Goal: Transaction & Acquisition: Purchase product/service

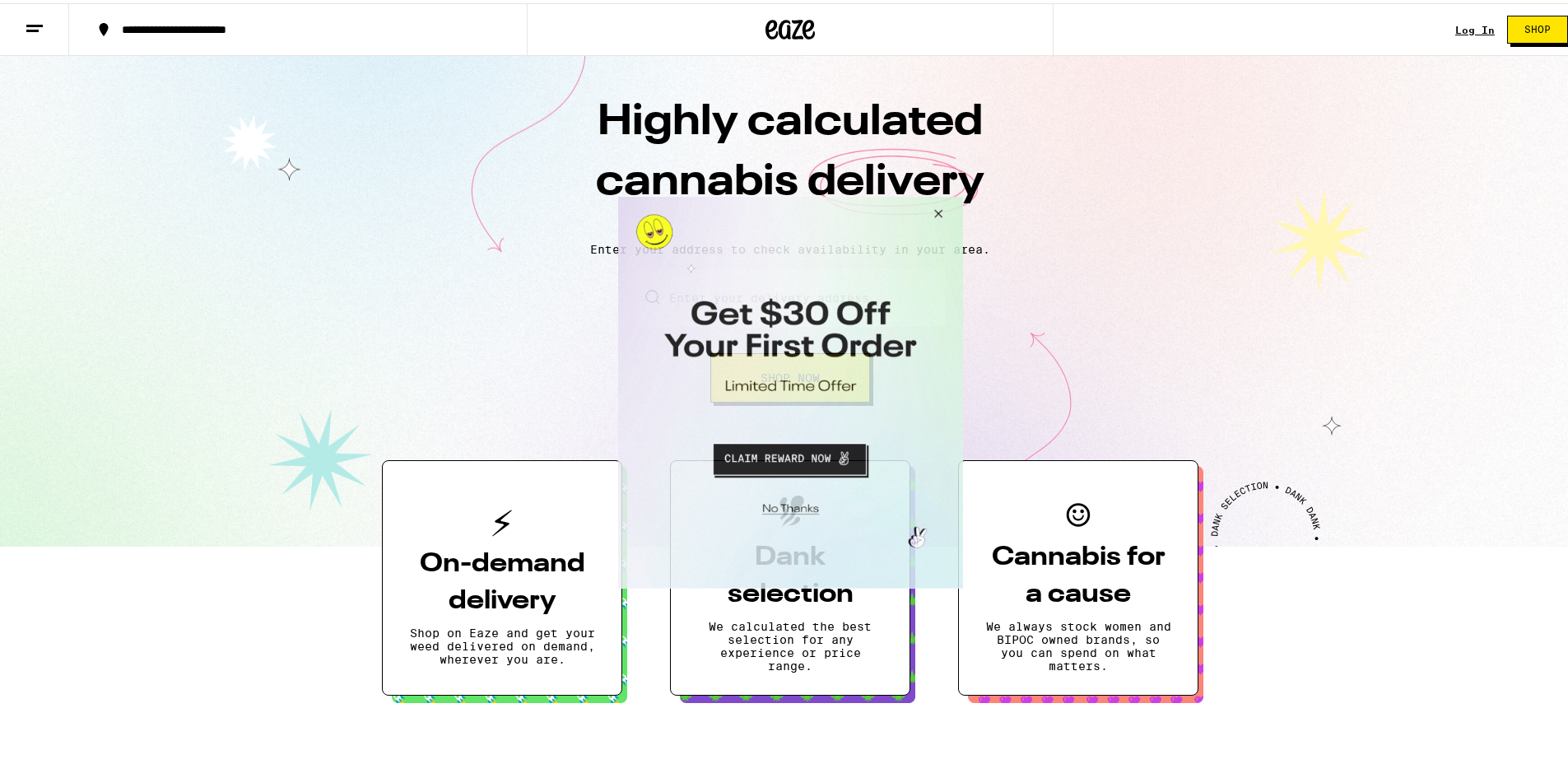
click at [791, 500] on button "Close Modal" at bounding box center [787, 506] width 335 height 25
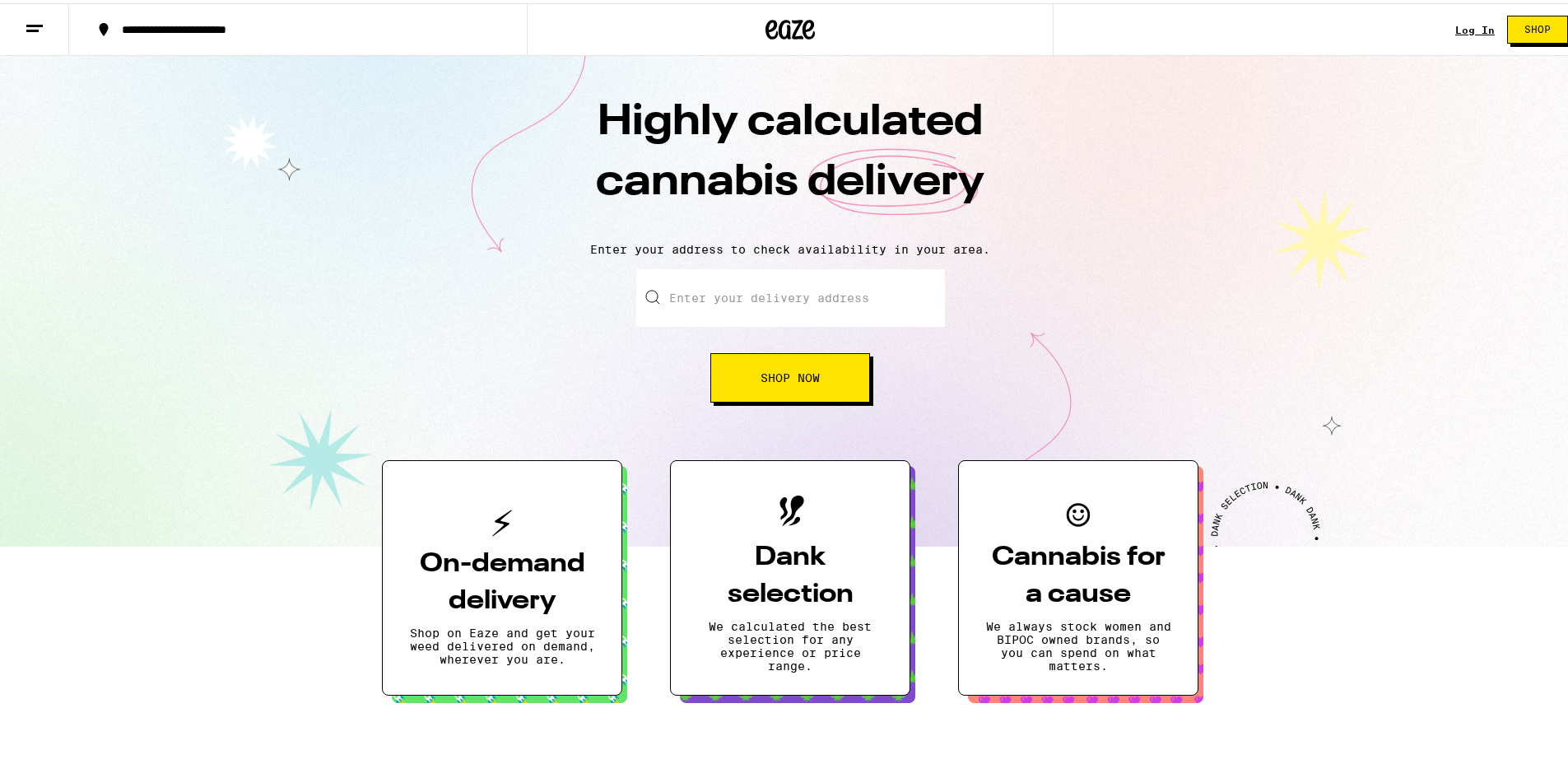
click at [736, 309] on input "Enter your delivery address" at bounding box center [790, 295] width 309 height 57
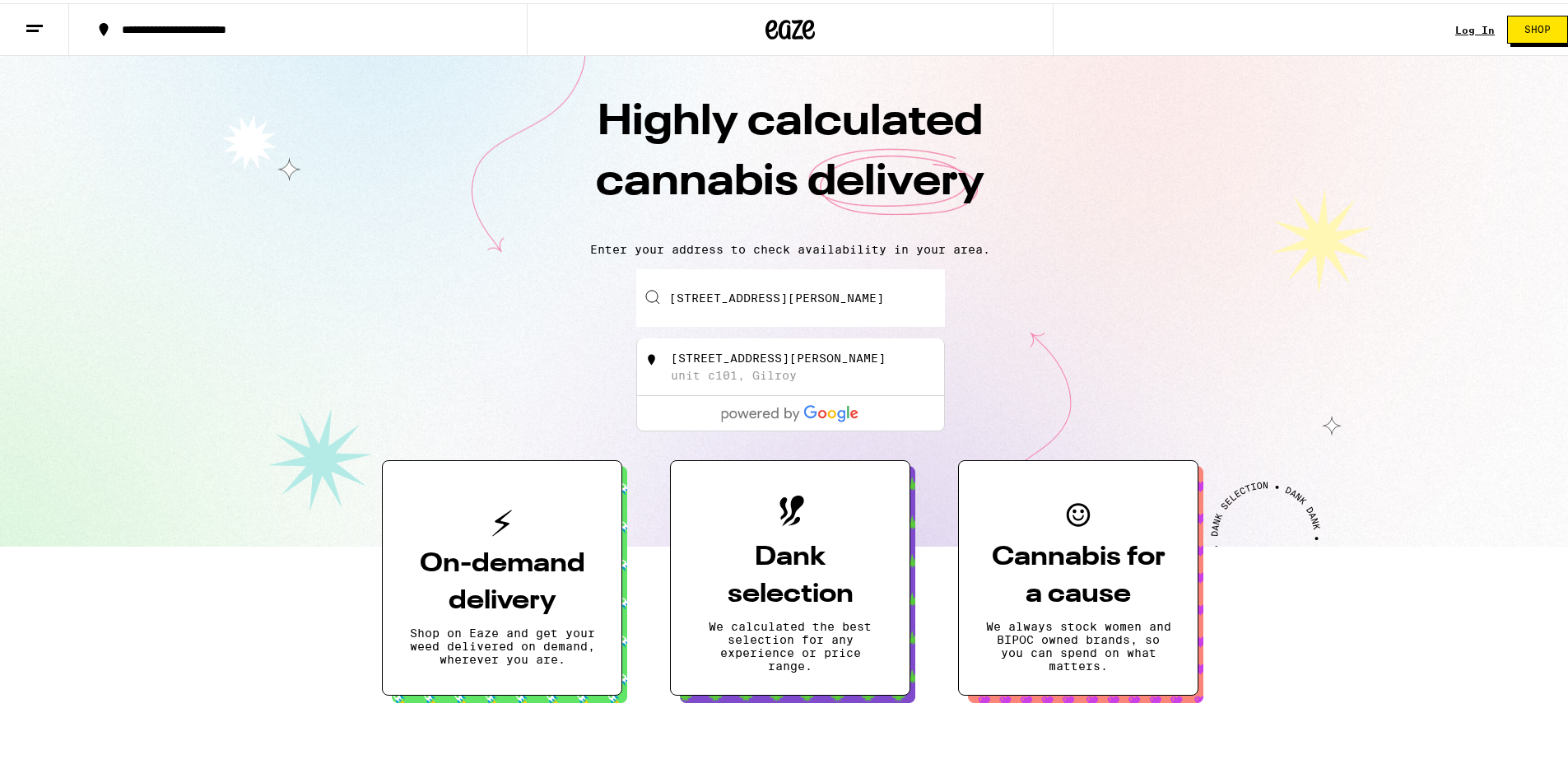
click at [744, 366] on div "[STREET_ADDRESS][PERSON_NAME]" at bounding box center [818, 363] width 294 height 31
type input "[STREET_ADDRESS][PERSON_NAME][US_STATE]"
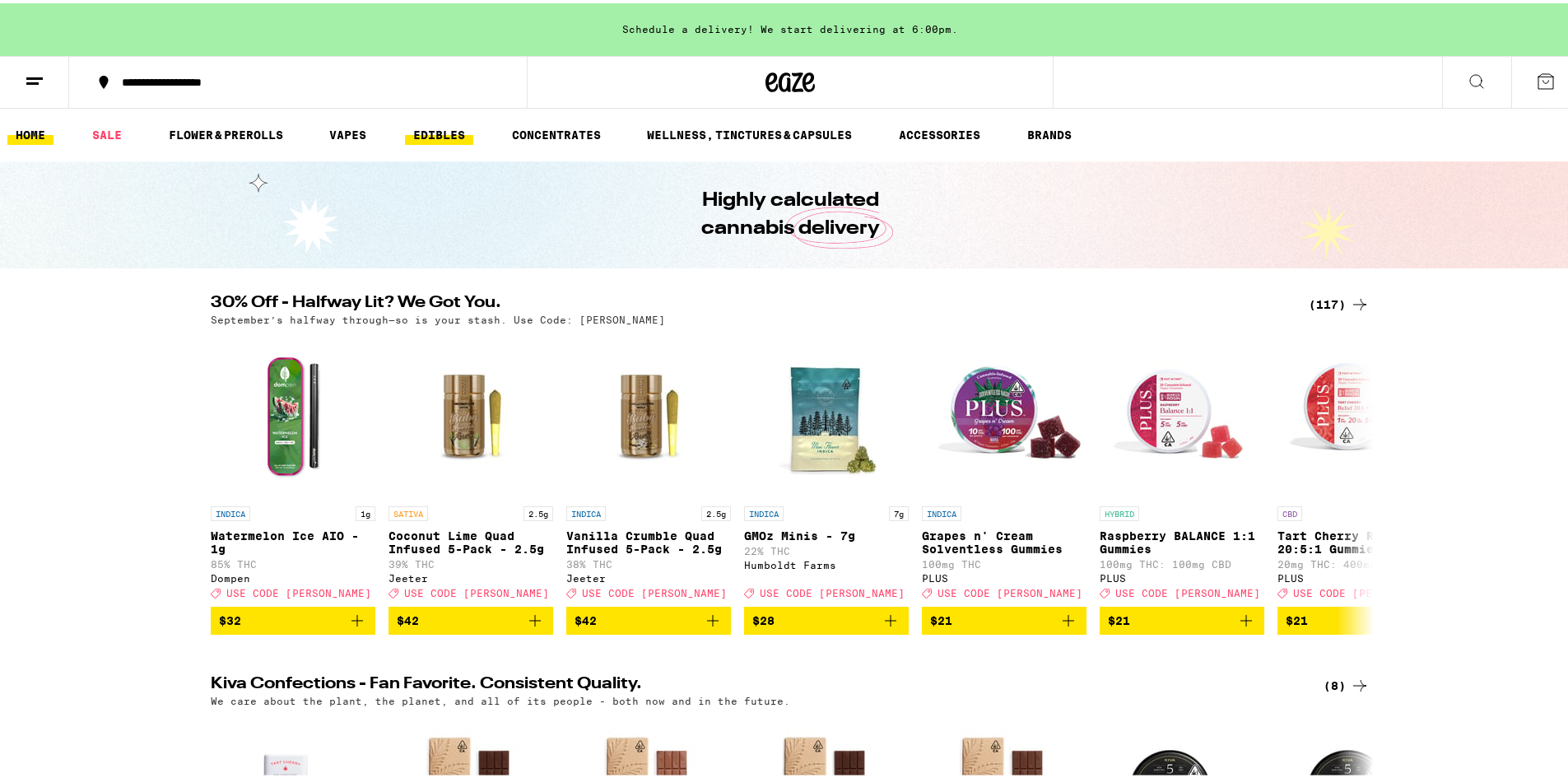
click at [458, 134] on link "EDIBLES" at bounding box center [439, 132] width 68 height 20
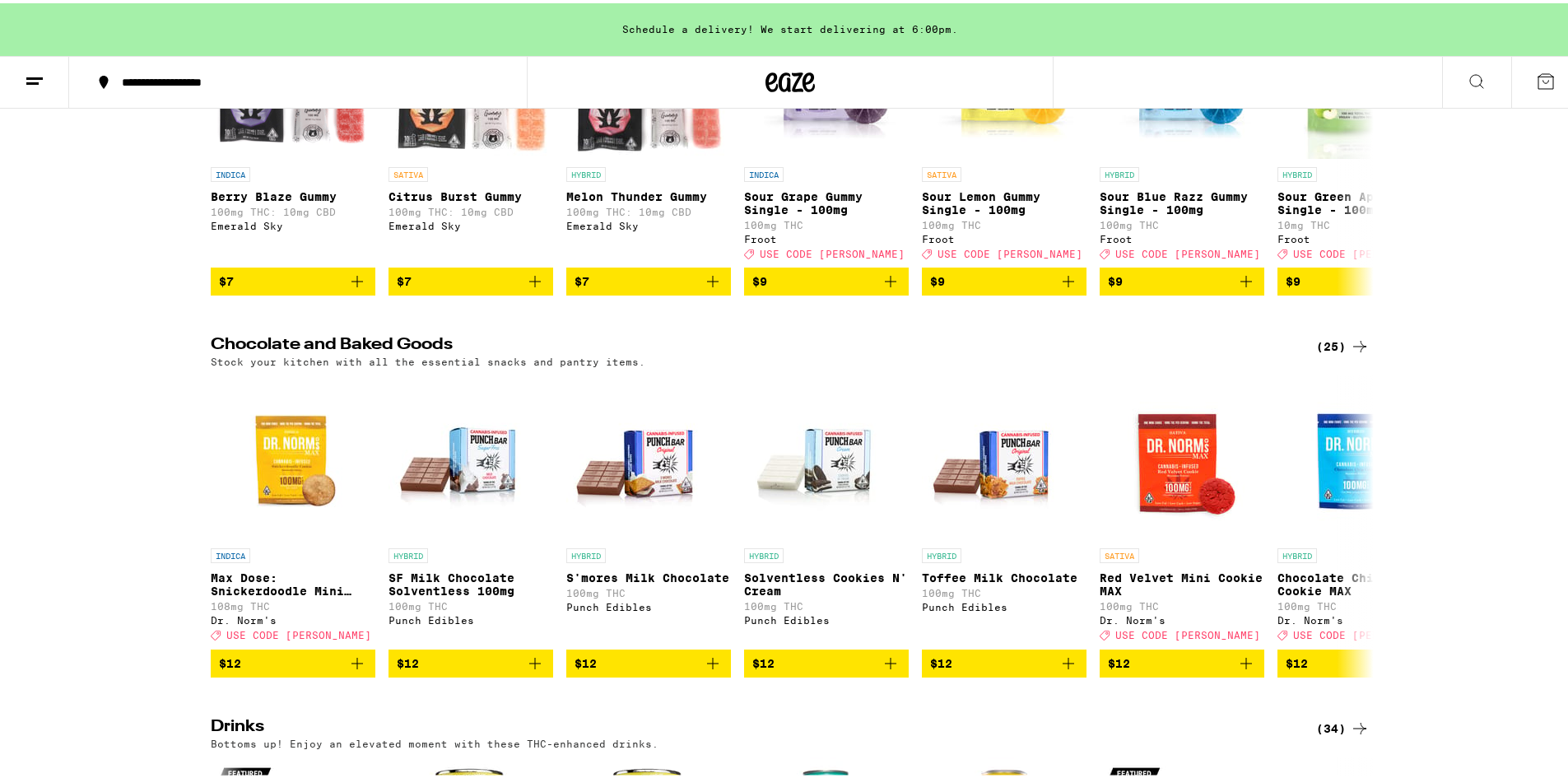
scroll to position [82, 0]
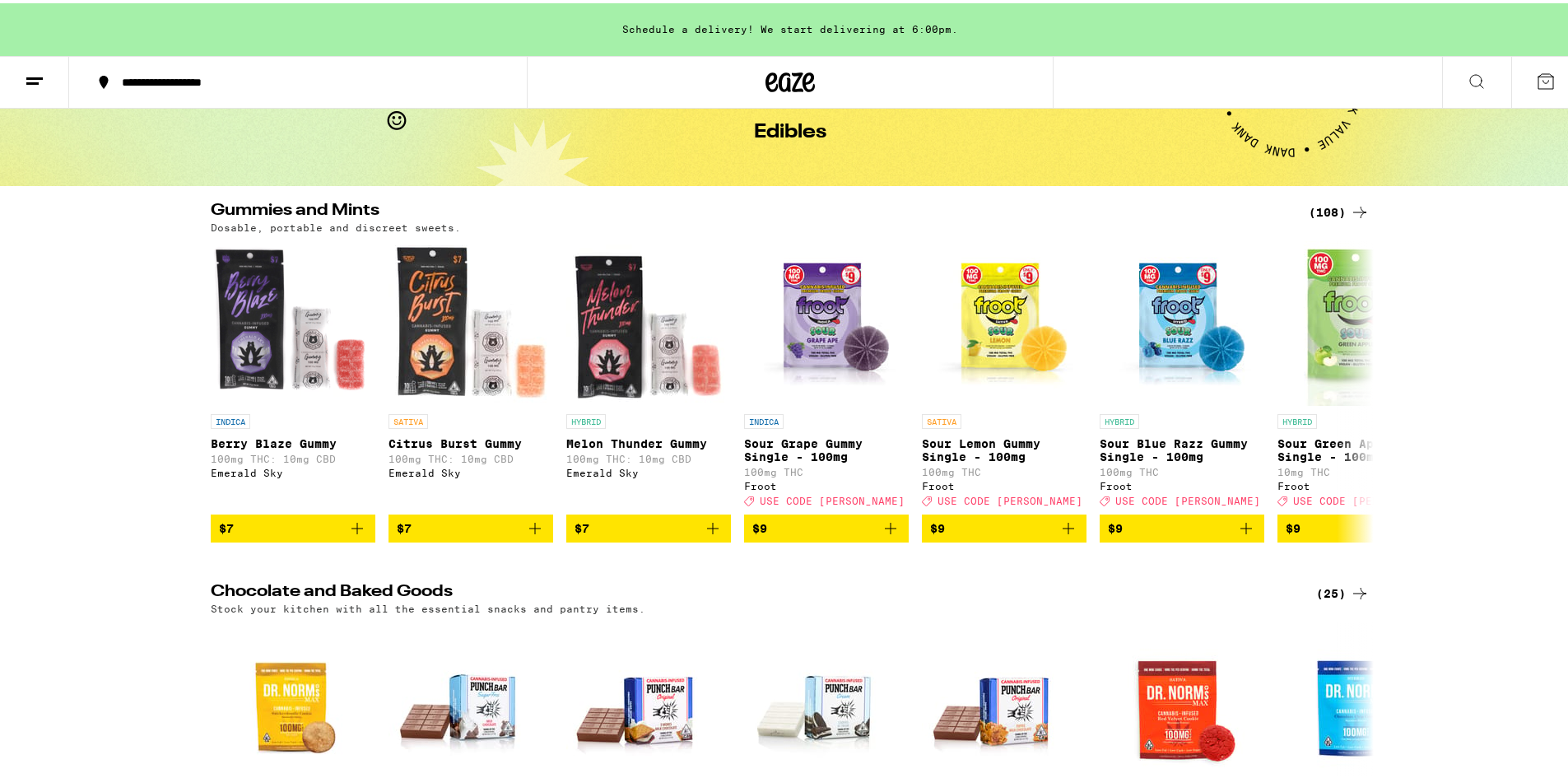
click at [1319, 205] on div "(108)" at bounding box center [1339, 209] width 61 height 20
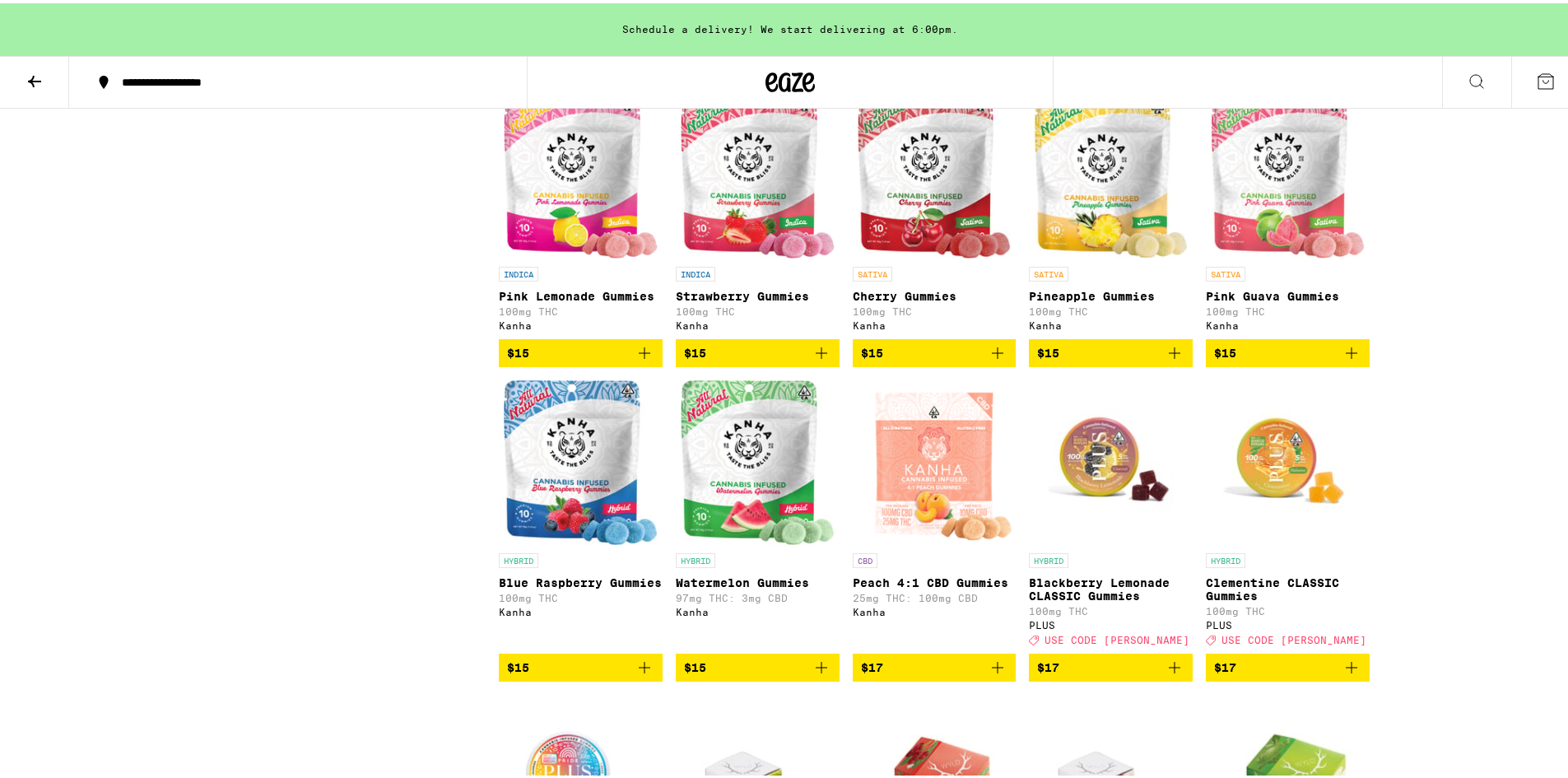
scroll to position [2222, 0]
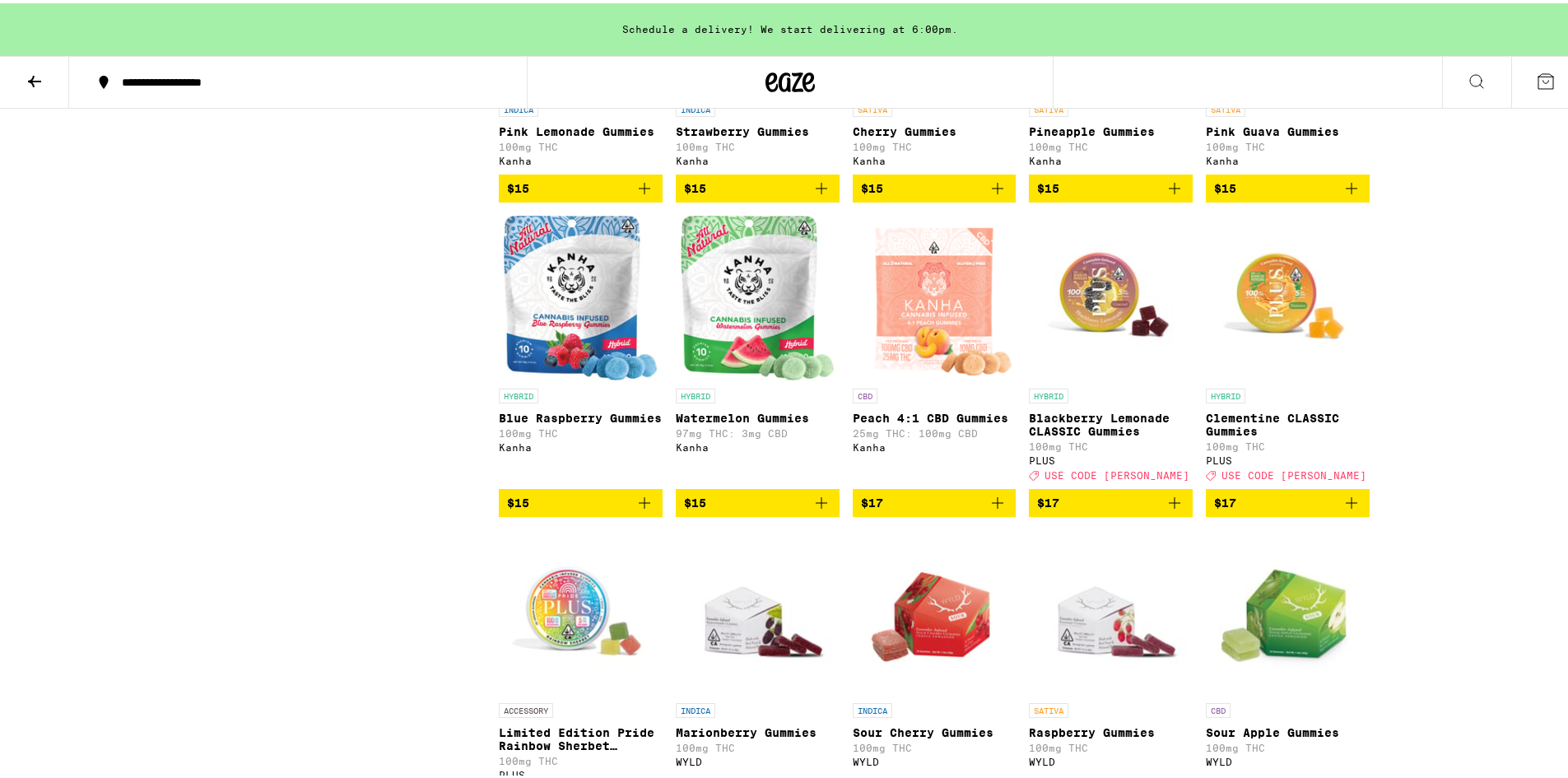
click at [736, 509] on span "$15" at bounding box center [758, 500] width 148 height 20
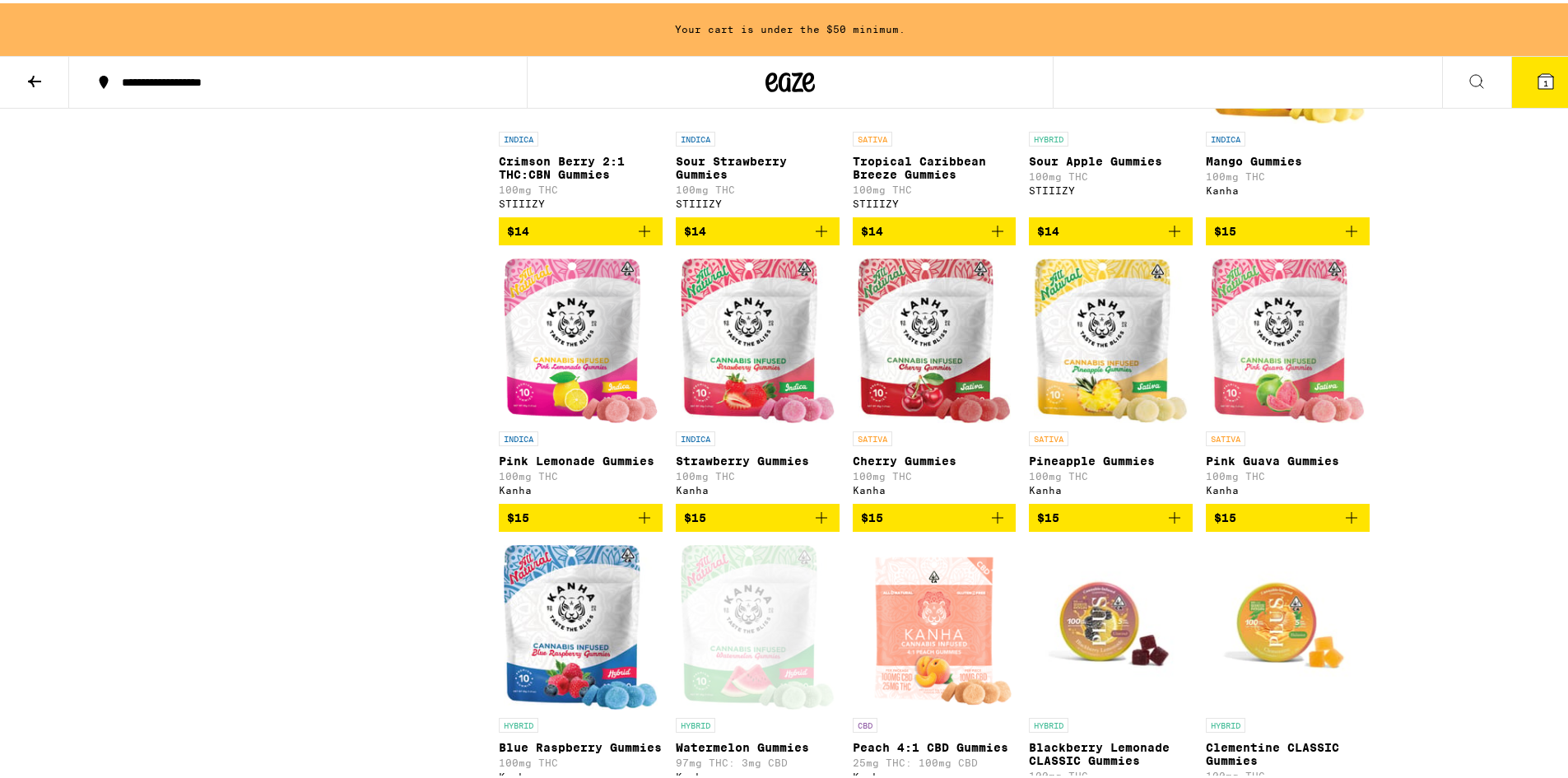
scroll to position [1810, 0]
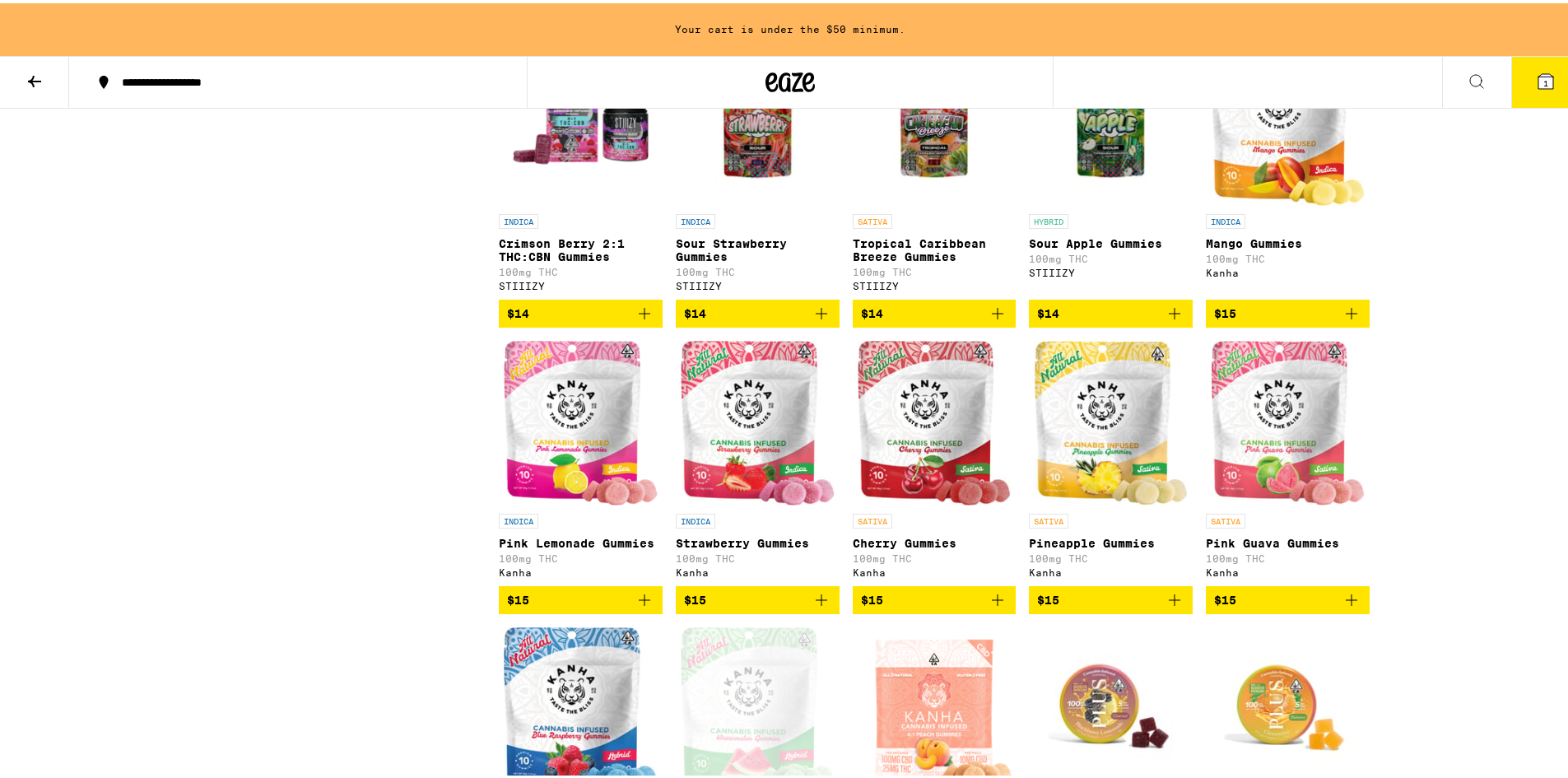
click at [571, 606] on span "$15" at bounding box center [580, 596] width 148 height 20
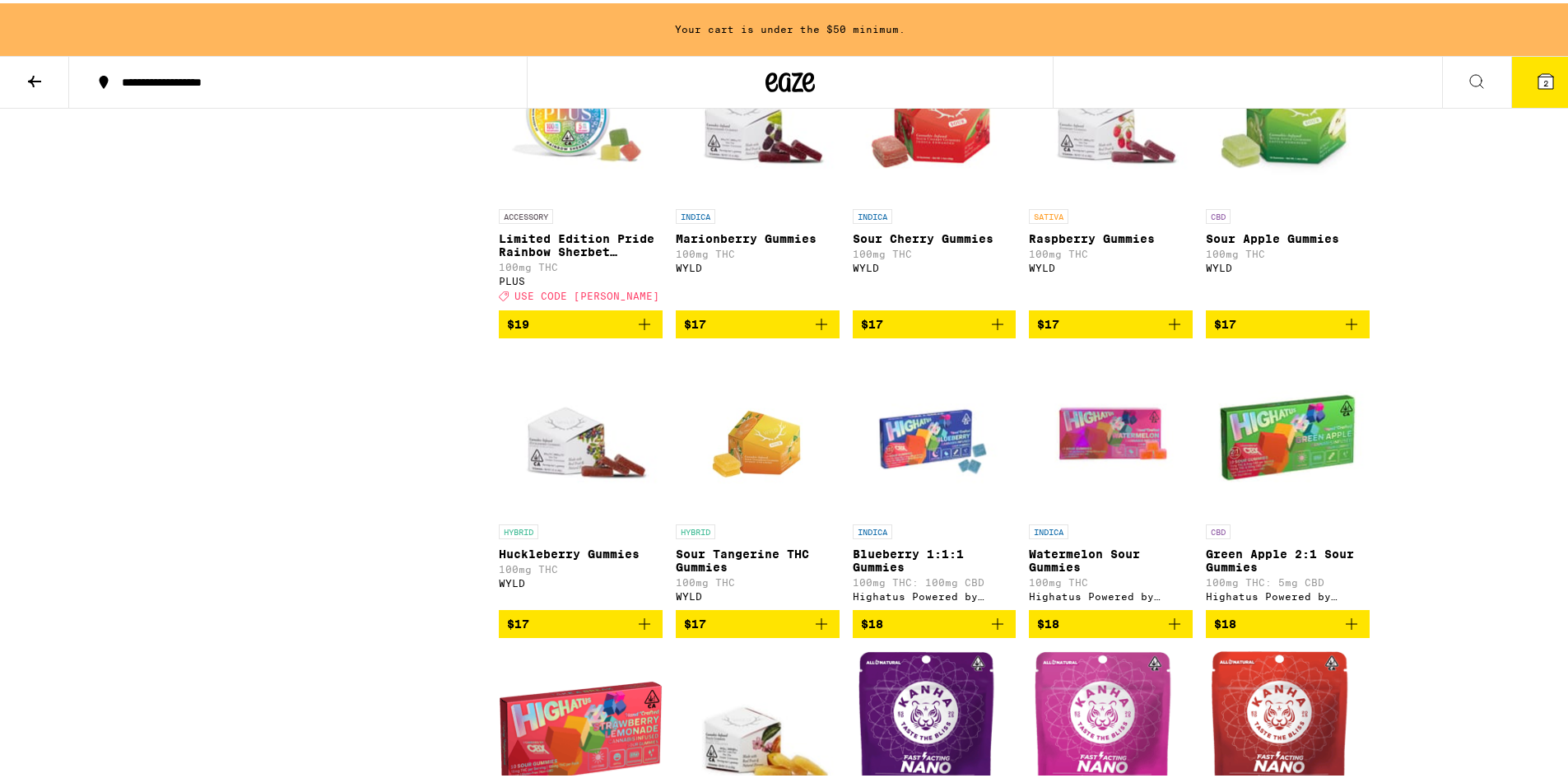
scroll to position [2633, 0]
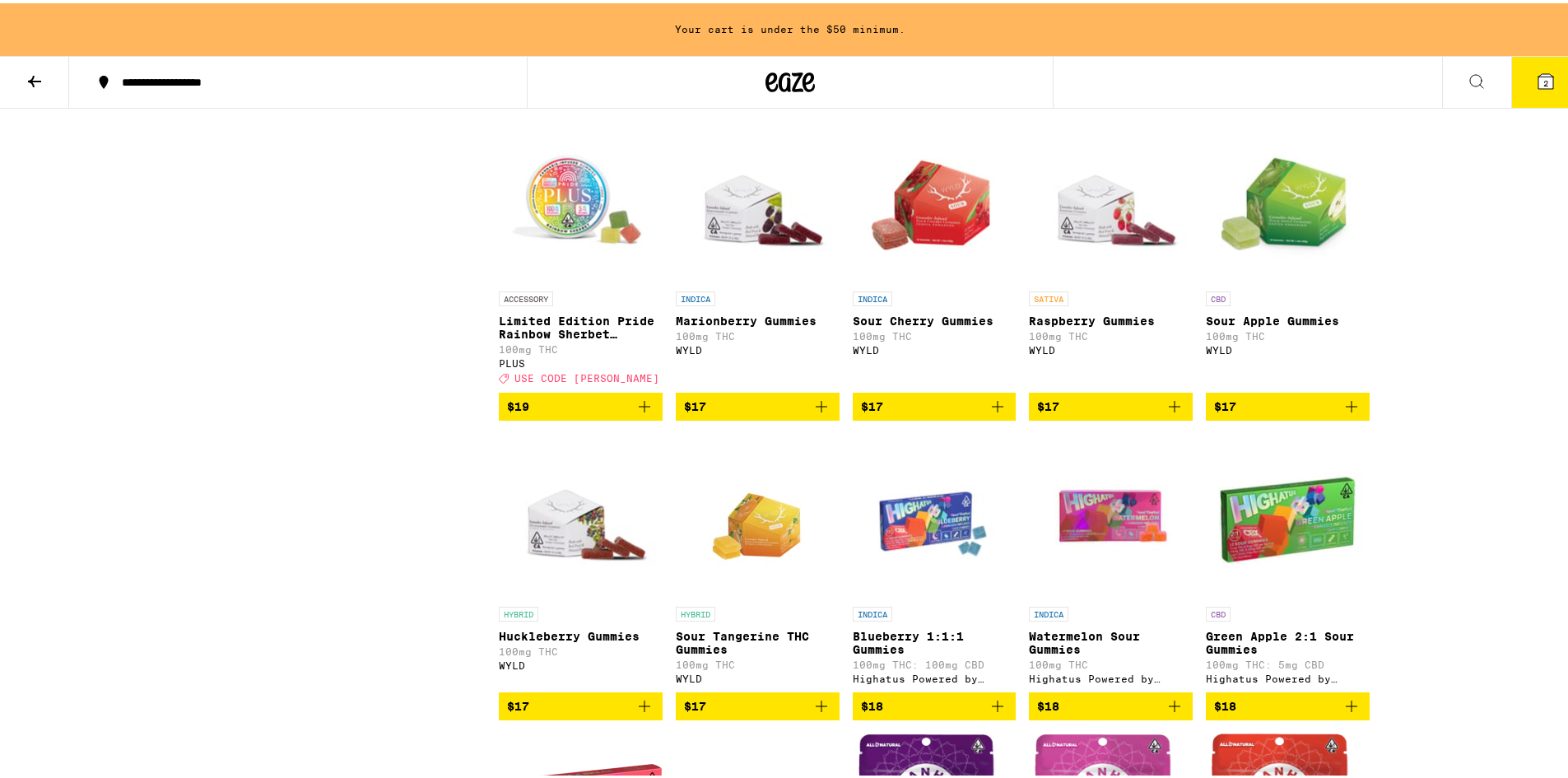
click at [1295, 324] on p "Sour Apple Gummies" at bounding box center [1288, 317] width 164 height 13
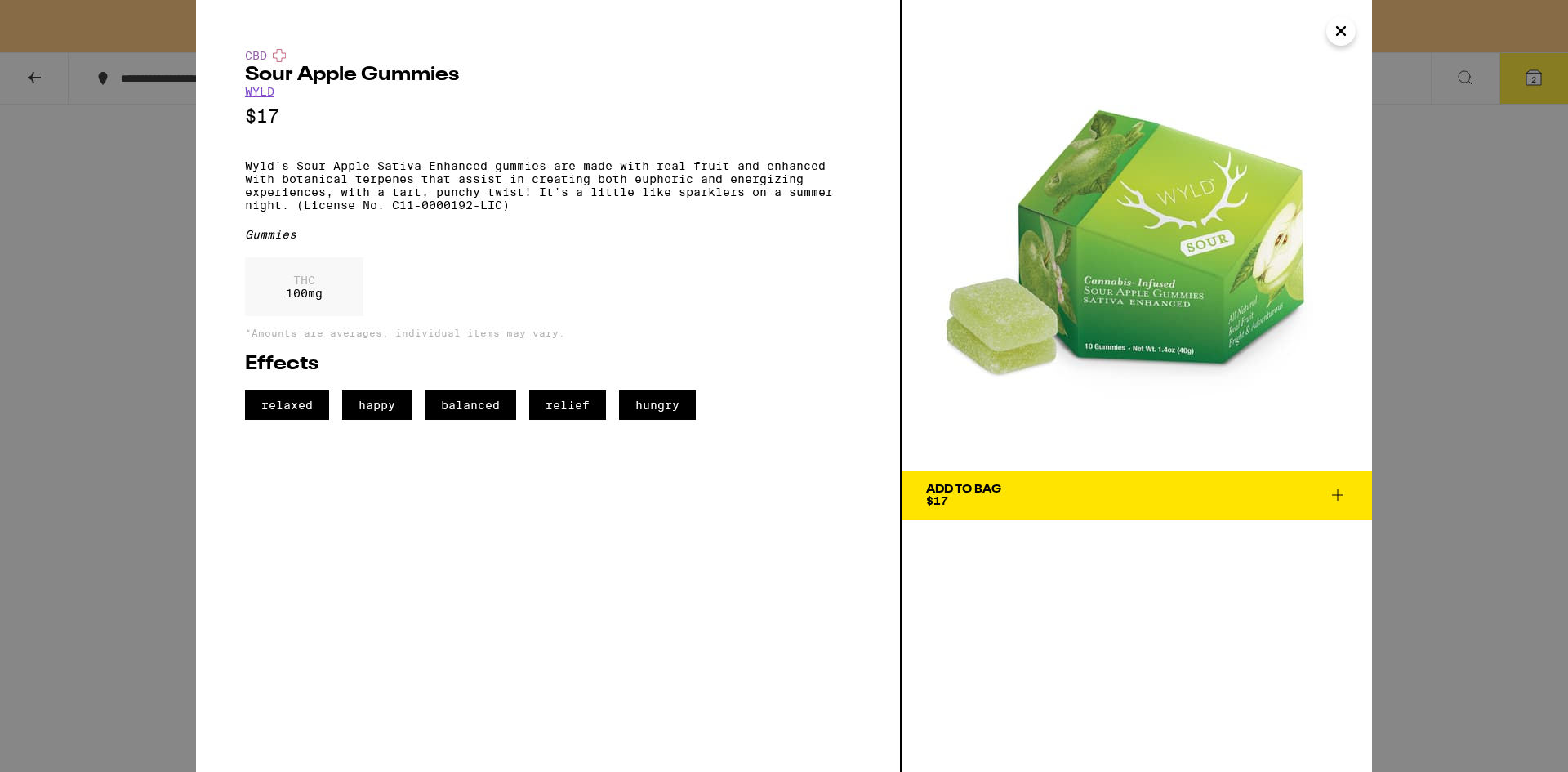
click at [301, 281] on div "THC 100 mg" at bounding box center [304, 287] width 118 height 59
click at [315, 287] on p "THC" at bounding box center [304, 280] width 36 height 13
click at [126, 207] on div "CBD Sour Apple Gummies WYLD $17 Wyld's Sour Apple Sativa Enhanced gummies are m…" at bounding box center [784, 386] width 1568 height 772
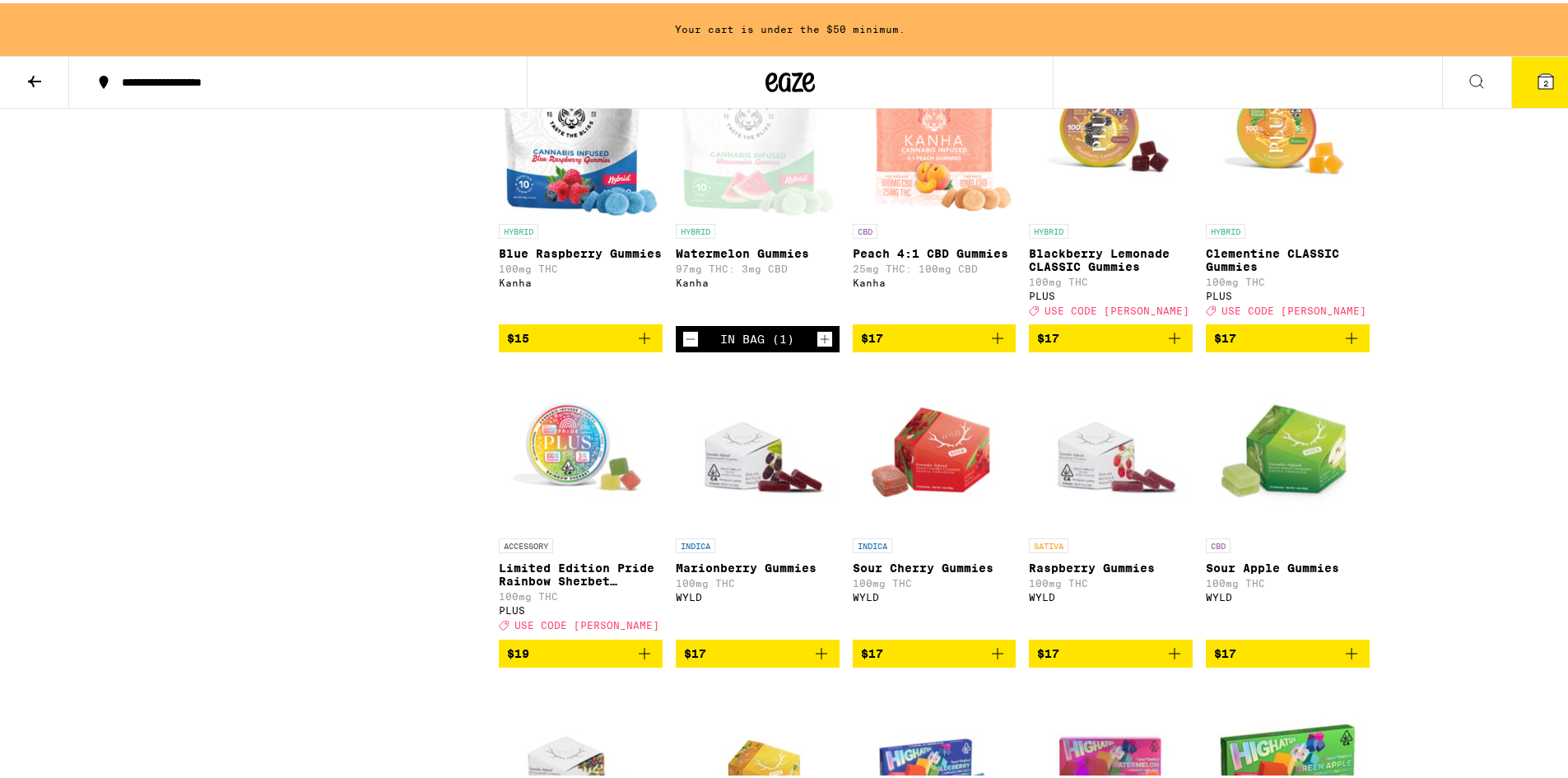
scroll to position [2304, 0]
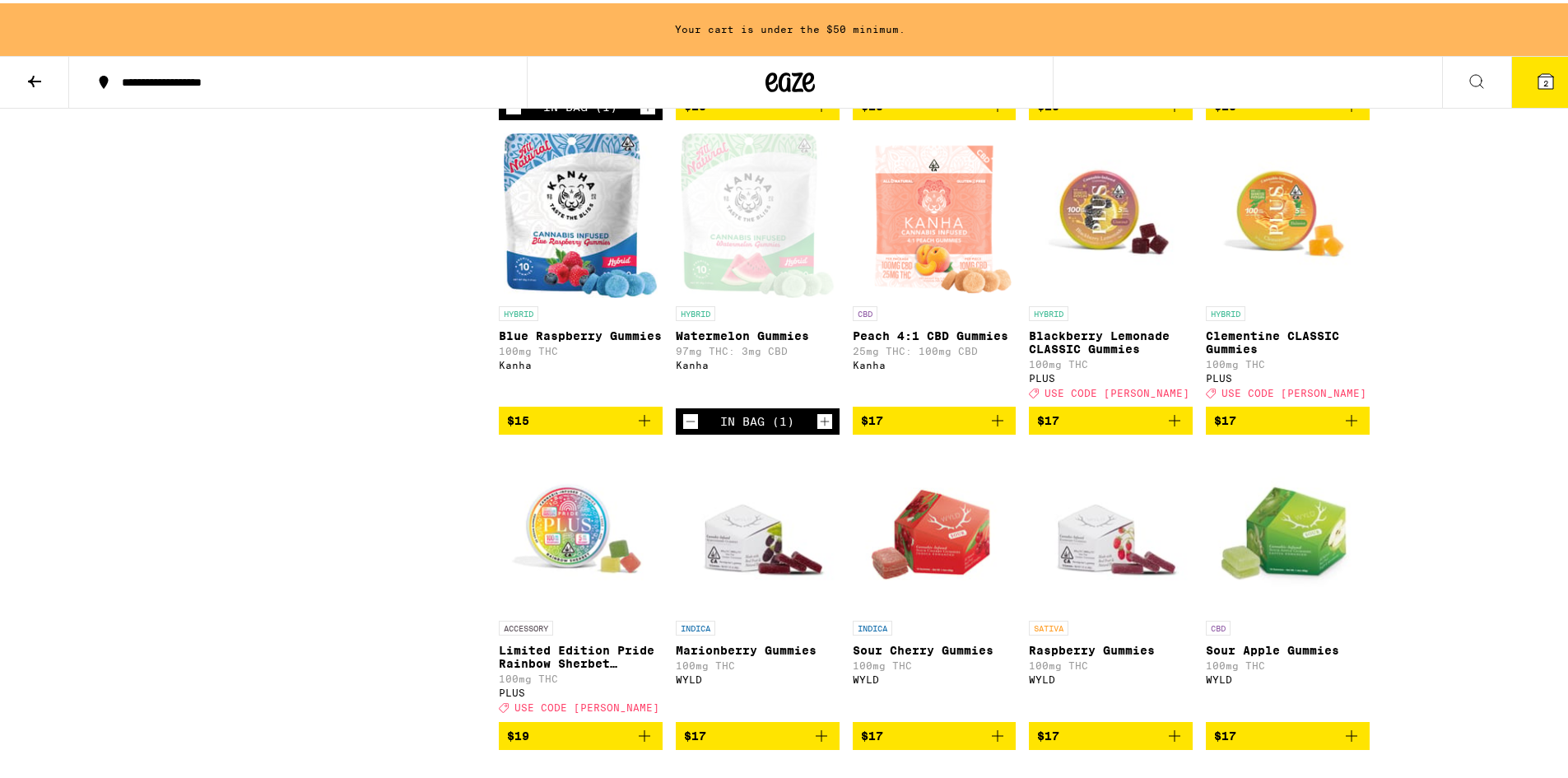
click at [743, 339] on p "Watermelon Gummies" at bounding box center [758, 332] width 164 height 13
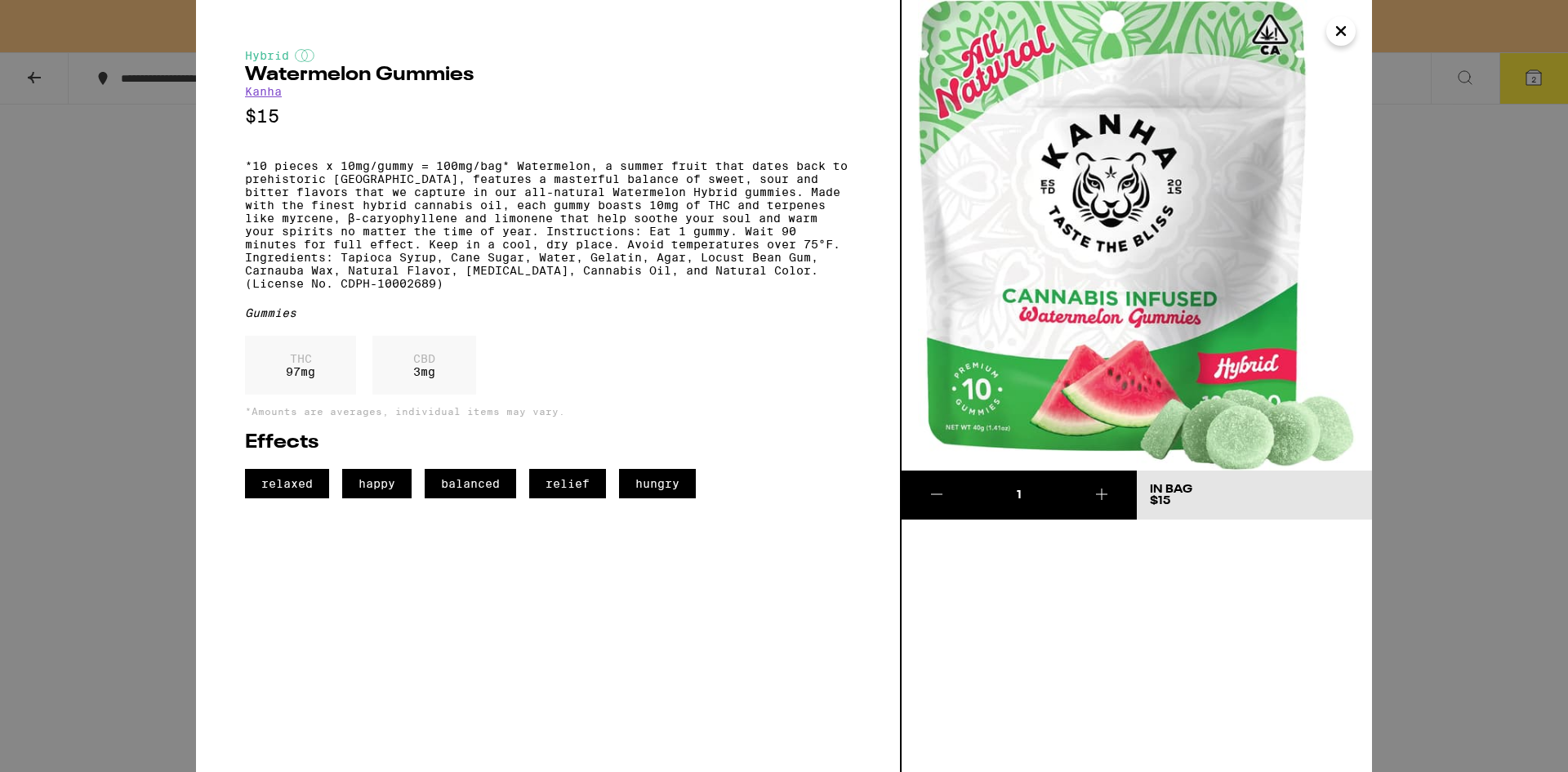
click at [106, 234] on div "Hybrid Watermelon Gummies Kanha $15 *10 pieces x 10mg/gummy = 100mg/bag* Waterm…" at bounding box center [784, 386] width 1568 height 772
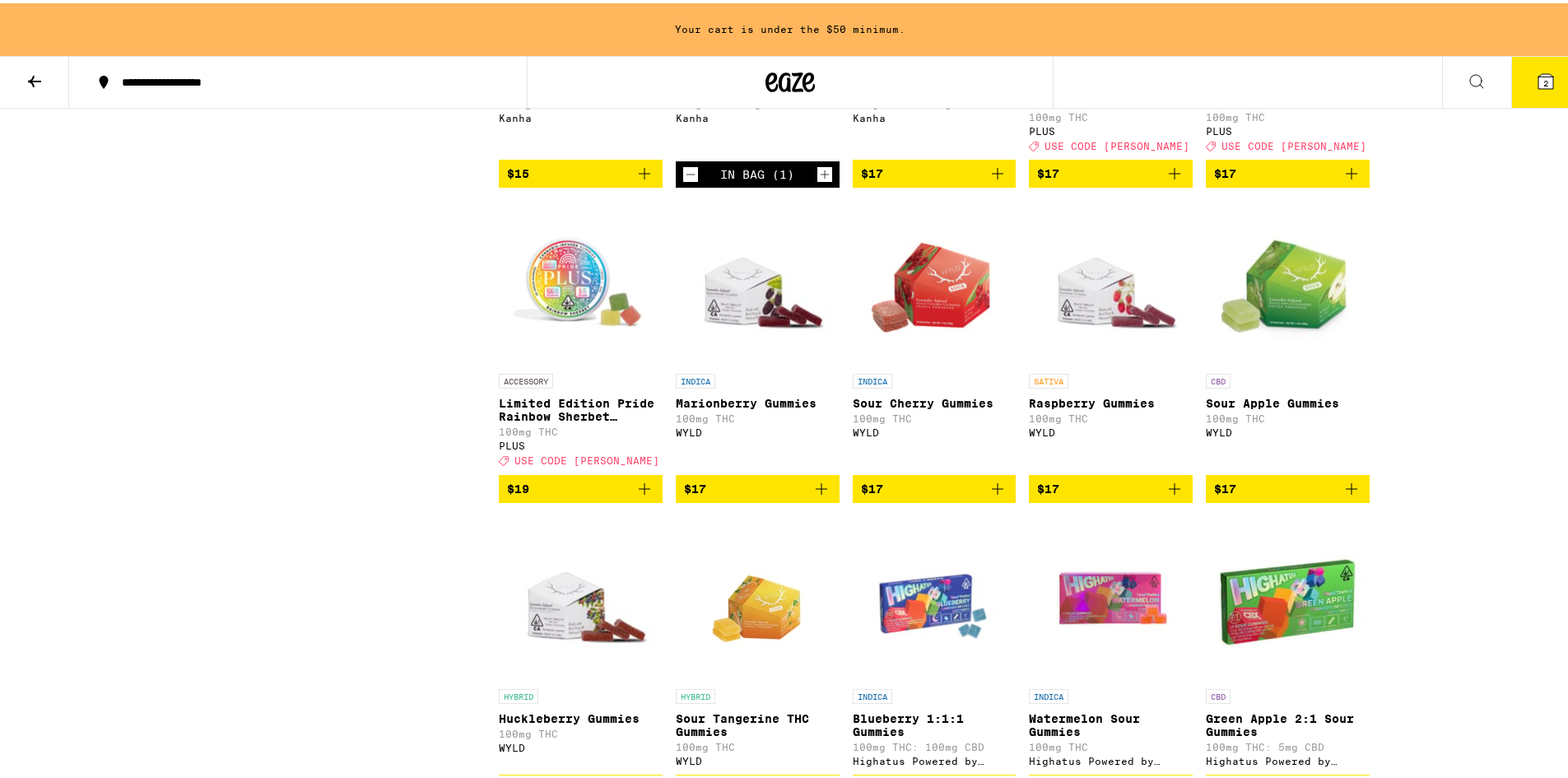
scroll to position [2633, 0]
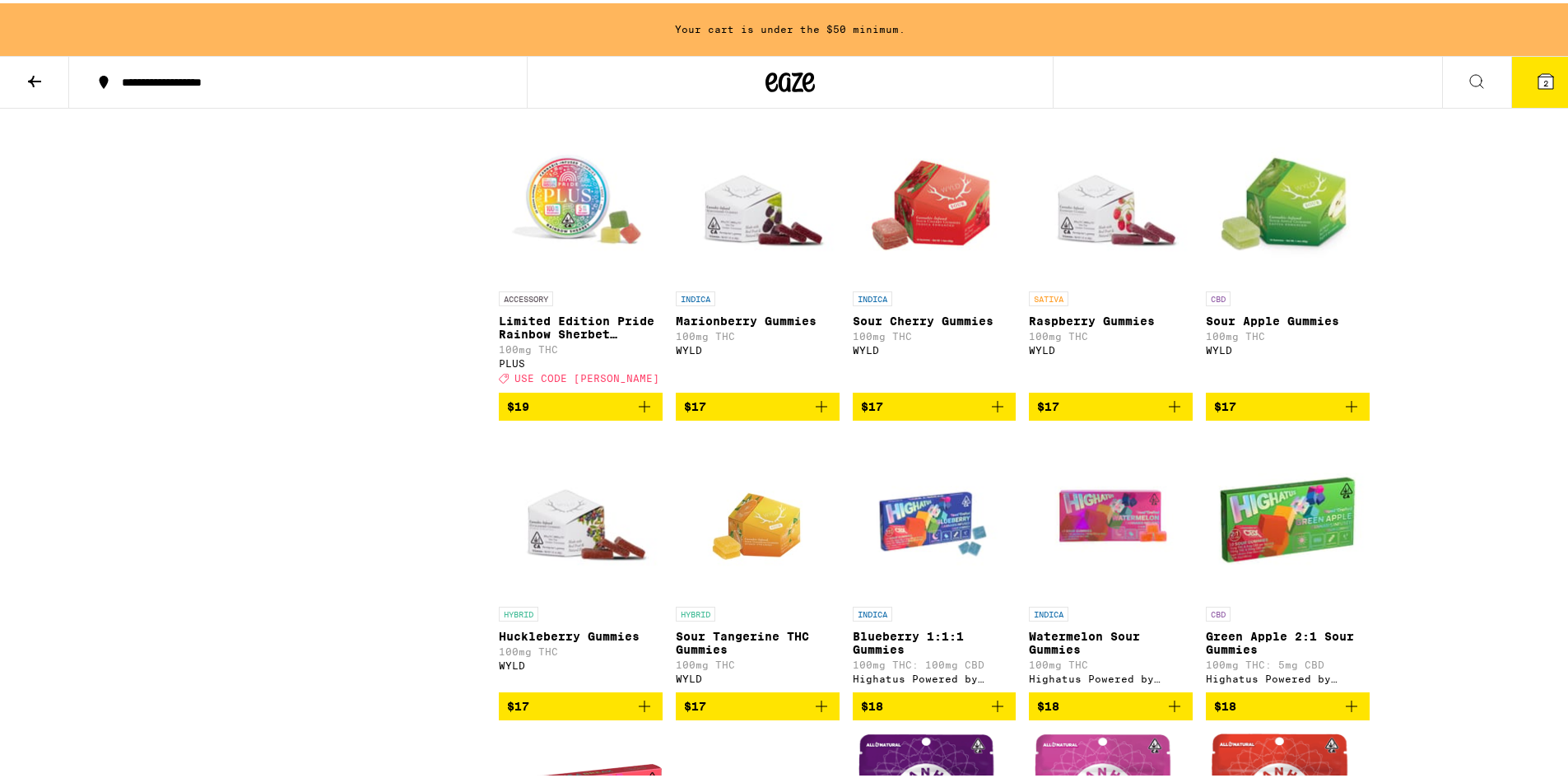
click at [1255, 413] on span "$17" at bounding box center [1288, 403] width 148 height 20
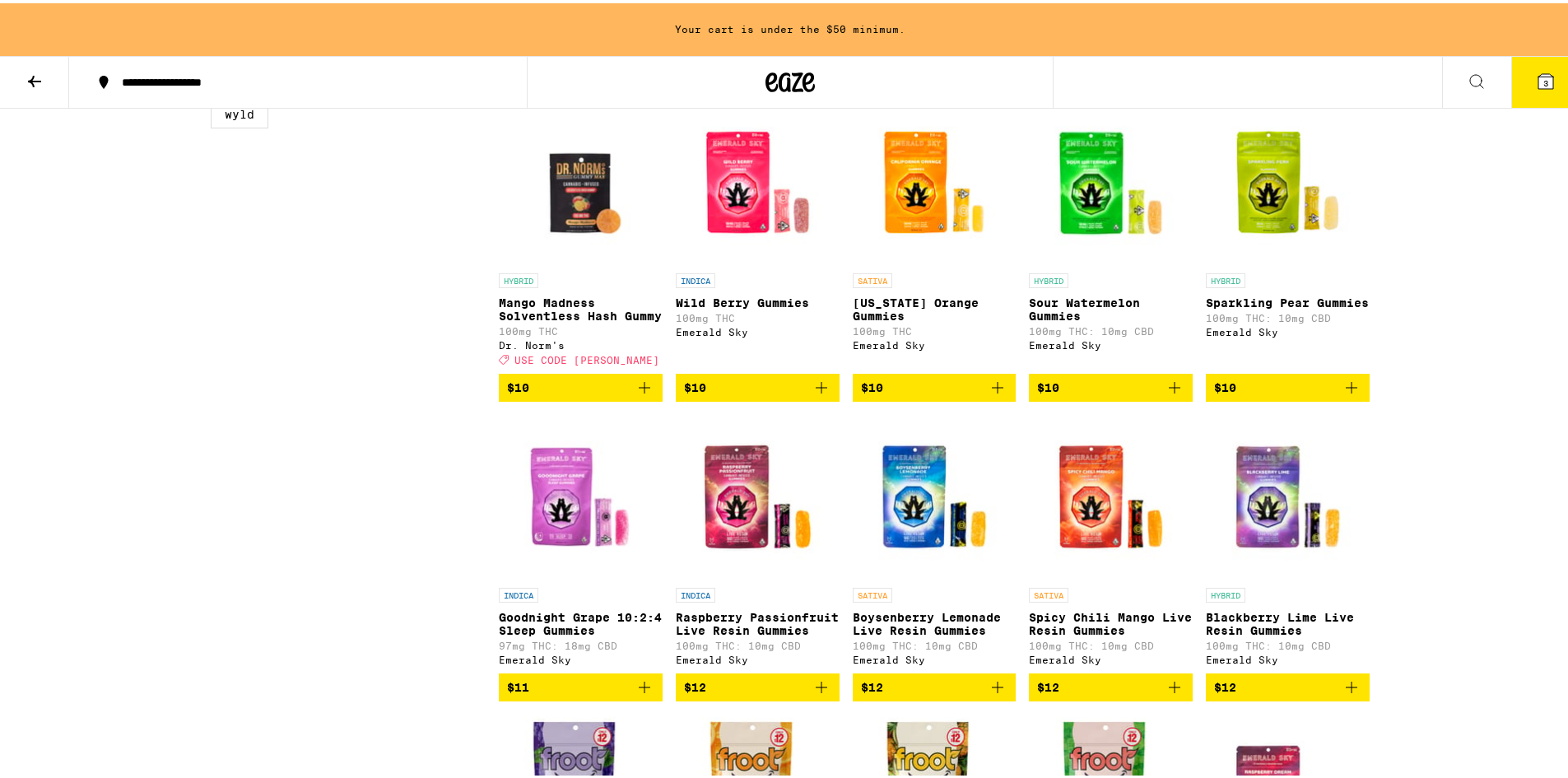
scroll to position [740, 0]
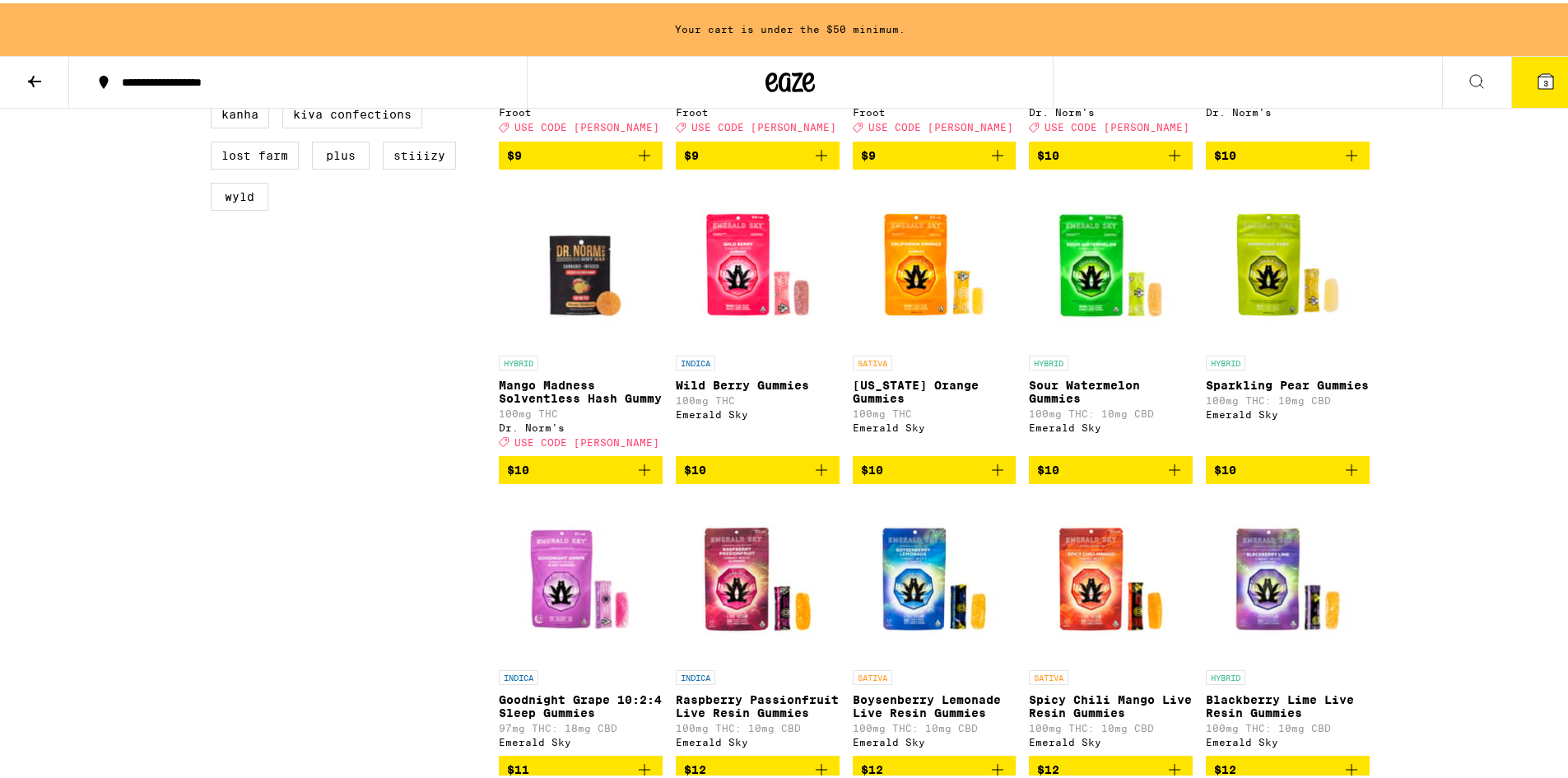
click at [1077, 312] on img "Open page for Sour Watermelon Gummies from Emerald Sky" at bounding box center [1110, 261] width 164 height 165
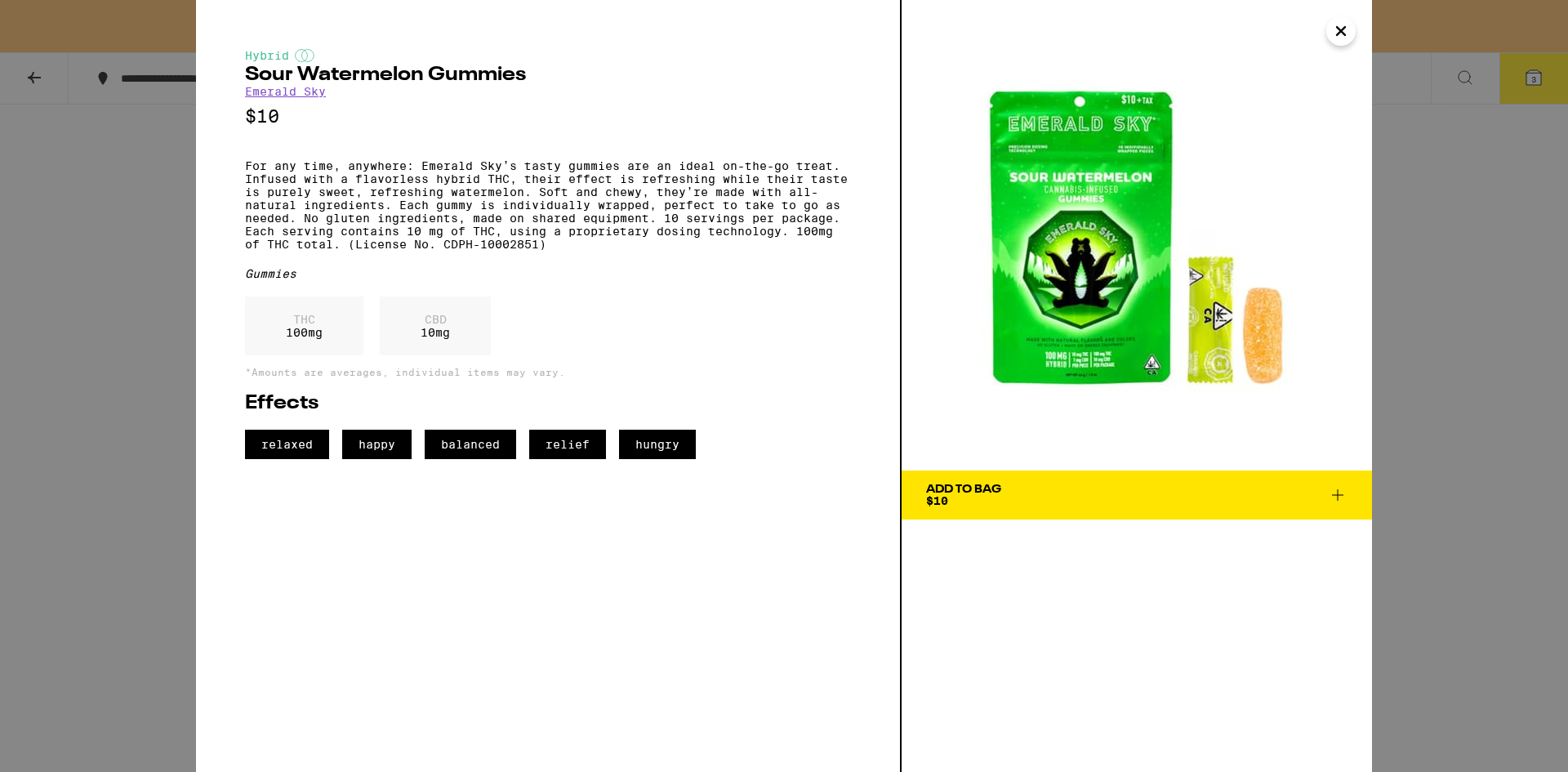
click at [1093, 328] on img at bounding box center [1136, 235] width 470 height 470
click at [286, 348] on div "THC 100 mg" at bounding box center [304, 326] width 118 height 59
click at [1343, 34] on icon "Close" at bounding box center [1341, 30] width 8 height 8
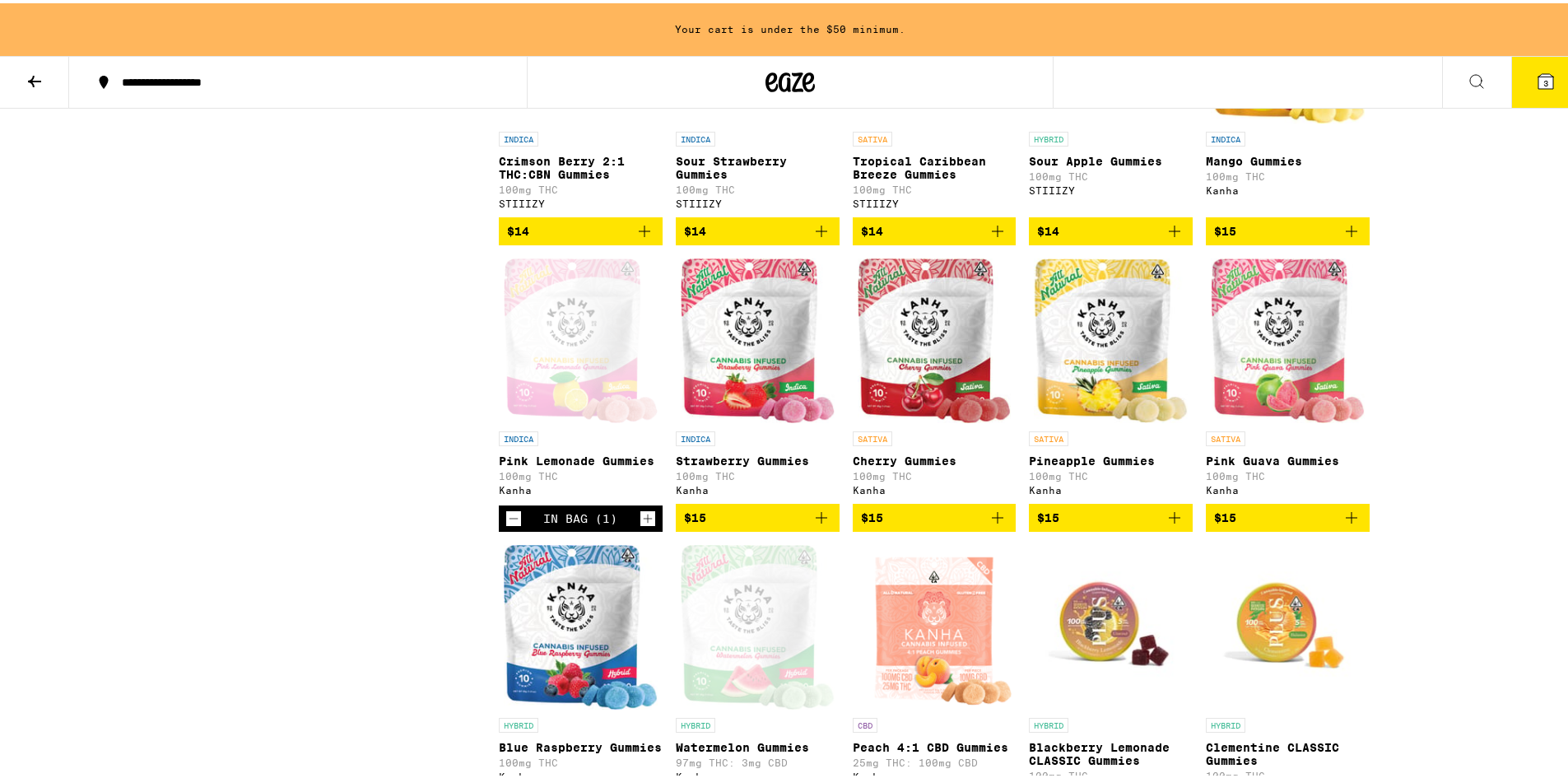
scroll to position [2140, 0]
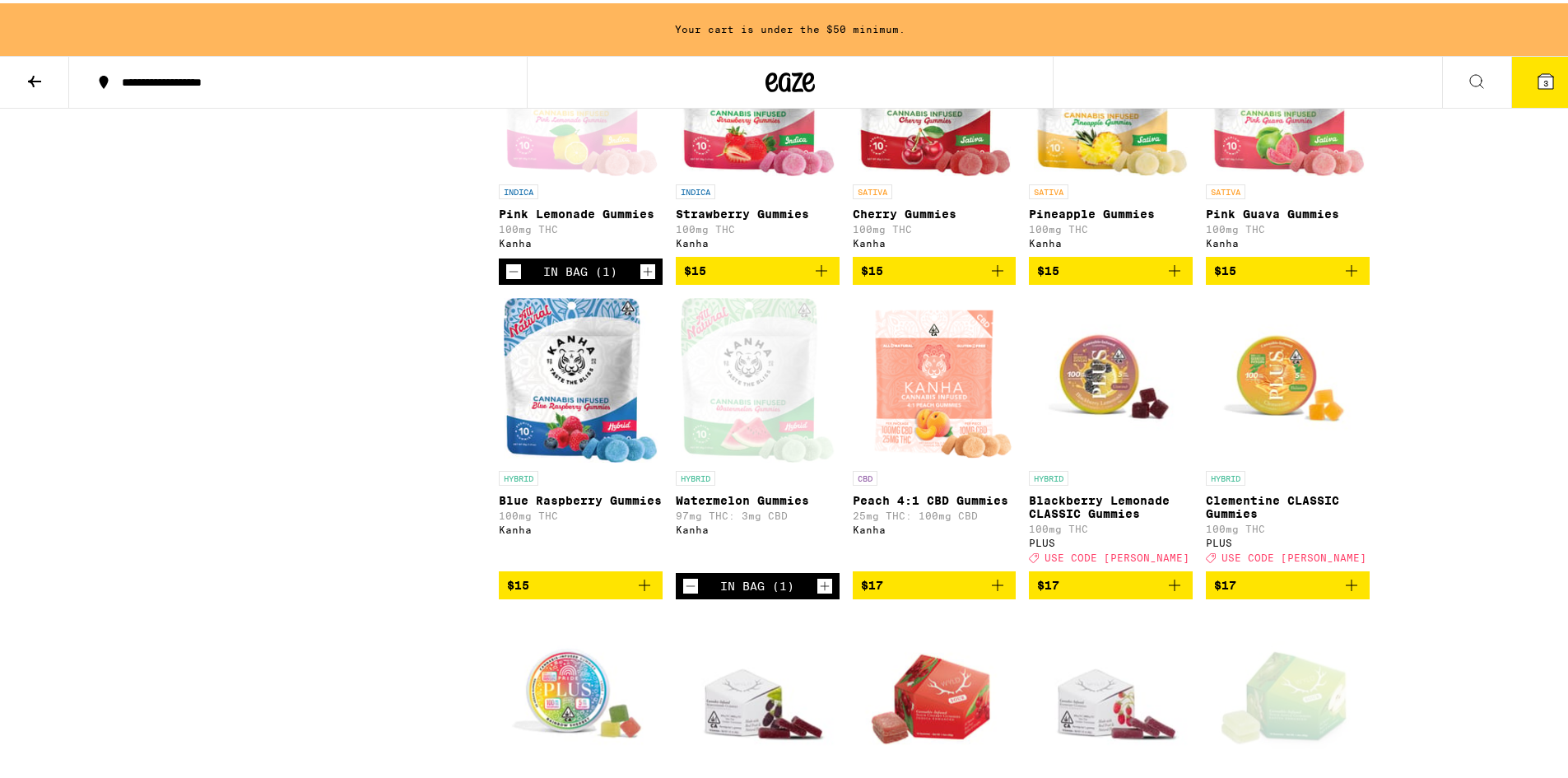
click at [759, 434] on div "Open page for Watermelon Gummies from Kanha" at bounding box center [758, 377] width 154 height 165
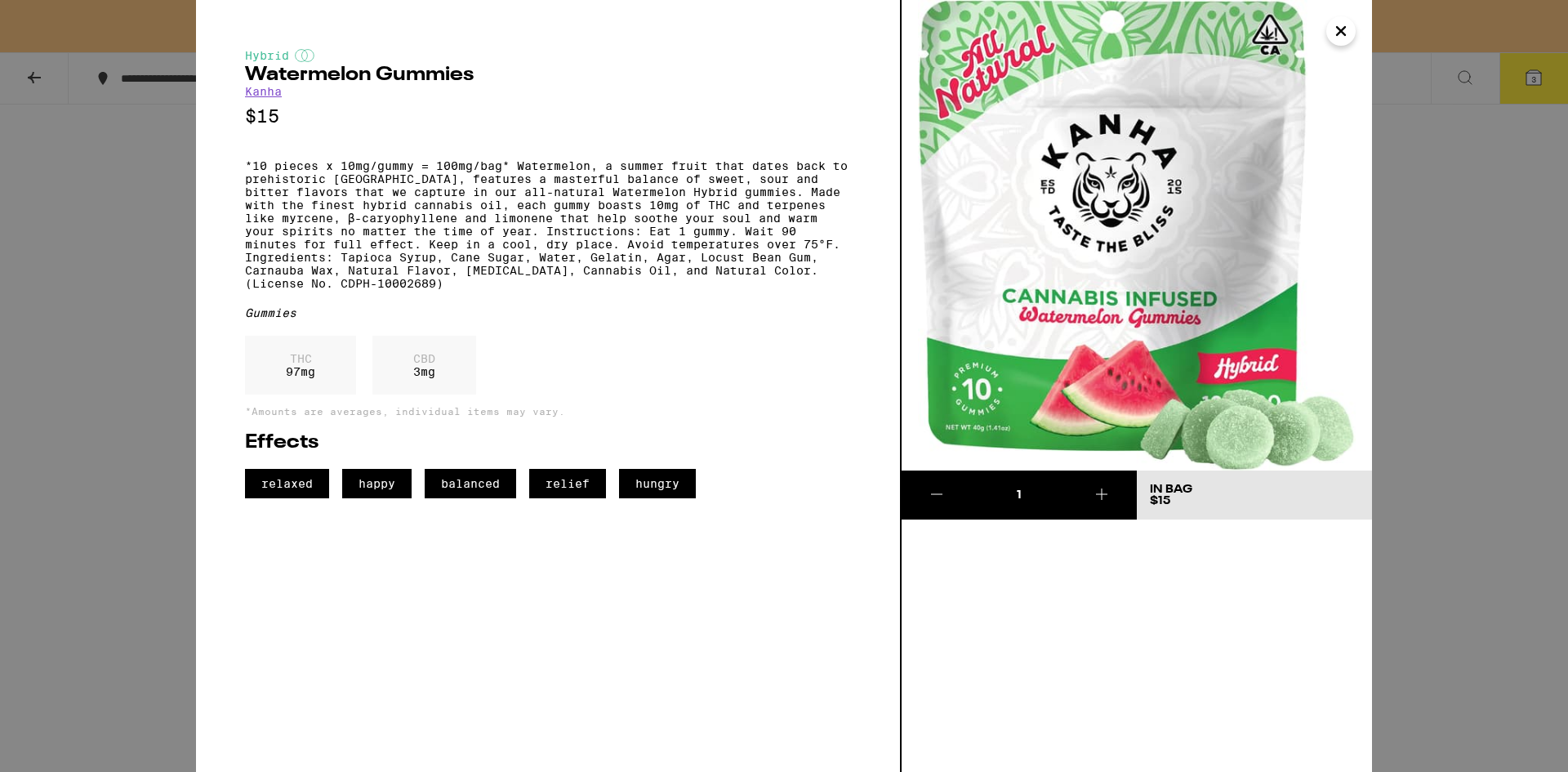
click at [1336, 24] on icon "Close" at bounding box center [1341, 31] width 20 height 25
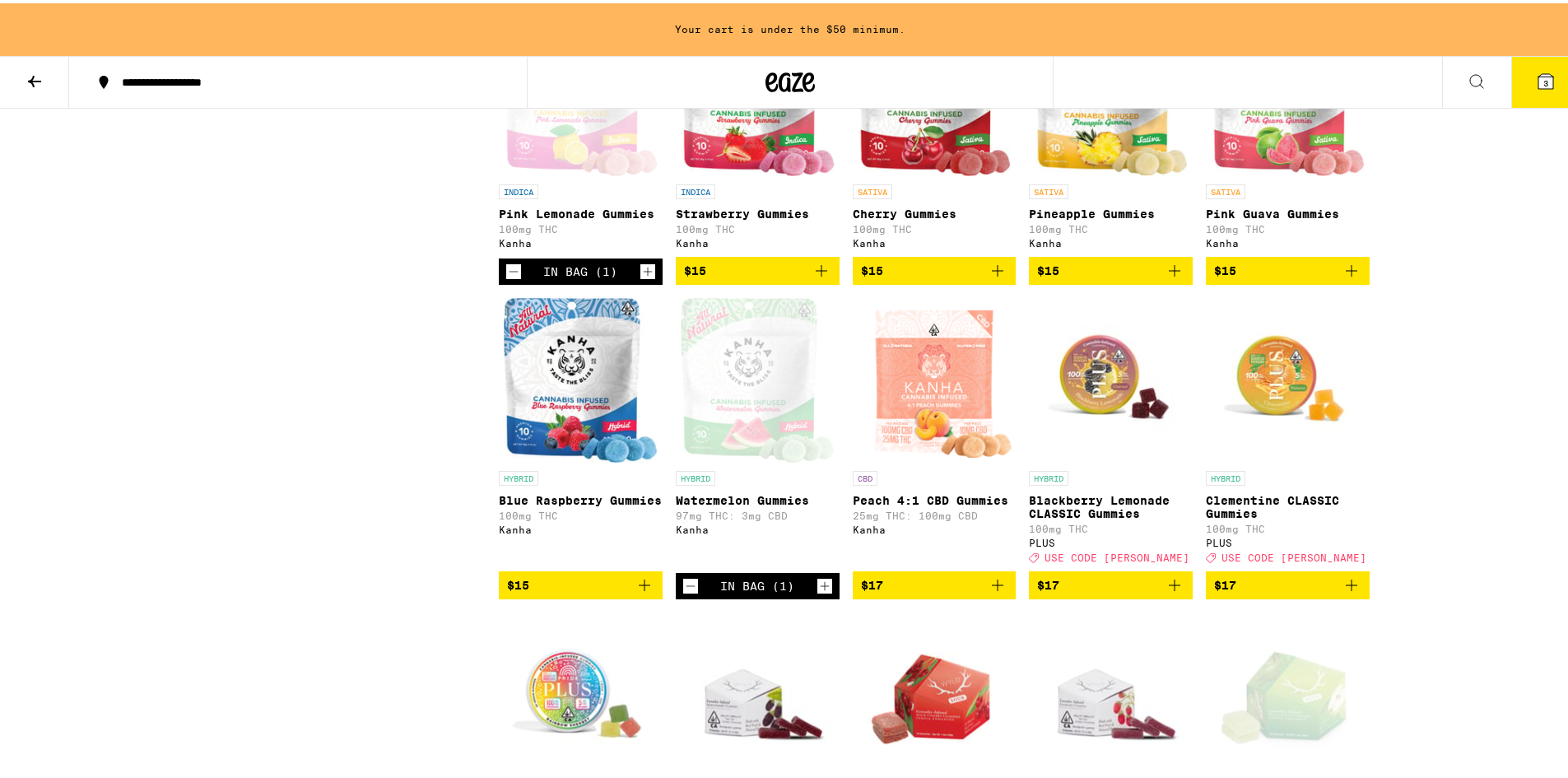
click at [687, 583] on icon "Decrement" at bounding box center [691, 583] width 9 height 0
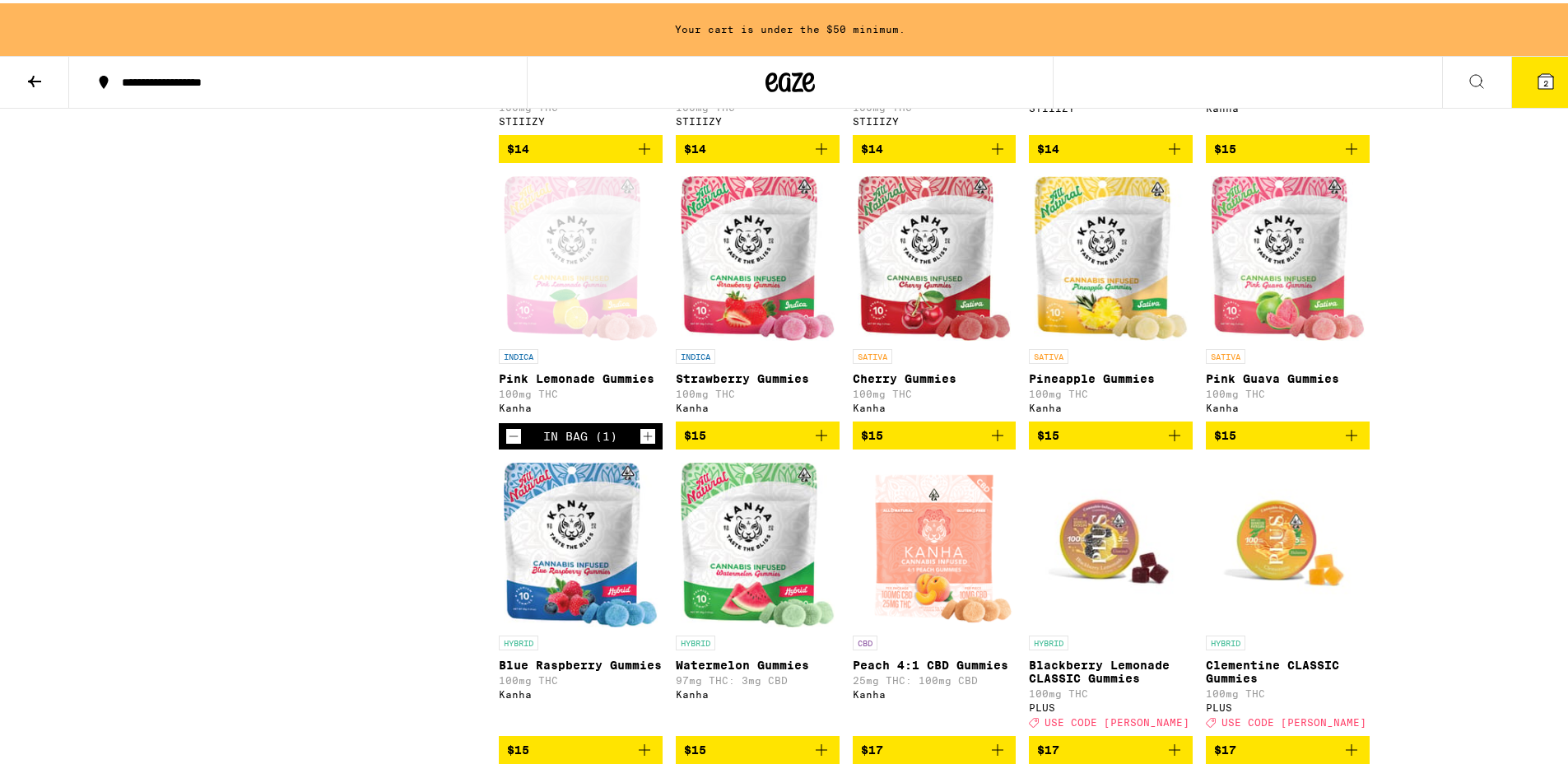
scroll to position [1893, 0]
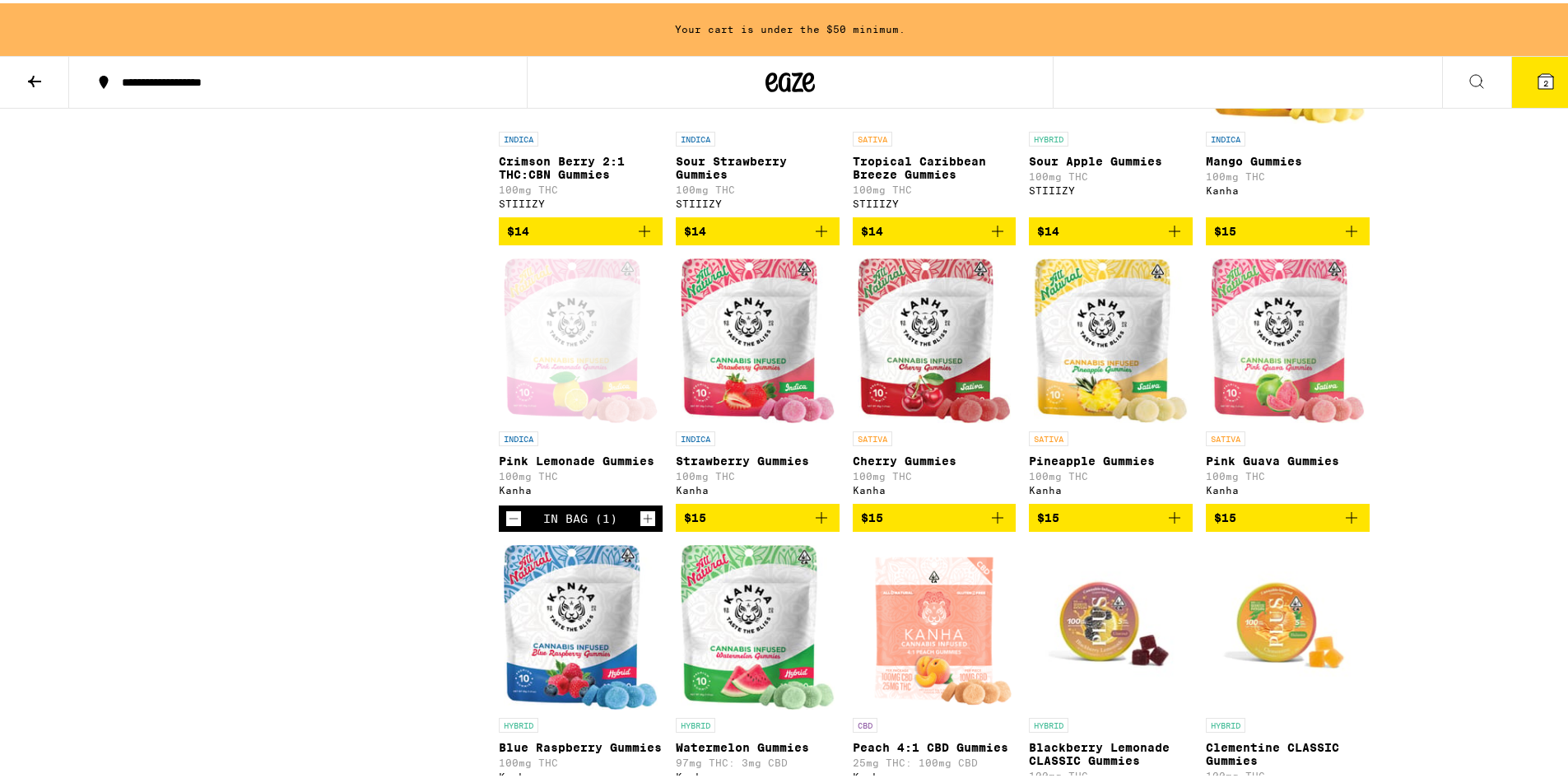
click at [506, 525] on icon "Decrement" at bounding box center [513, 515] width 15 height 20
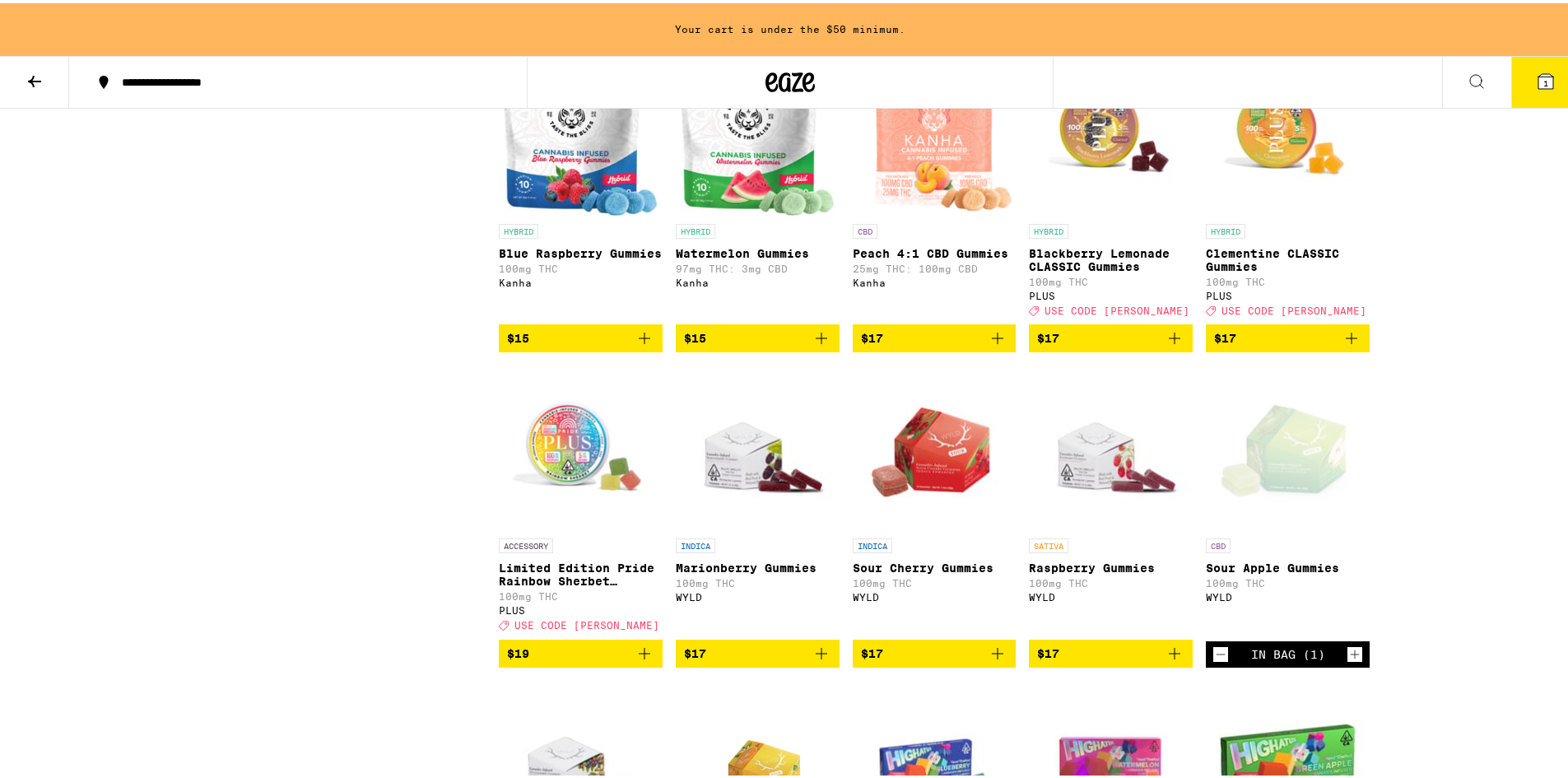
scroll to position [2633, 0]
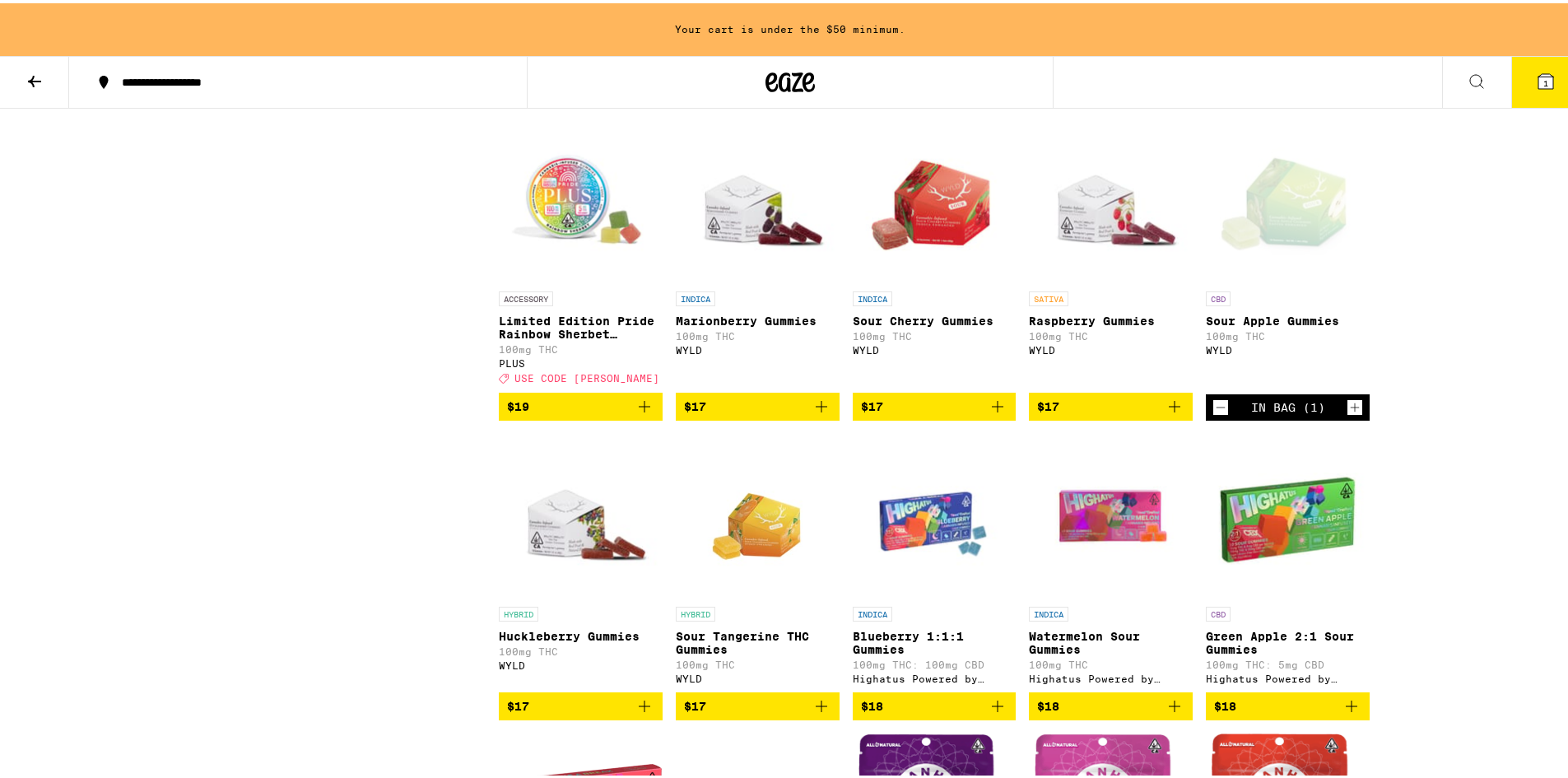
click at [1213, 414] on icon "Decrement" at bounding box center [1221, 404] width 15 height 20
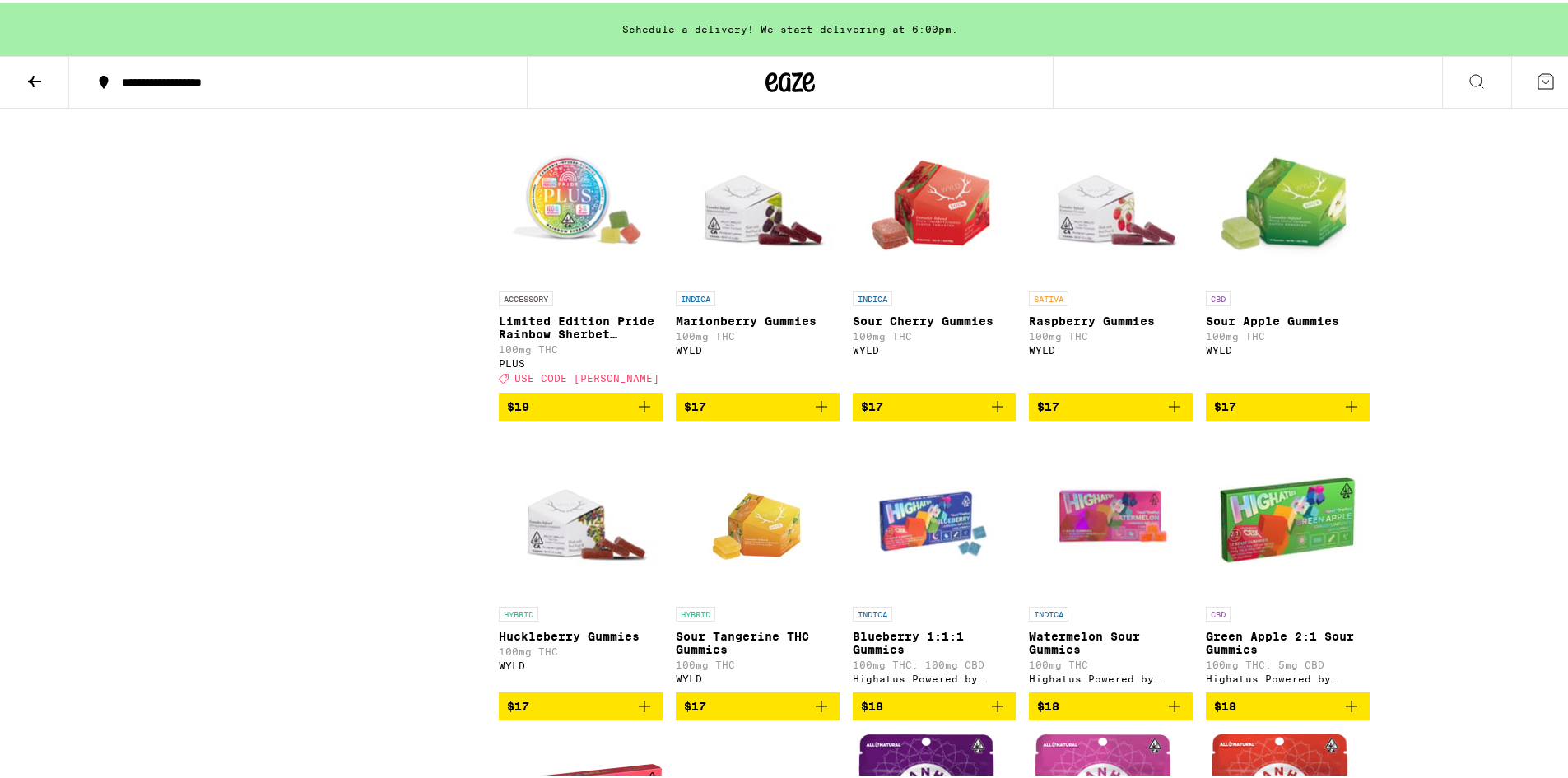
click at [1268, 280] on img "Open page for Sour Apple Gummies from WYLD" at bounding box center [1288, 198] width 164 height 165
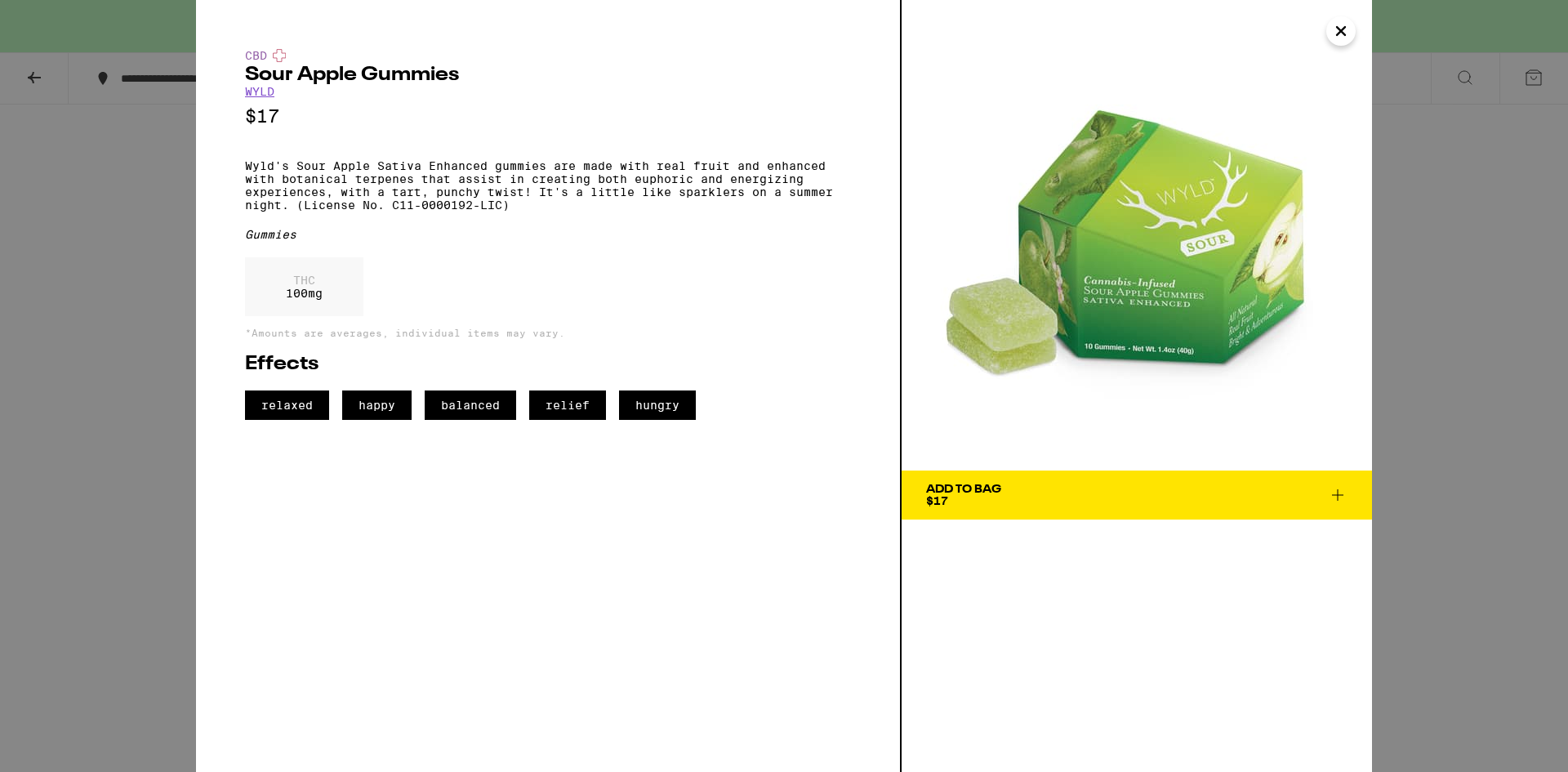
click at [1337, 36] on icon "Close" at bounding box center [1341, 30] width 8 height 8
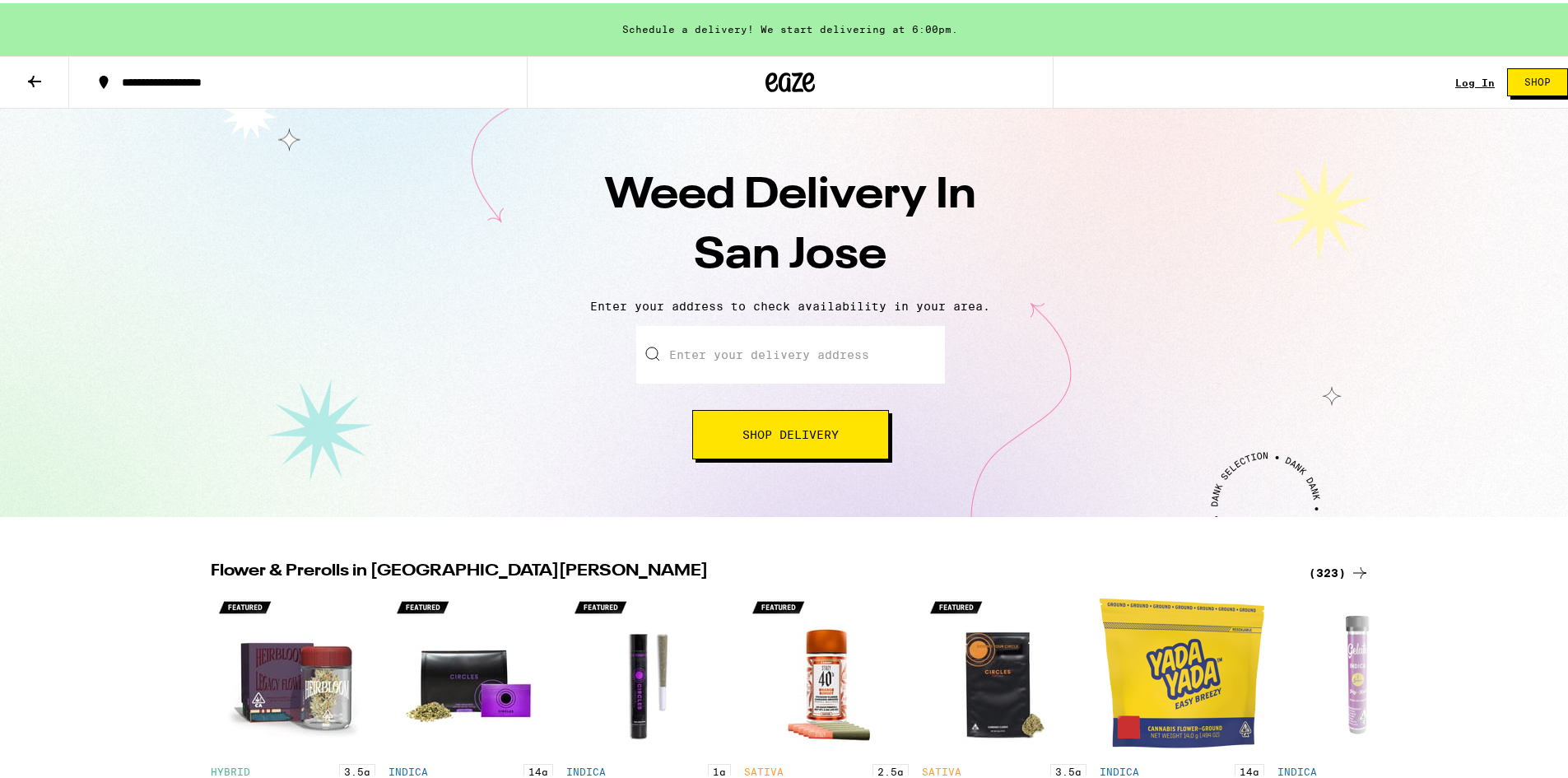
click at [841, 371] on input "Enter your delivery address" at bounding box center [790, 351] width 309 height 57
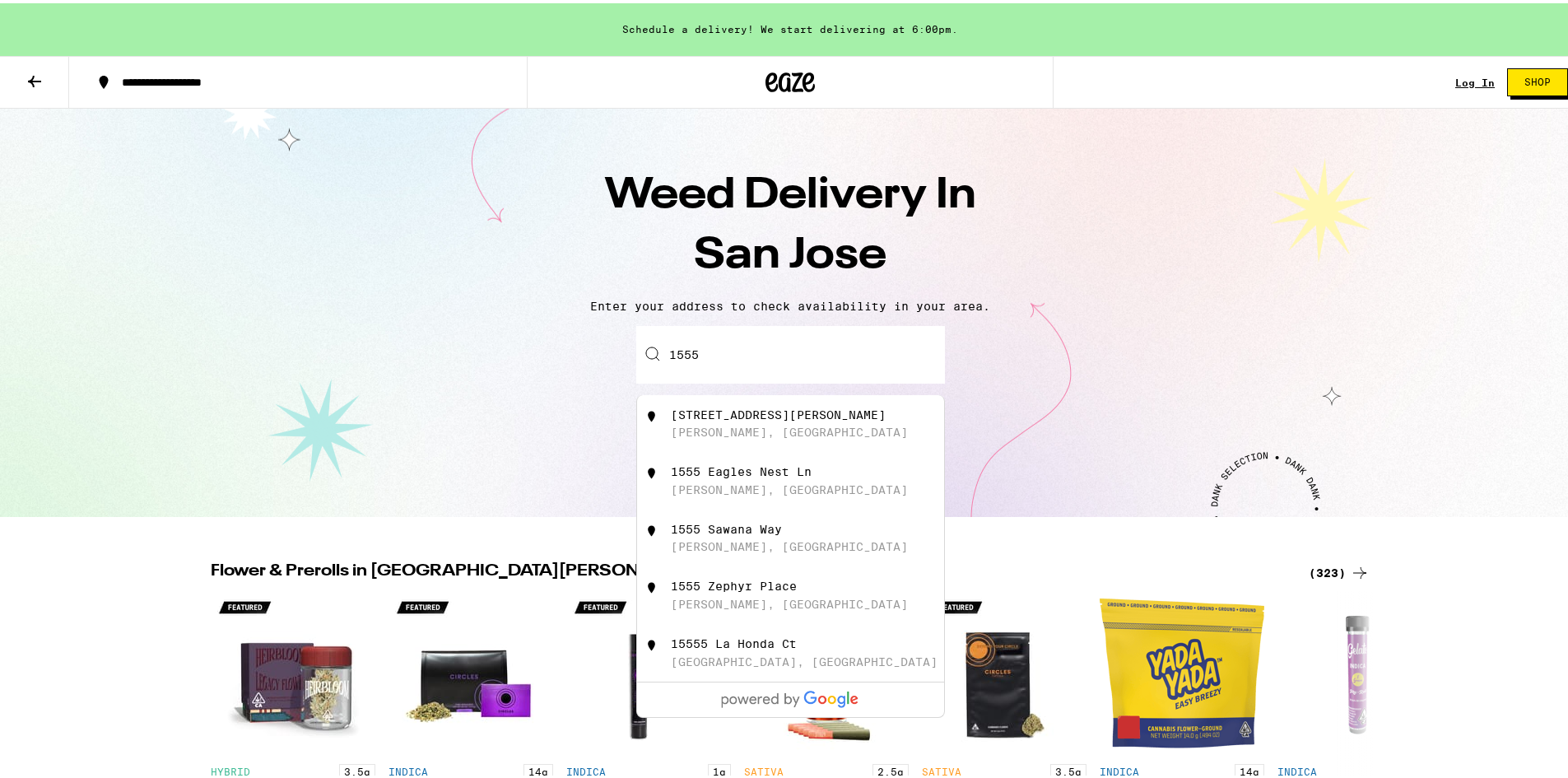
click at [696, 414] on div "[STREET_ADDRESS][PERSON_NAME]" at bounding box center [778, 411] width 215 height 13
type input "[STREET_ADDRESS][PERSON_NAME]"
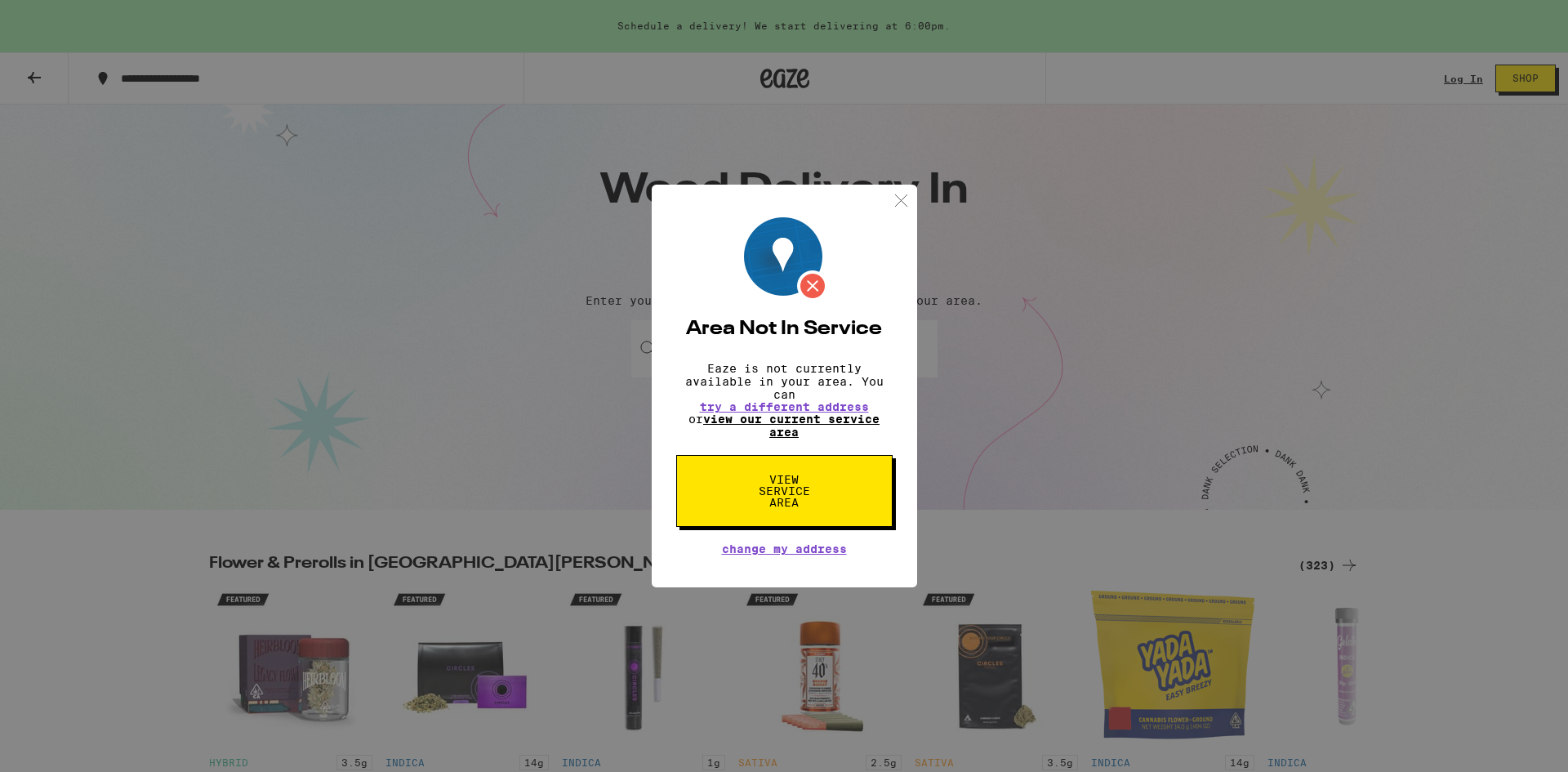
click at [780, 419] on link "view our current service area" at bounding box center [791, 425] width 177 height 26
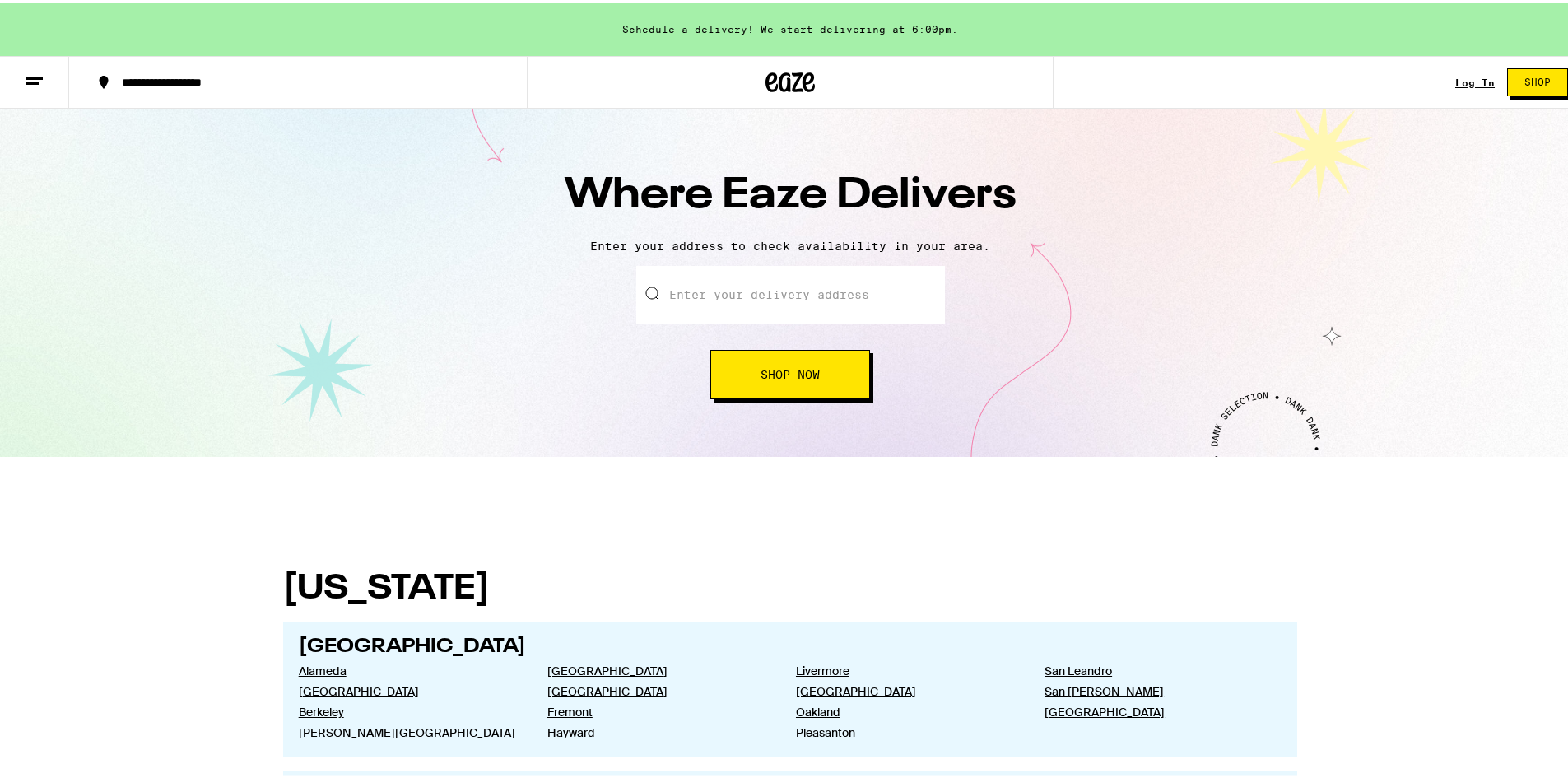
click at [781, 284] on input "text" at bounding box center [790, 291] width 309 height 57
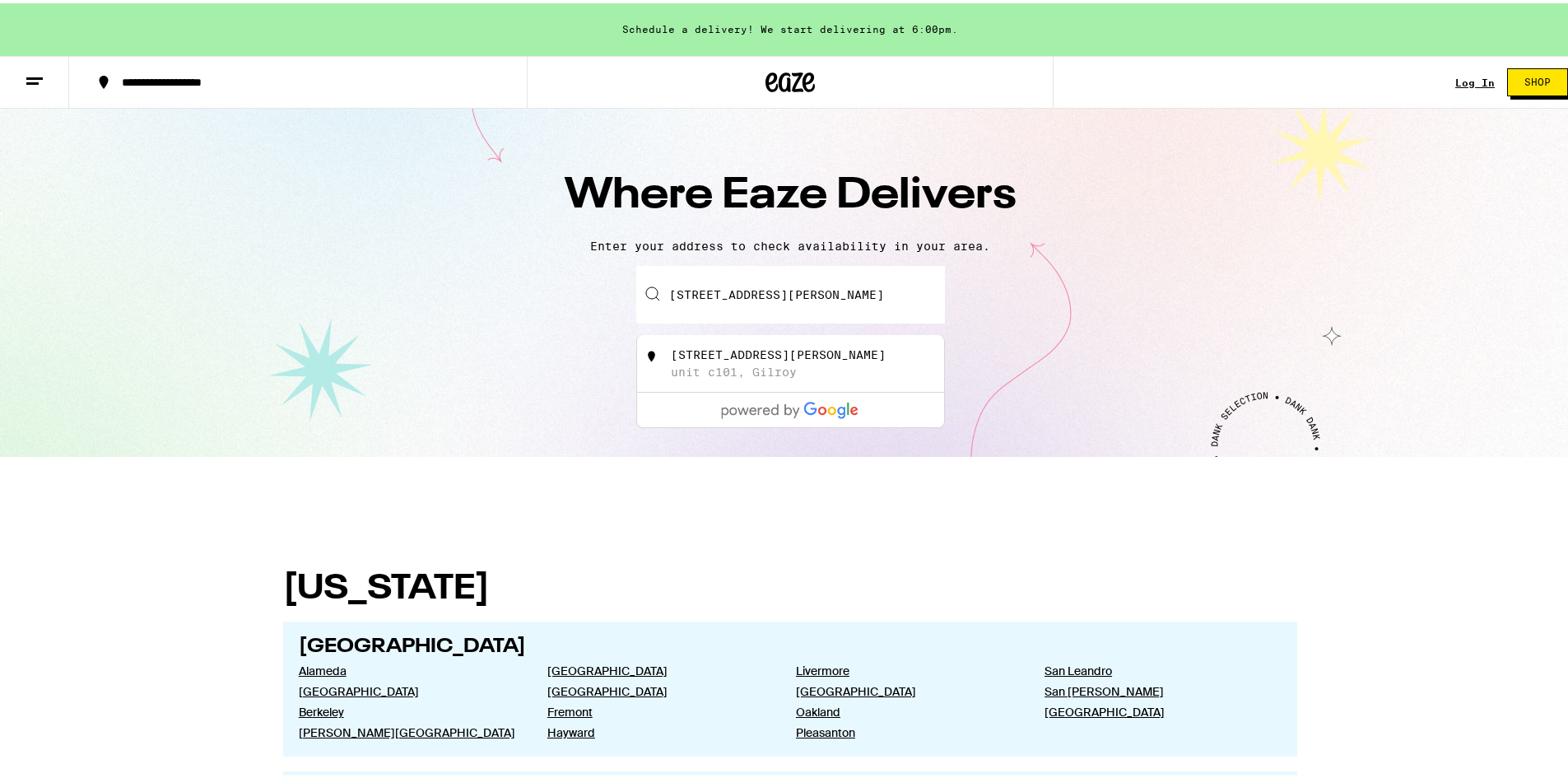
click at [741, 355] on div "[STREET_ADDRESS][PERSON_NAME]" at bounding box center [778, 351] width 215 height 13
type input "[STREET_ADDRESS][PERSON_NAME][US_STATE]"
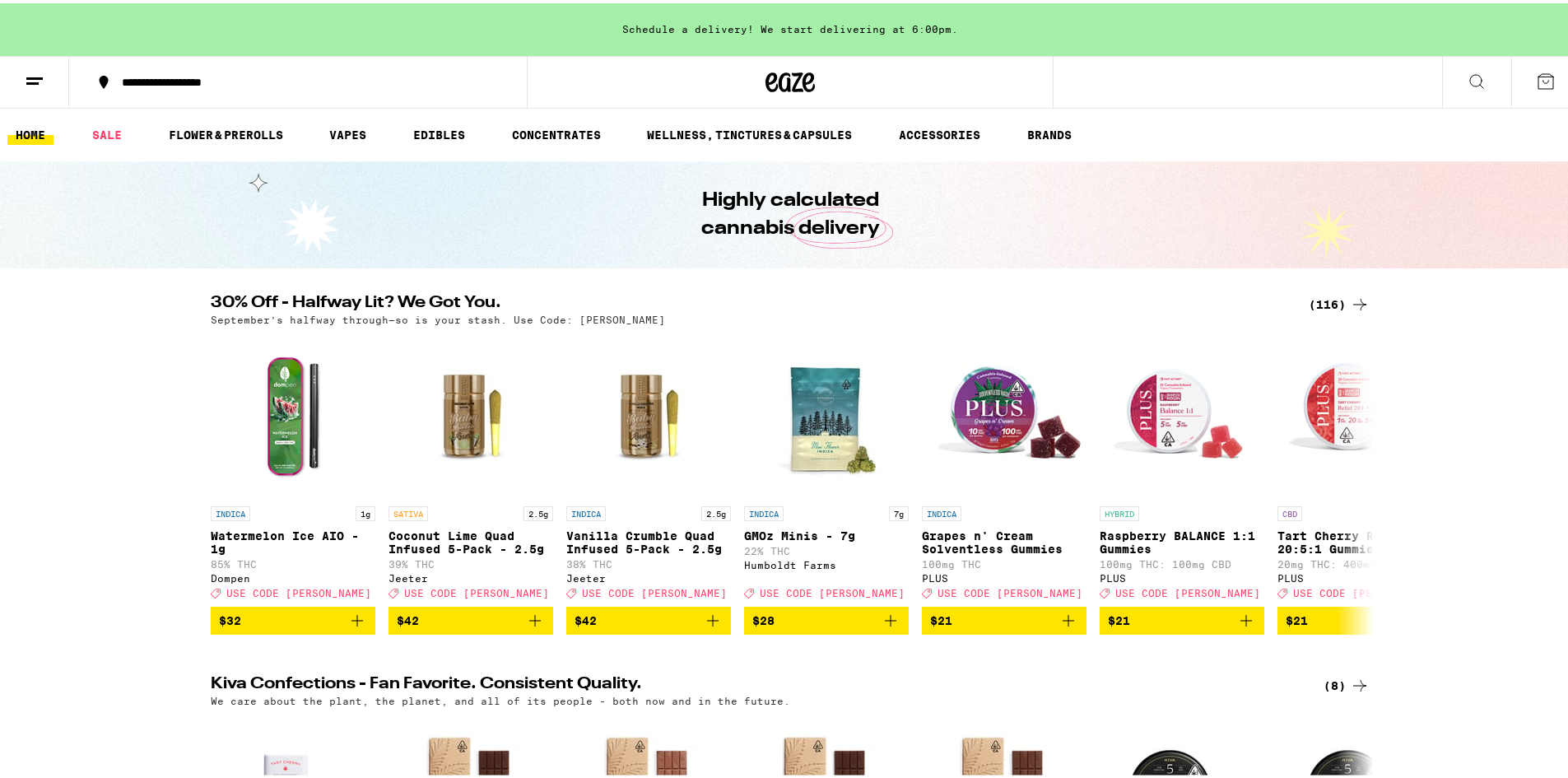
click at [34, 75] on line at bounding box center [34, 75] width 16 height 0
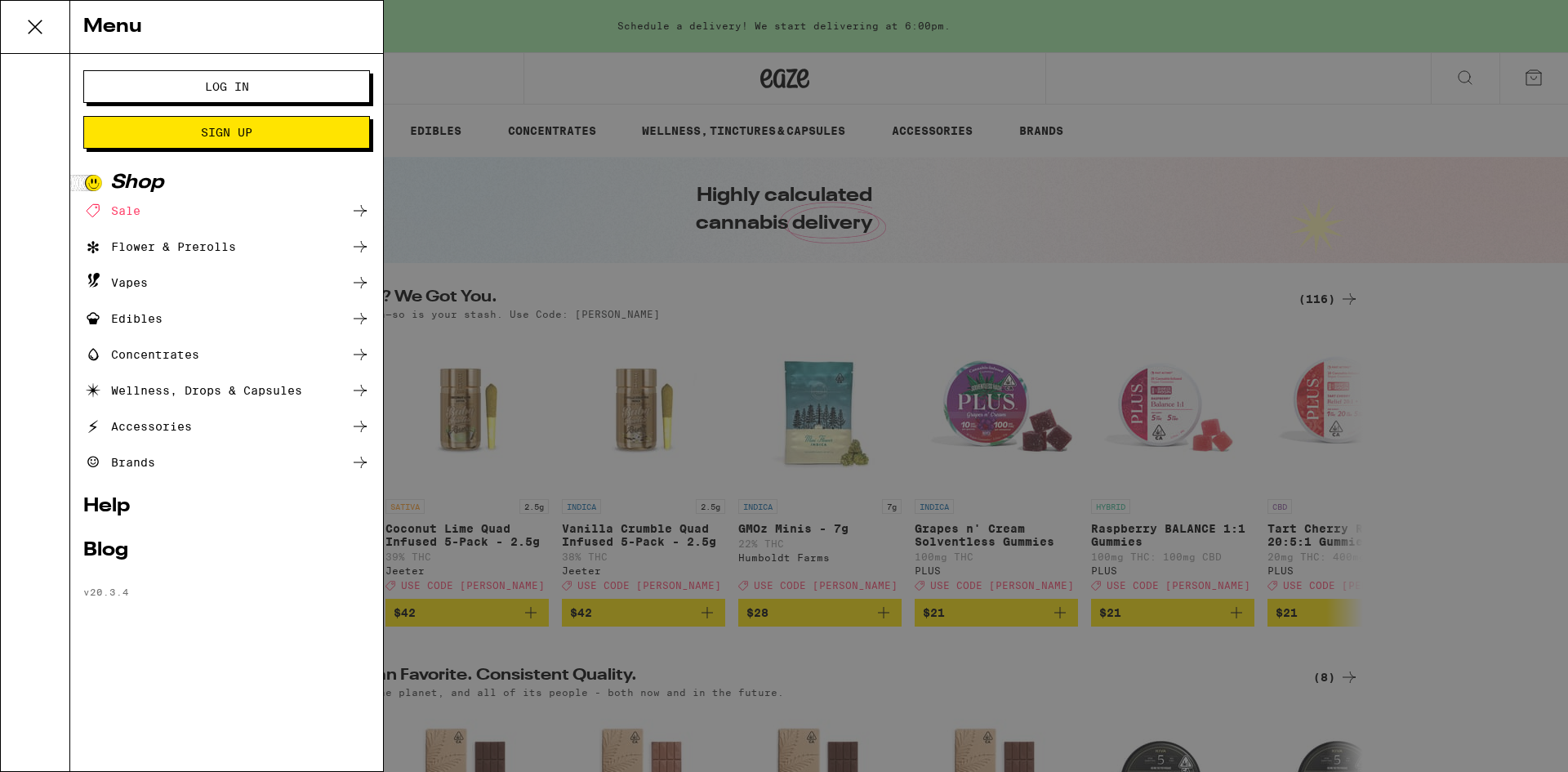
click at [557, 65] on div "Menu Log In Sign Up Shop Sale Flower & Prerolls Vapes Edibles Concentrates Well…" at bounding box center [784, 386] width 1568 height 772
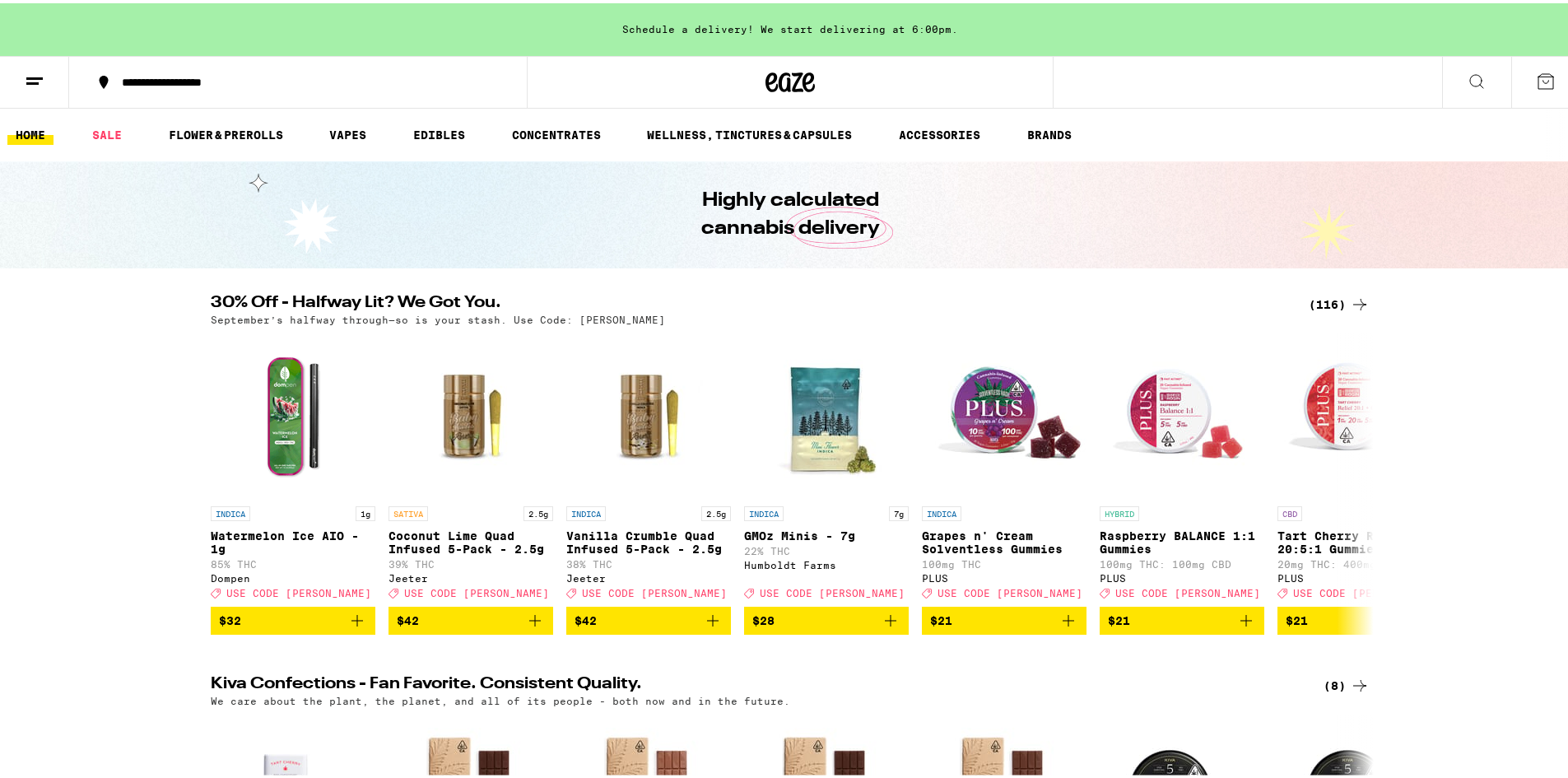
click at [1469, 85] on icon at bounding box center [1477, 78] width 20 height 20
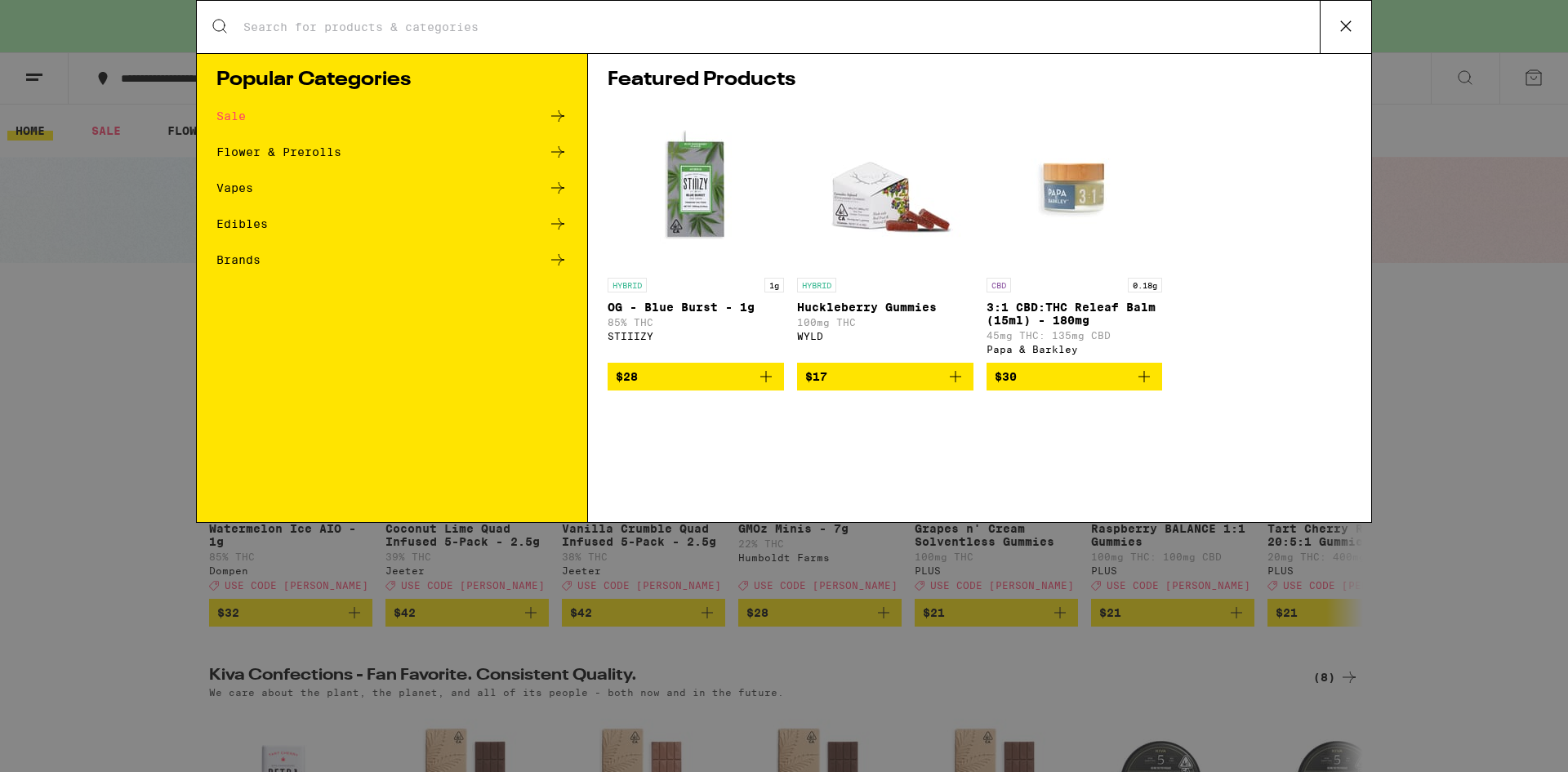
click at [725, 30] on input "Search for Products" at bounding box center [781, 27] width 1077 height 15
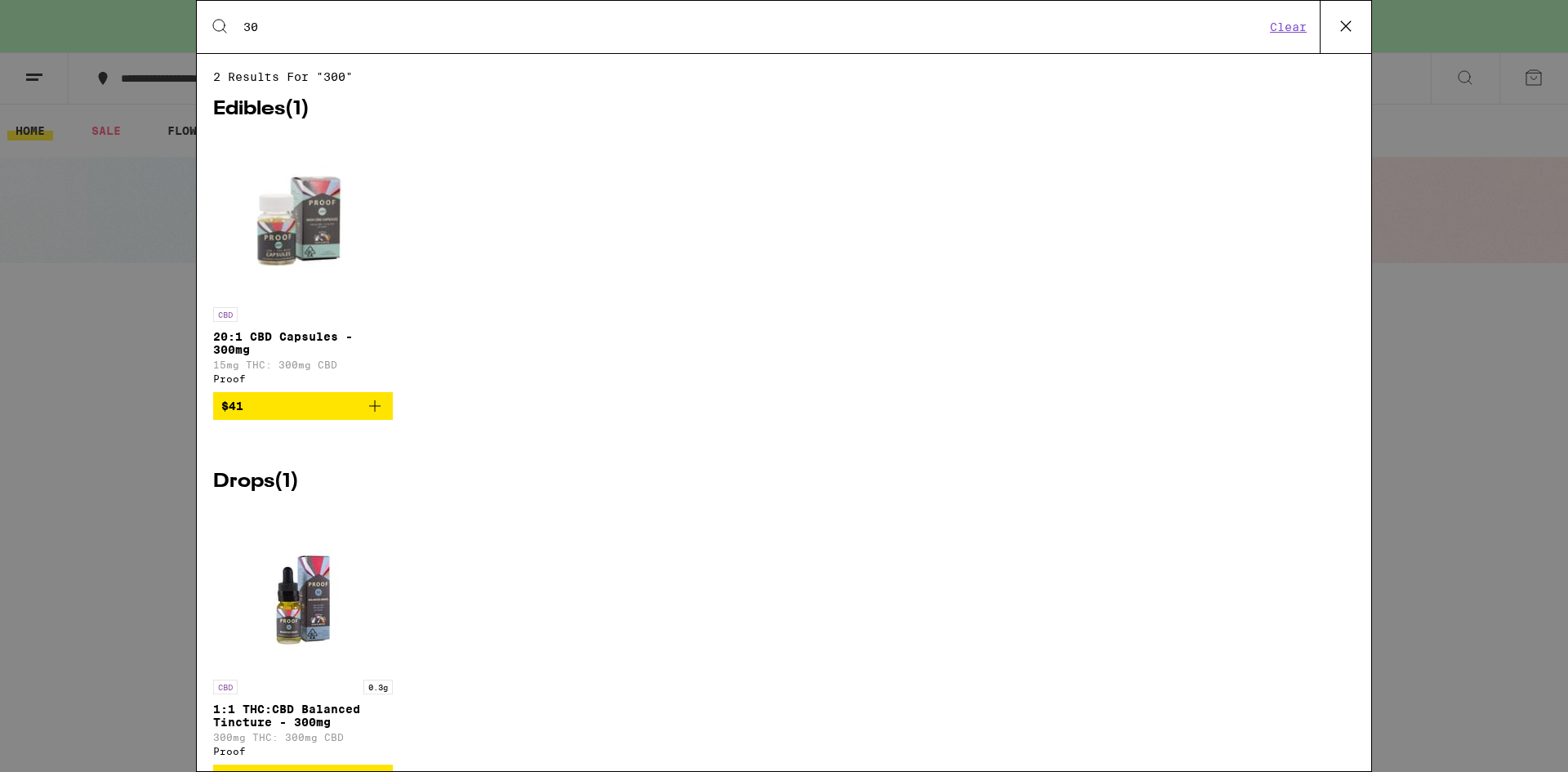
type input "3"
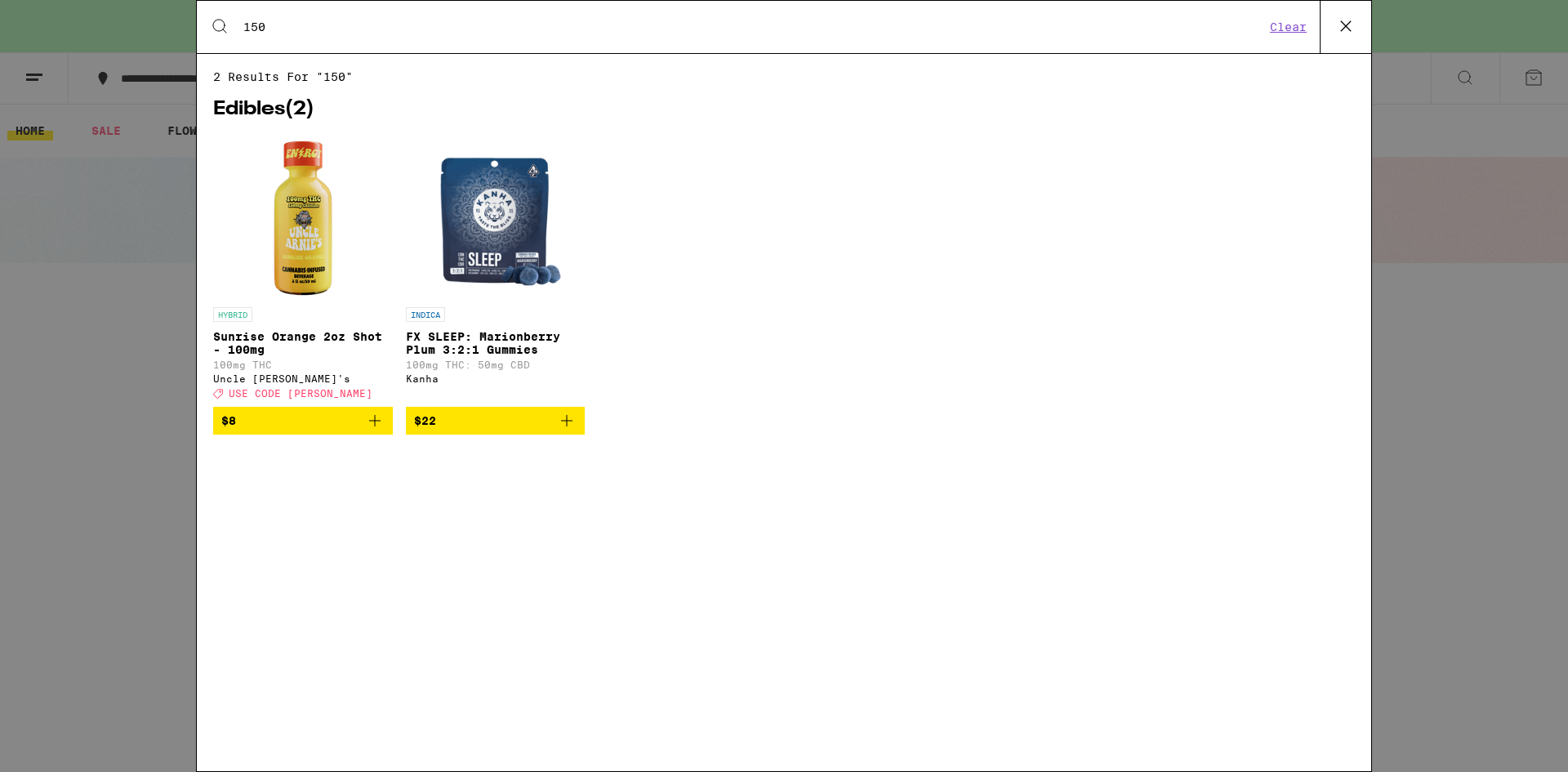
type input "150"
drag, startPoint x: 265, startPoint y: 24, endPoint x: 211, endPoint y: 23, distance: 54.0
click at [211, 23] on div "Search for Products 150 Clear" at bounding box center [784, 27] width 1174 height 52
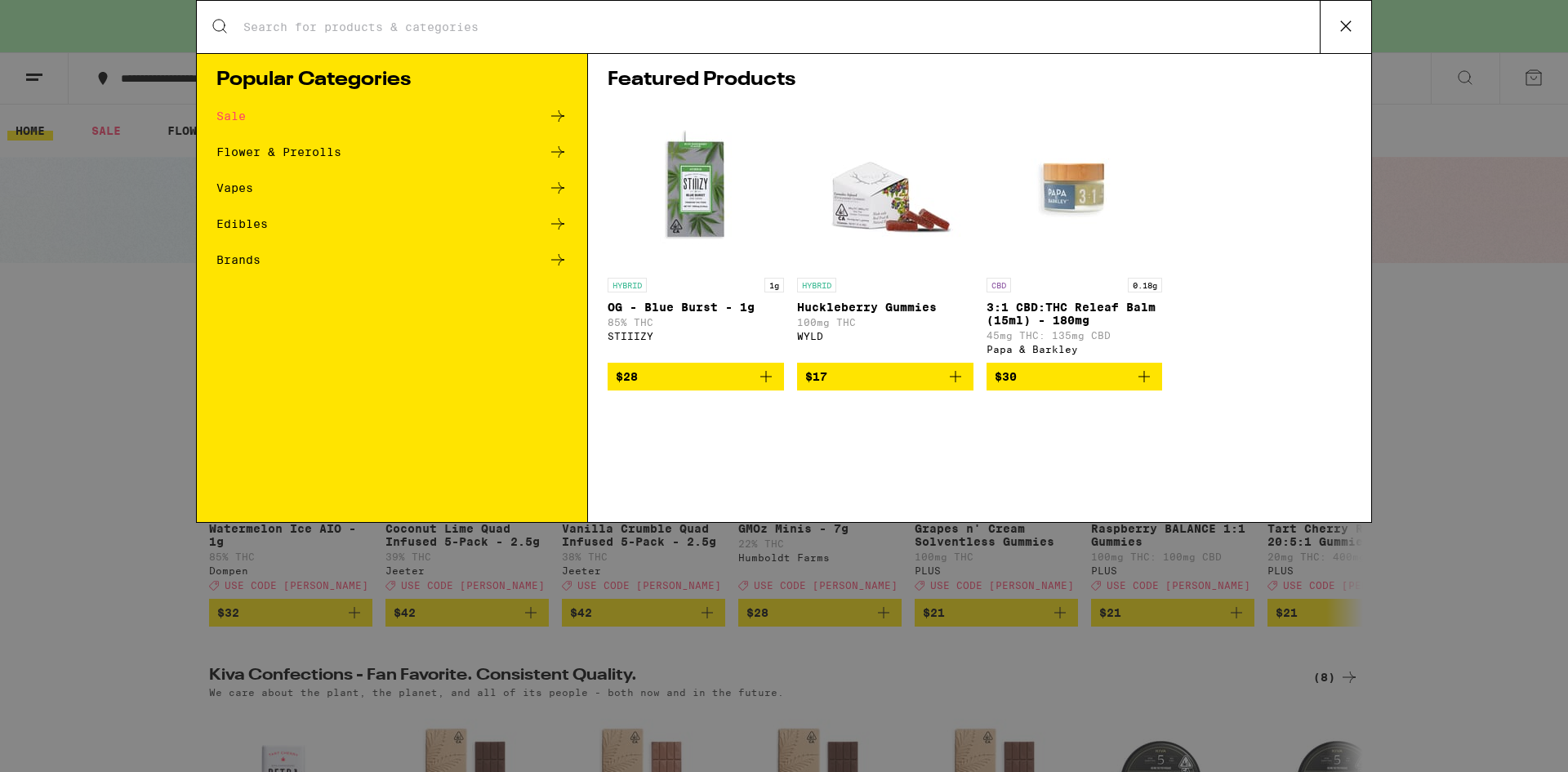
drag, startPoint x: 1341, startPoint y: 3, endPoint x: 1341, endPoint y: 19, distance: 16.0
click at [1341, 7] on button at bounding box center [1345, 27] width 52 height 52
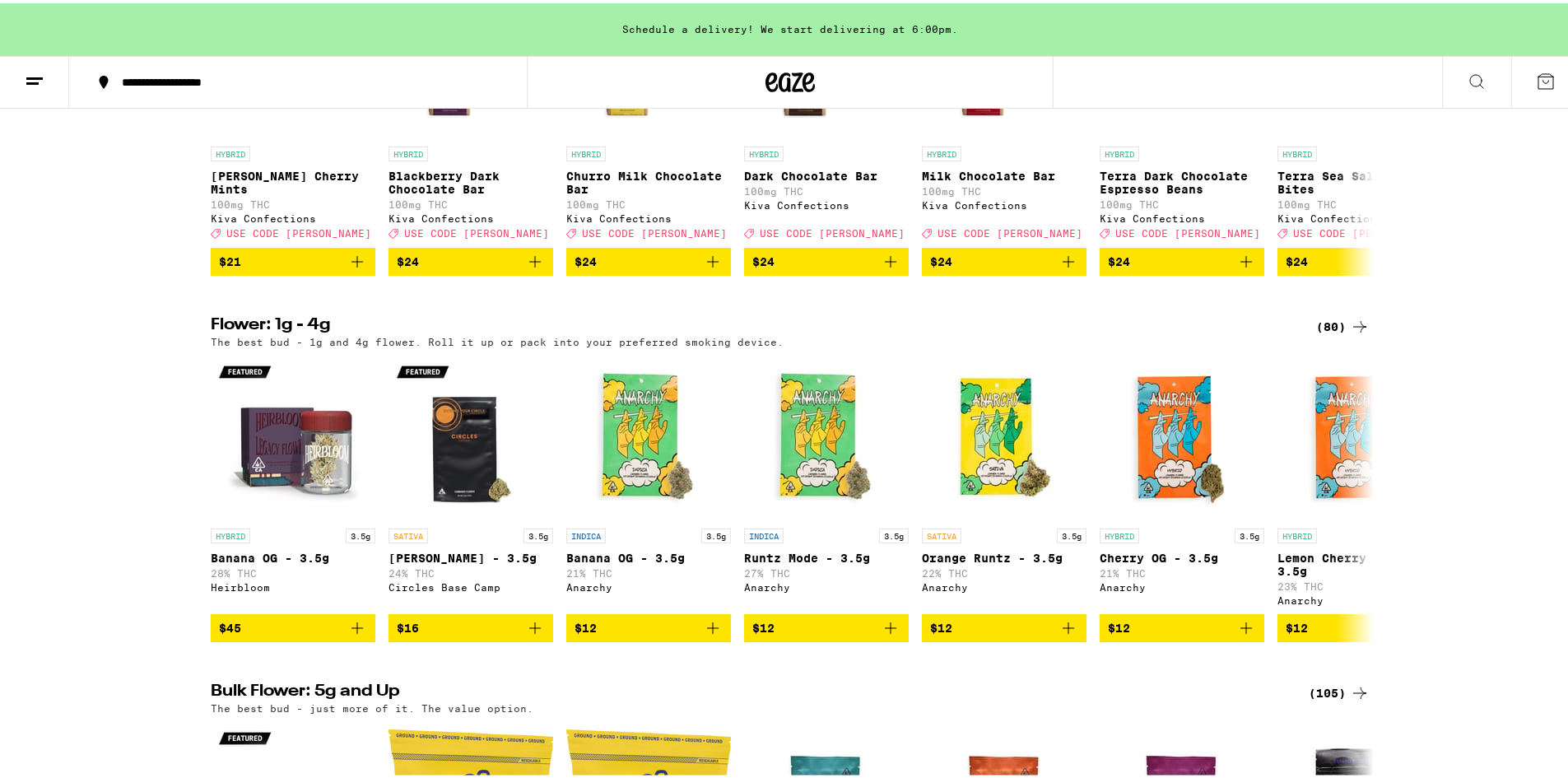
scroll to position [905, 0]
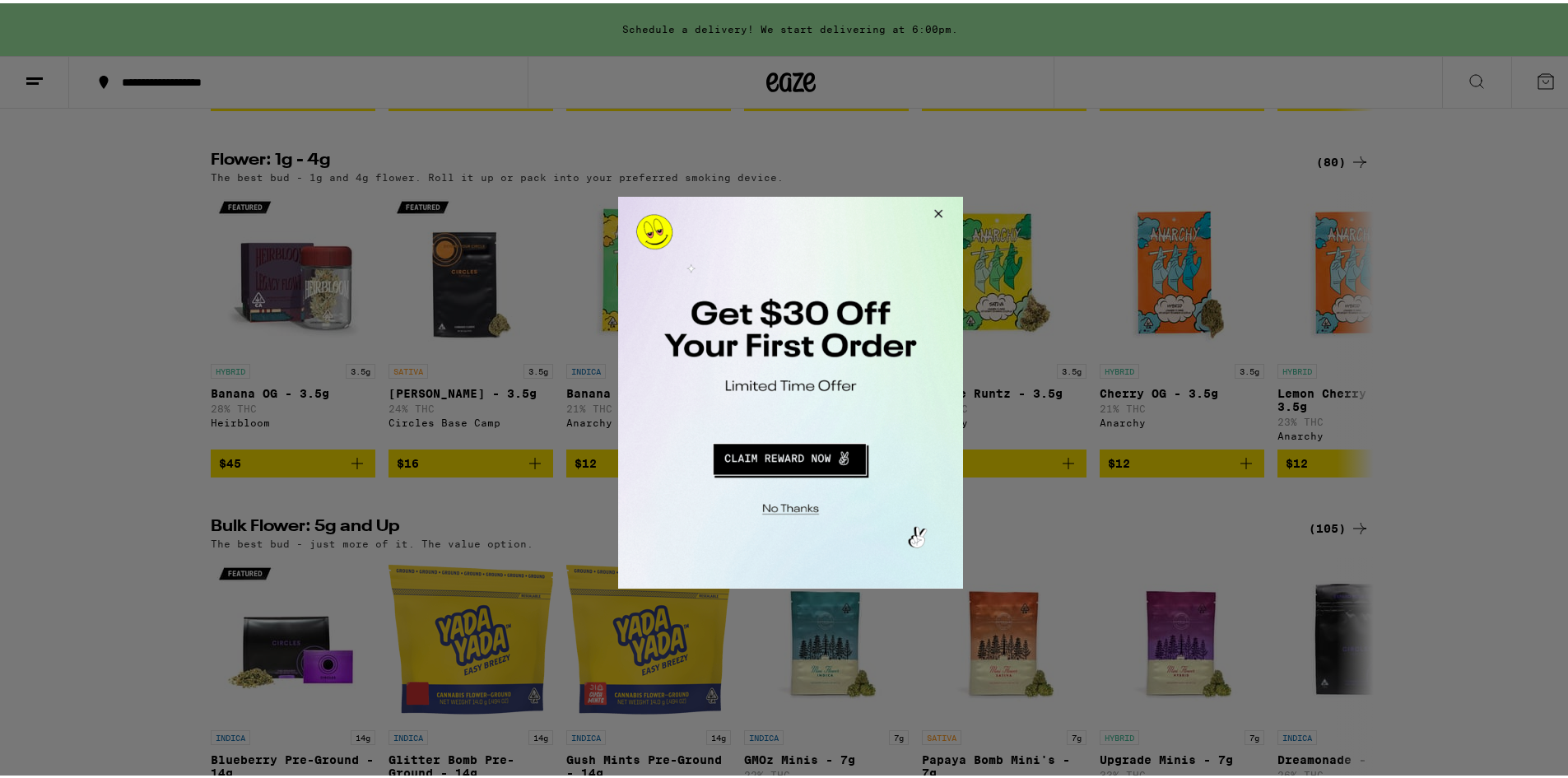
click at [935, 214] on button "Close Modal" at bounding box center [935, 216] width 45 height 39
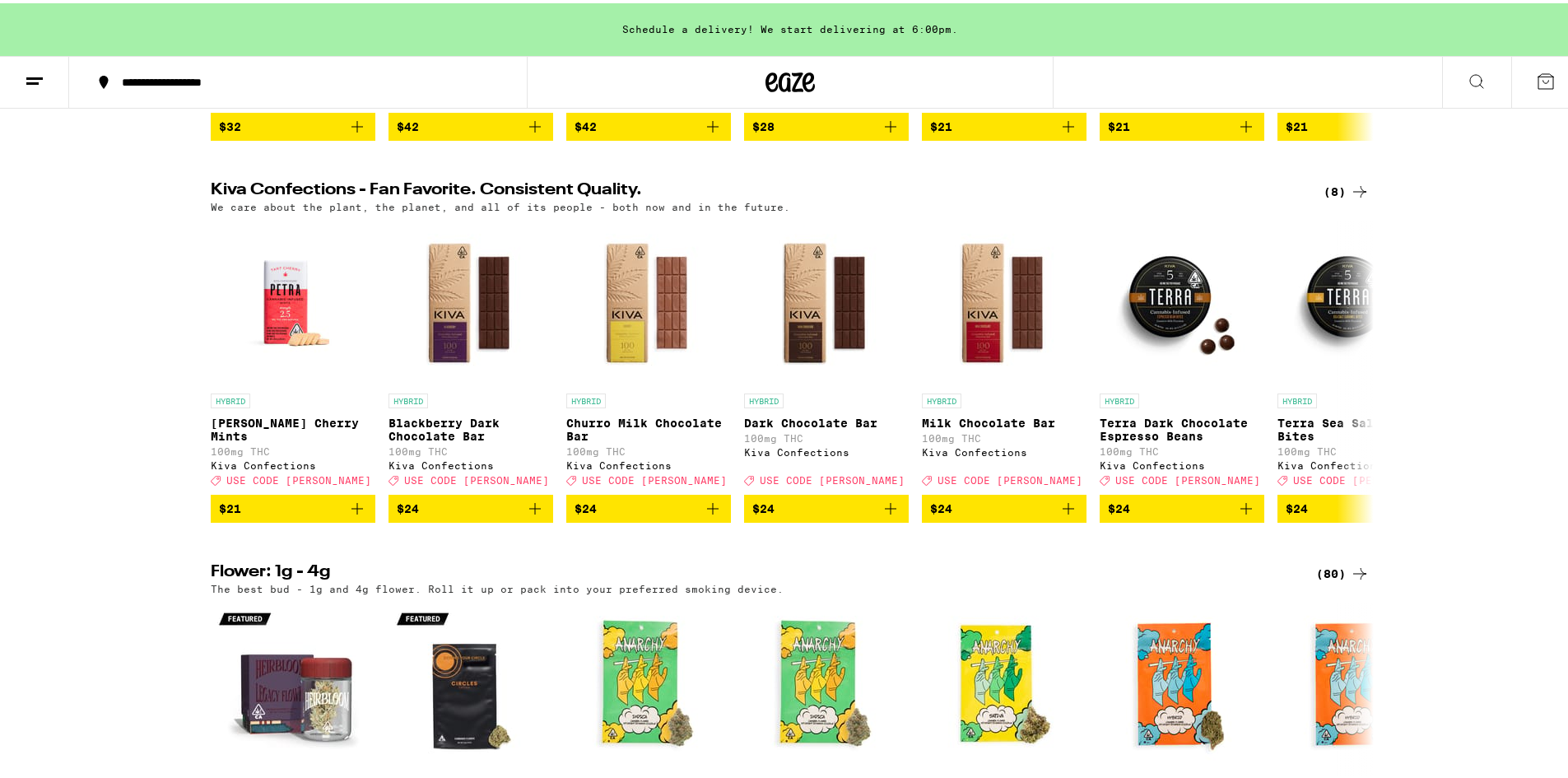
scroll to position [0, 0]
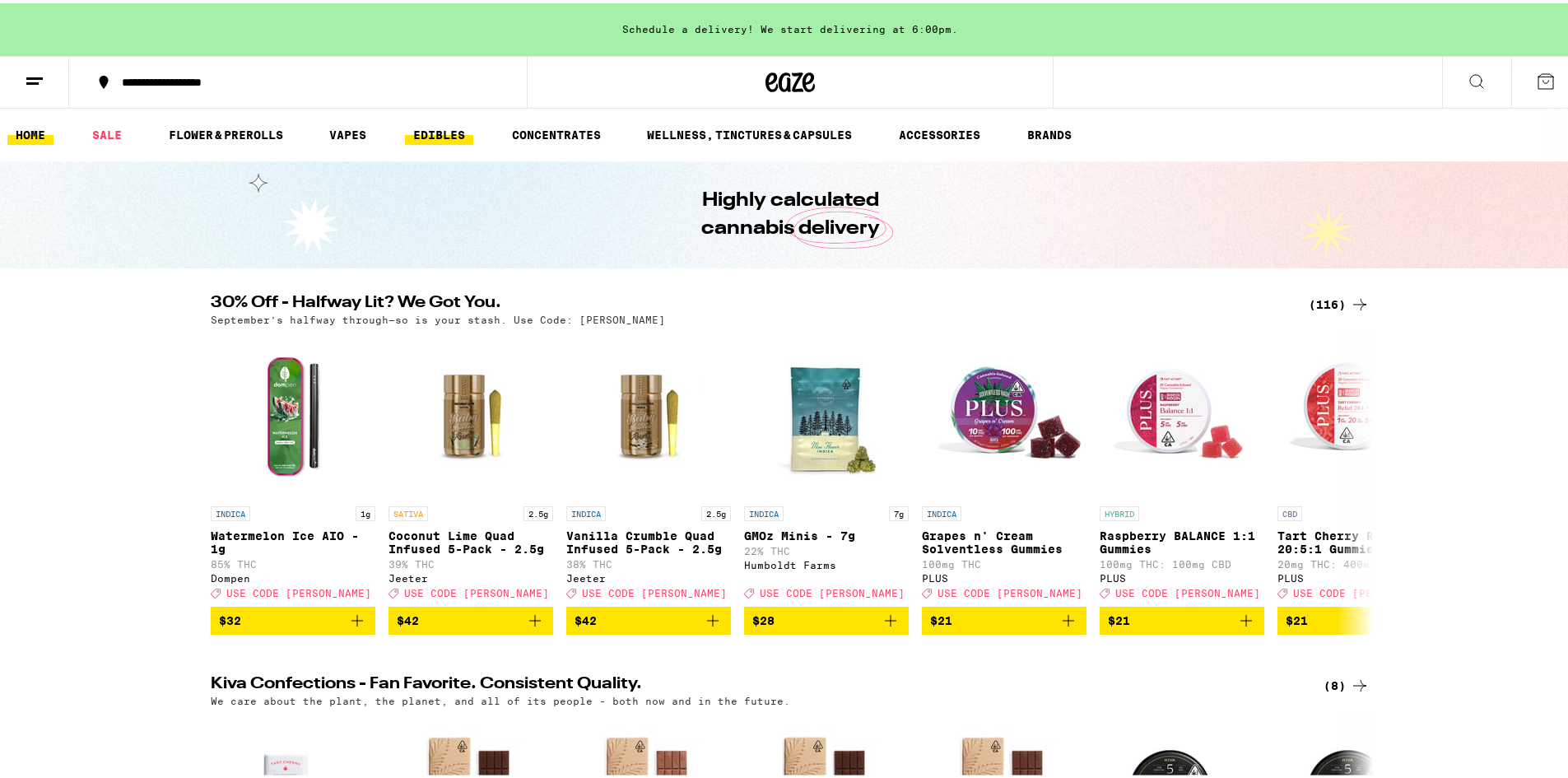
click at [428, 138] on link "EDIBLES" at bounding box center [439, 132] width 68 height 20
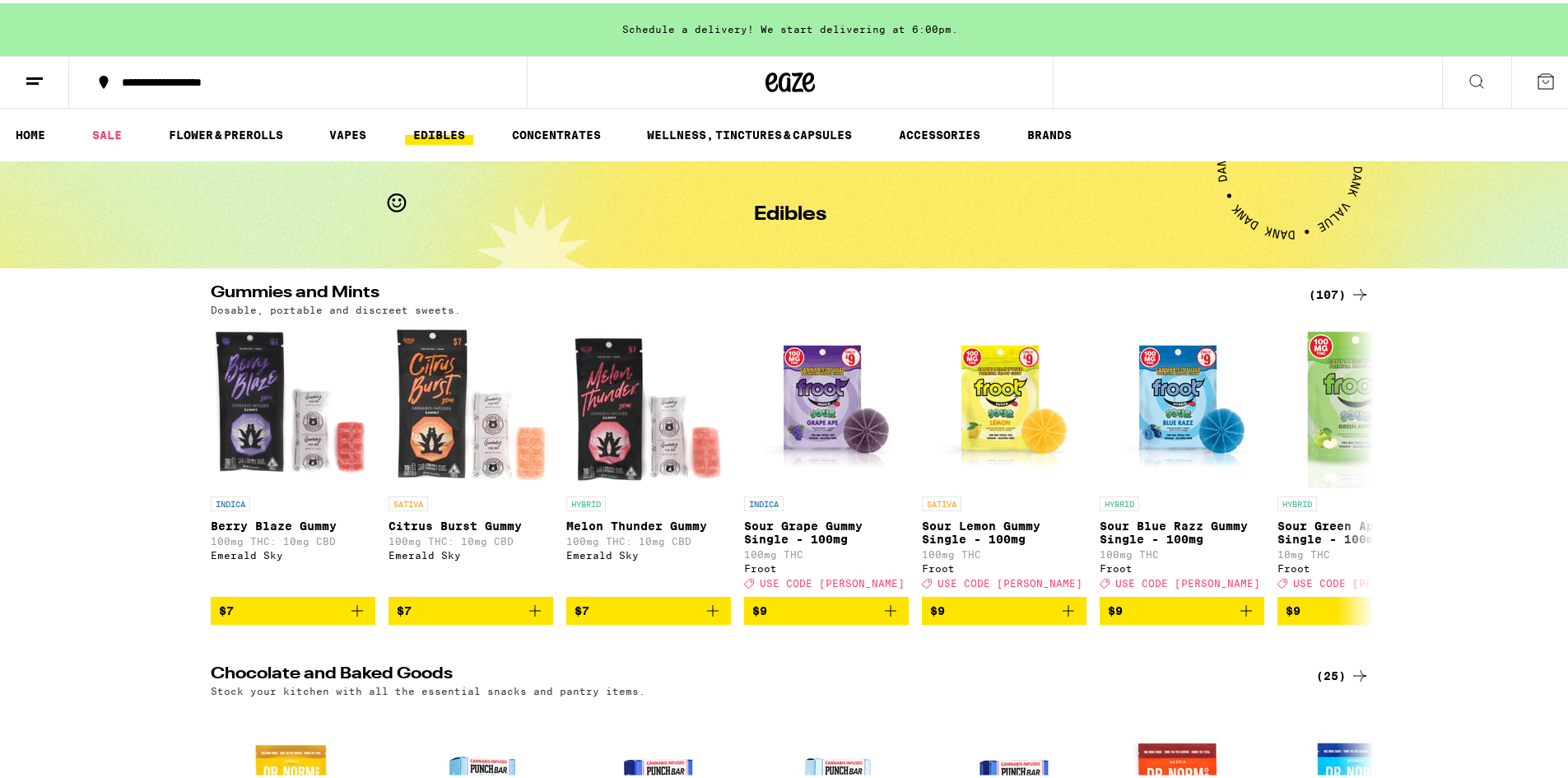
scroll to position [82, 0]
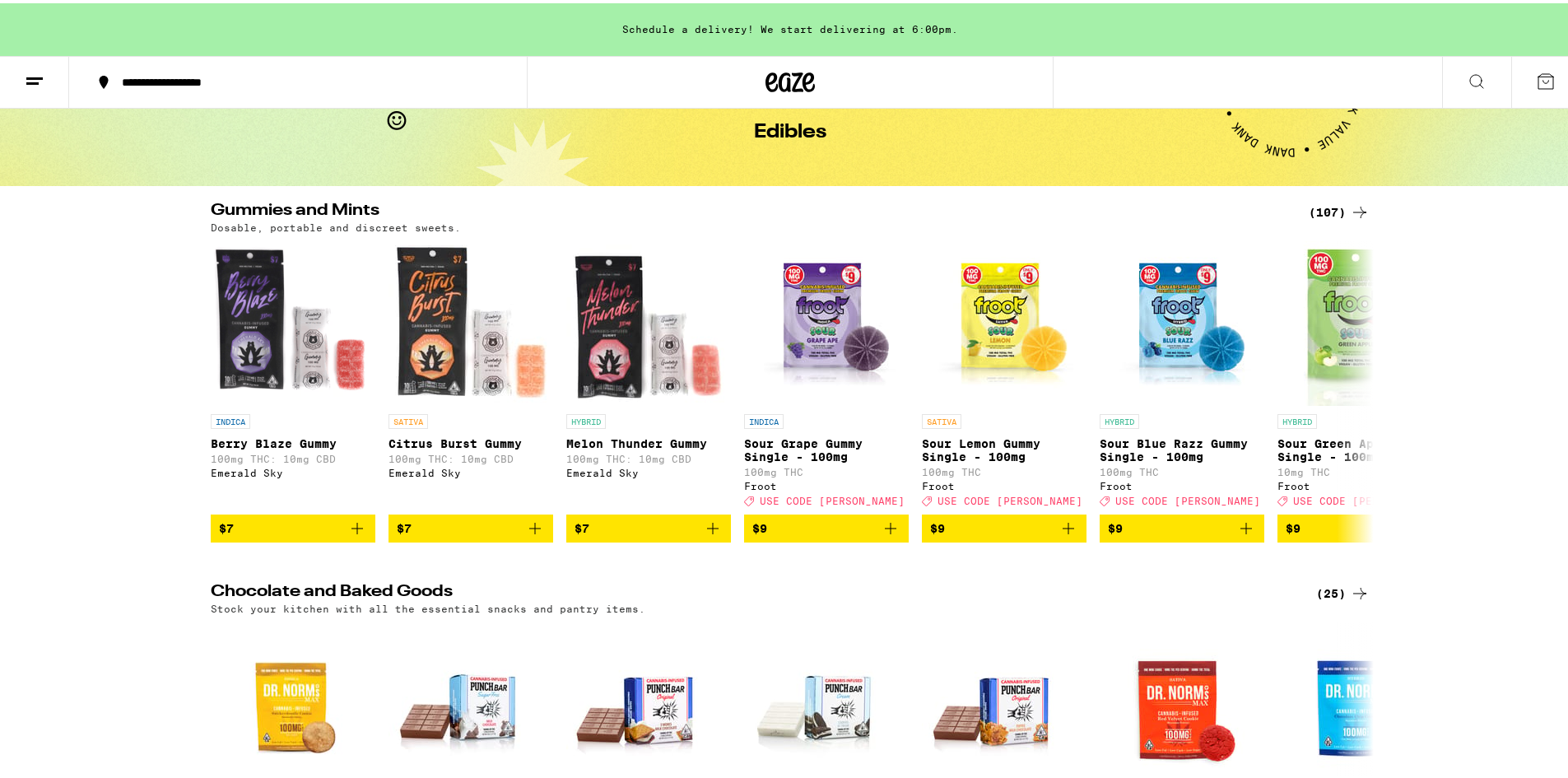
click at [1331, 210] on div "(107)" at bounding box center [1339, 209] width 61 height 20
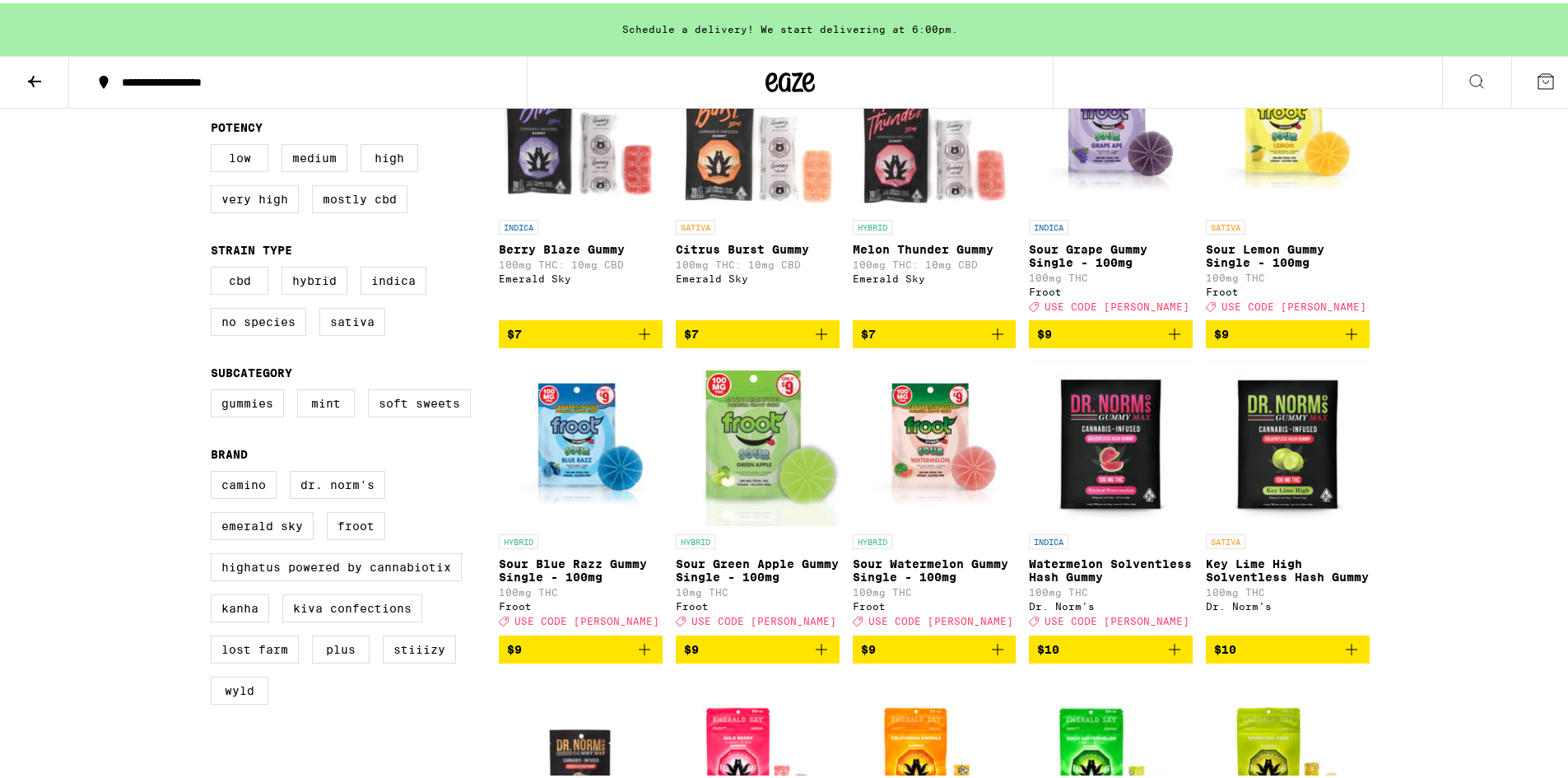
scroll to position [329, 0]
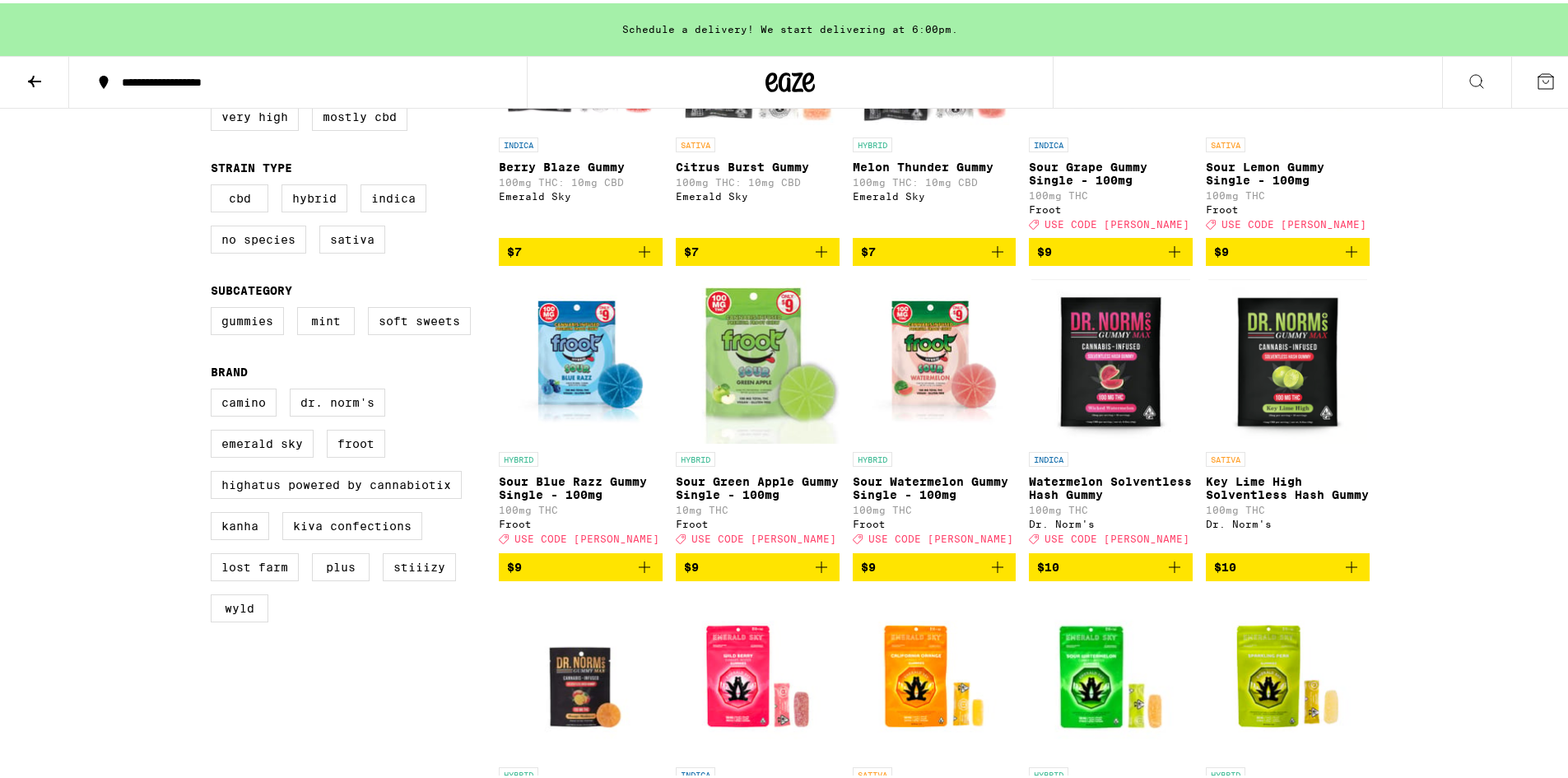
click at [1090, 498] on p "Watermelon Solventless Hash Gummy" at bounding box center [1110, 484] width 164 height 26
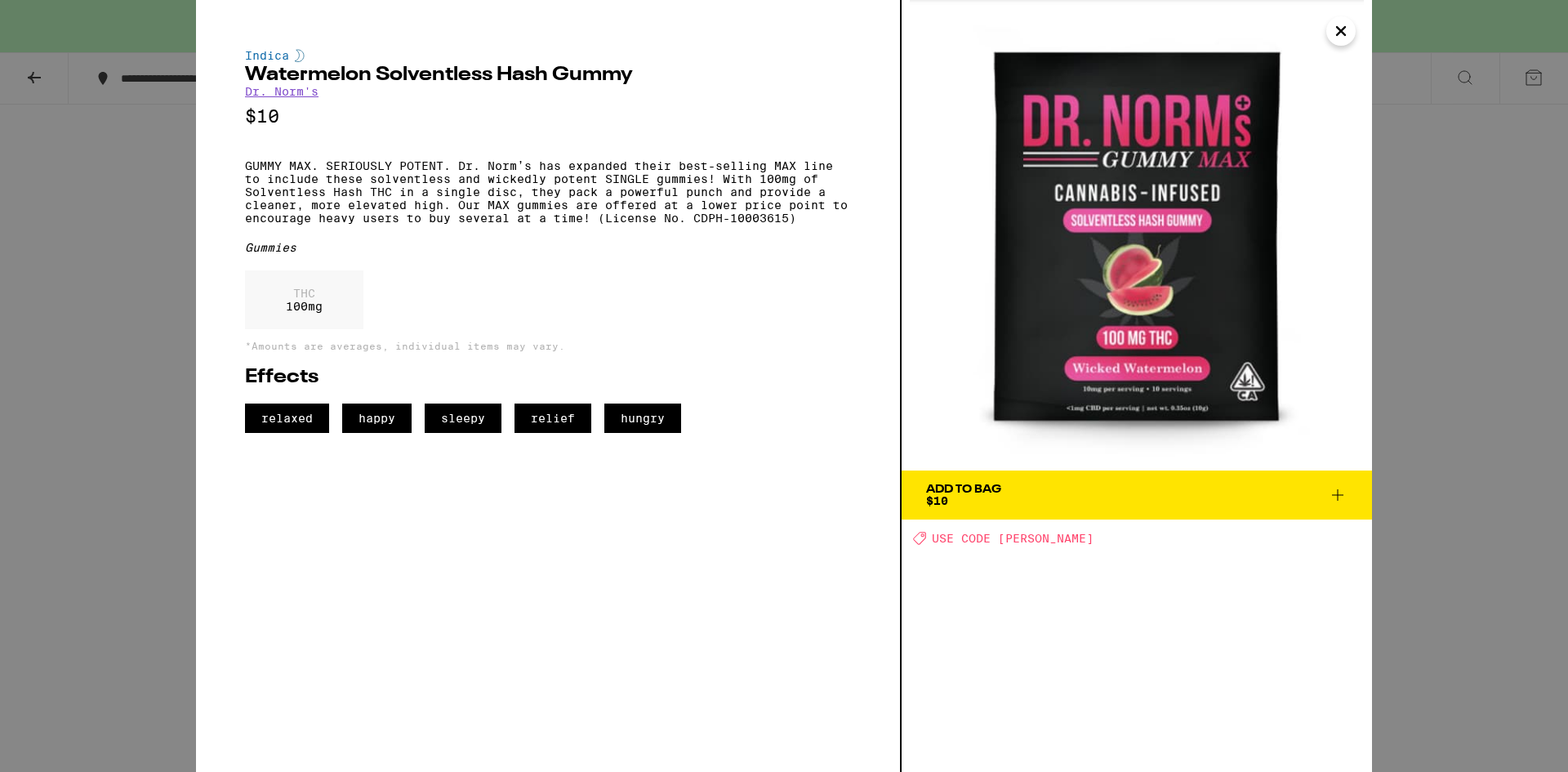
click at [1341, 23] on icon "Close" at bounding box center [1341, 31] width 20 height 25
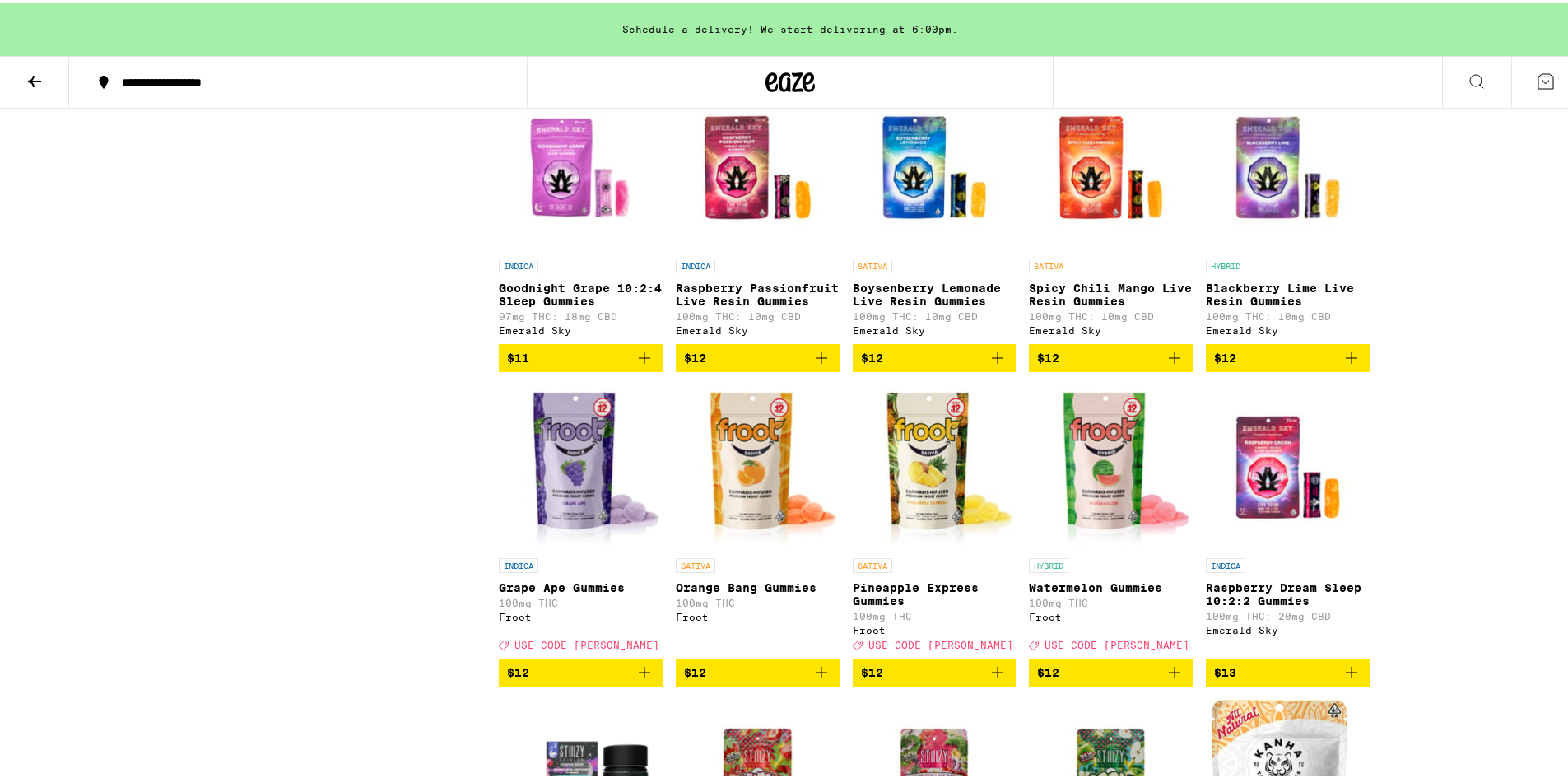
scroll to position [1235, 0]
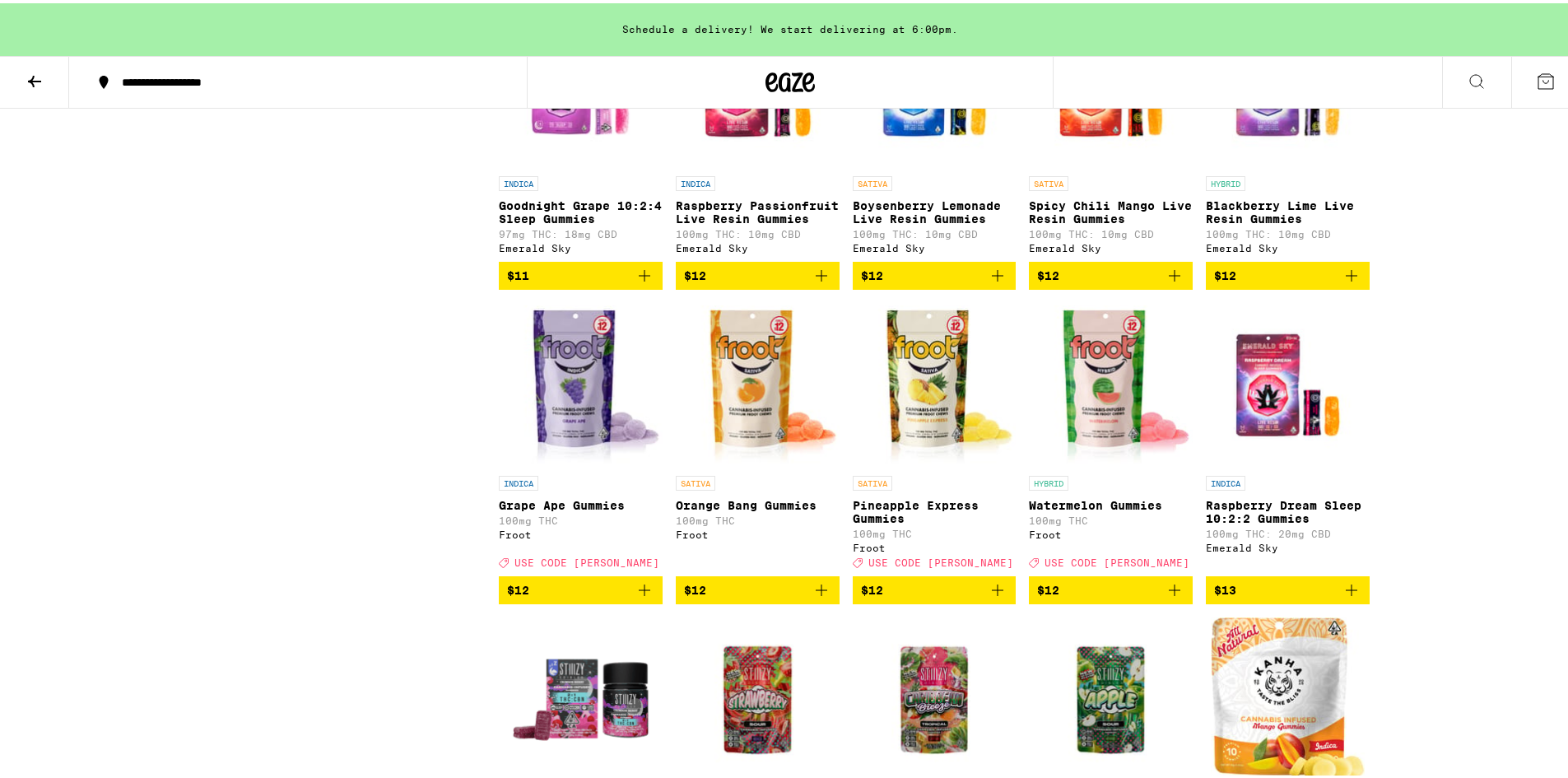
click at [1101, 422] on img "Open page for Watermelon Gummies from Froot" at bounding box center [1110, 382] width 164 height 165
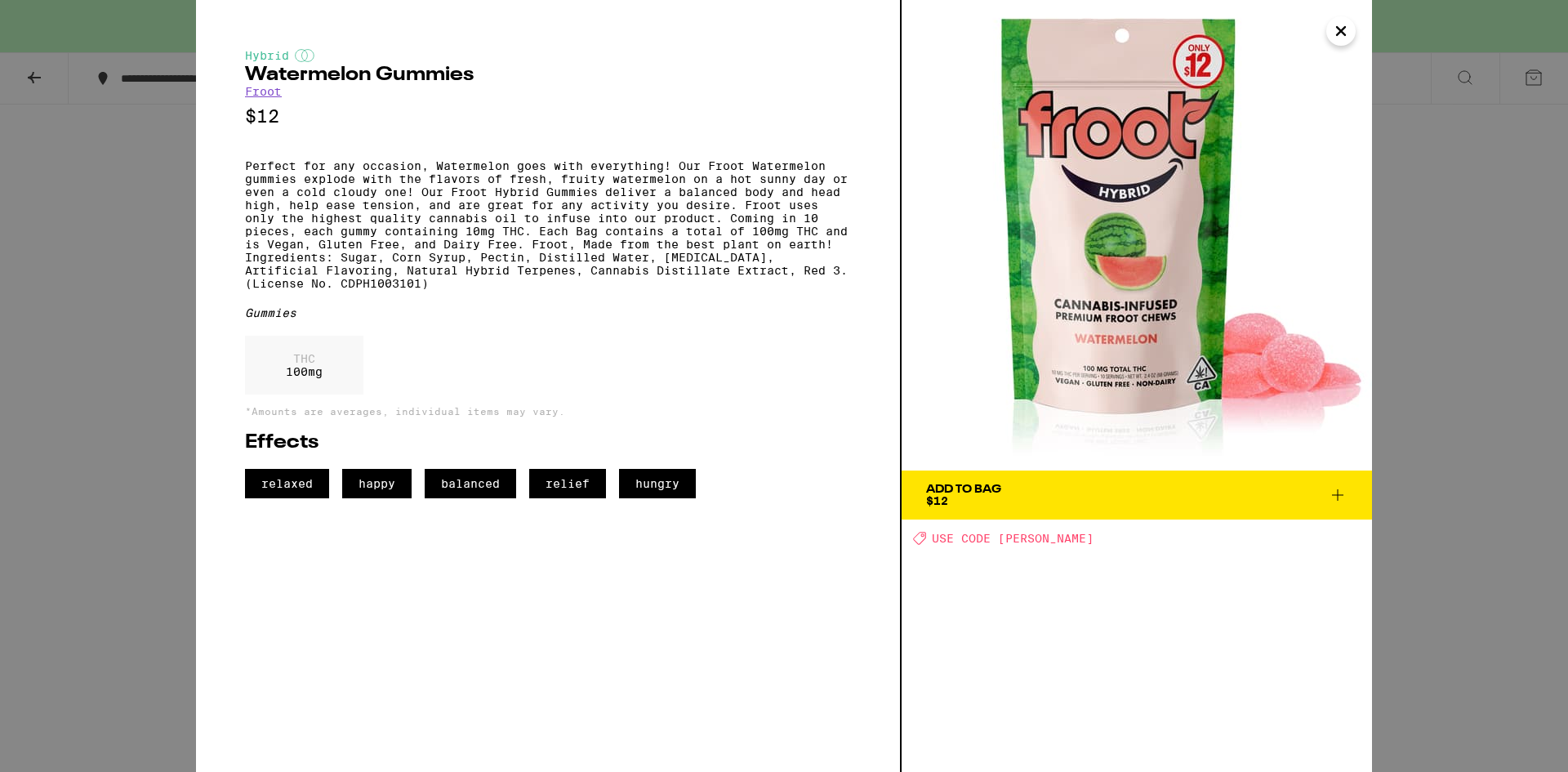
click at [1338, 36] on icon "Close" at bounding box center [1341, 30] width 8 height 8
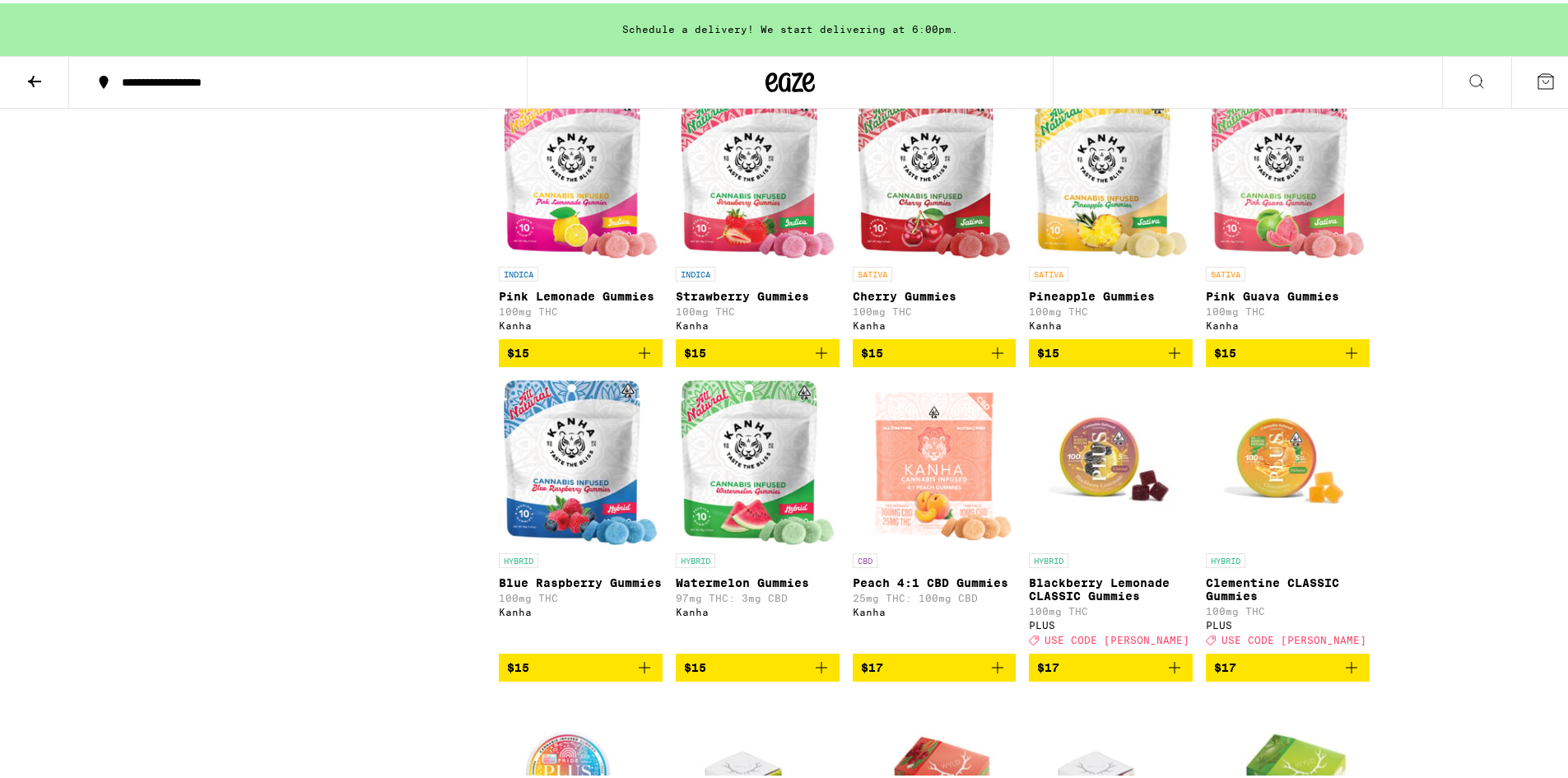
scroll to position [2140, 0]
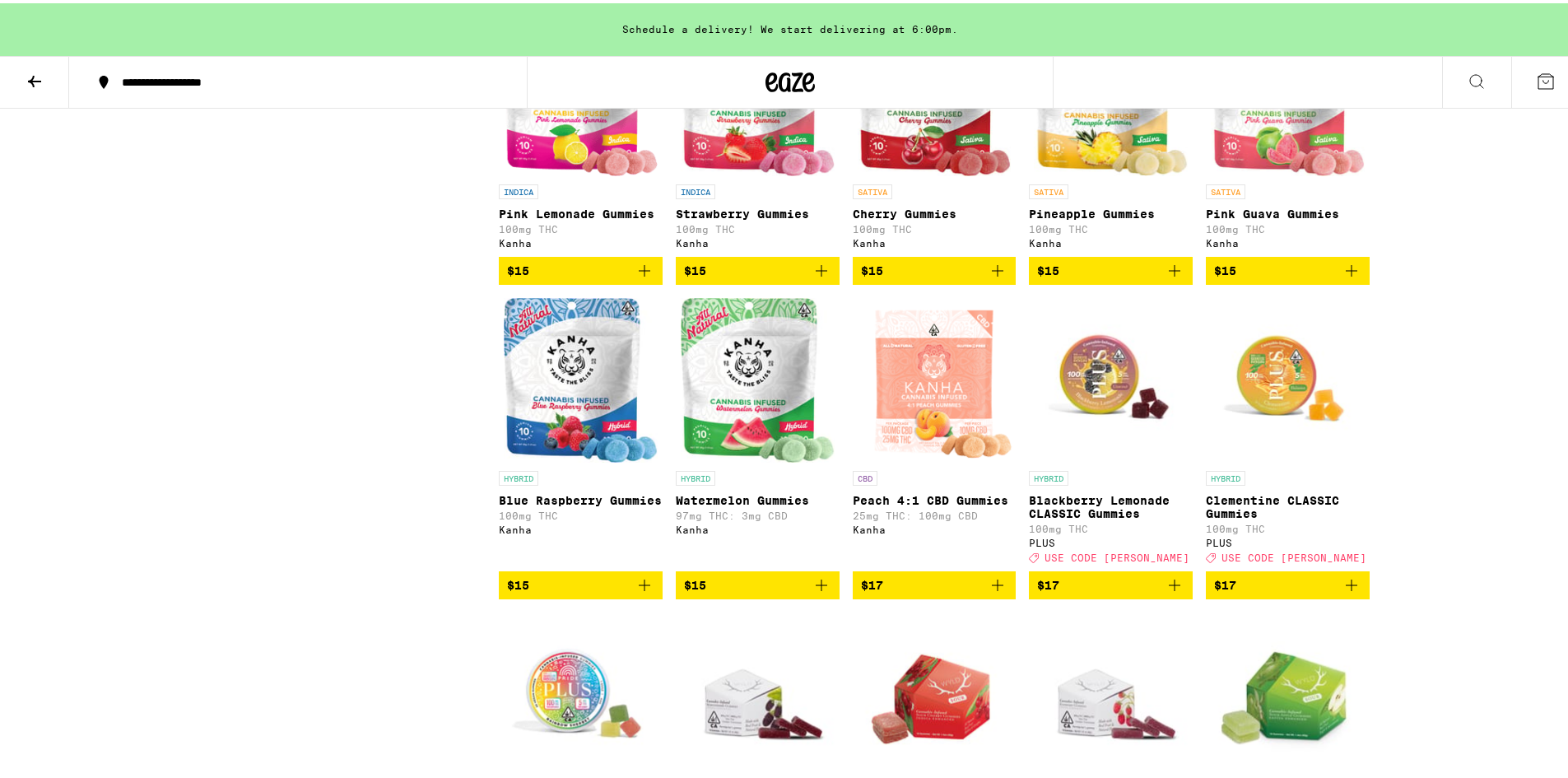
click at [778, 592] on span "$15" at bounding box center [758, 582] width 148 height 20
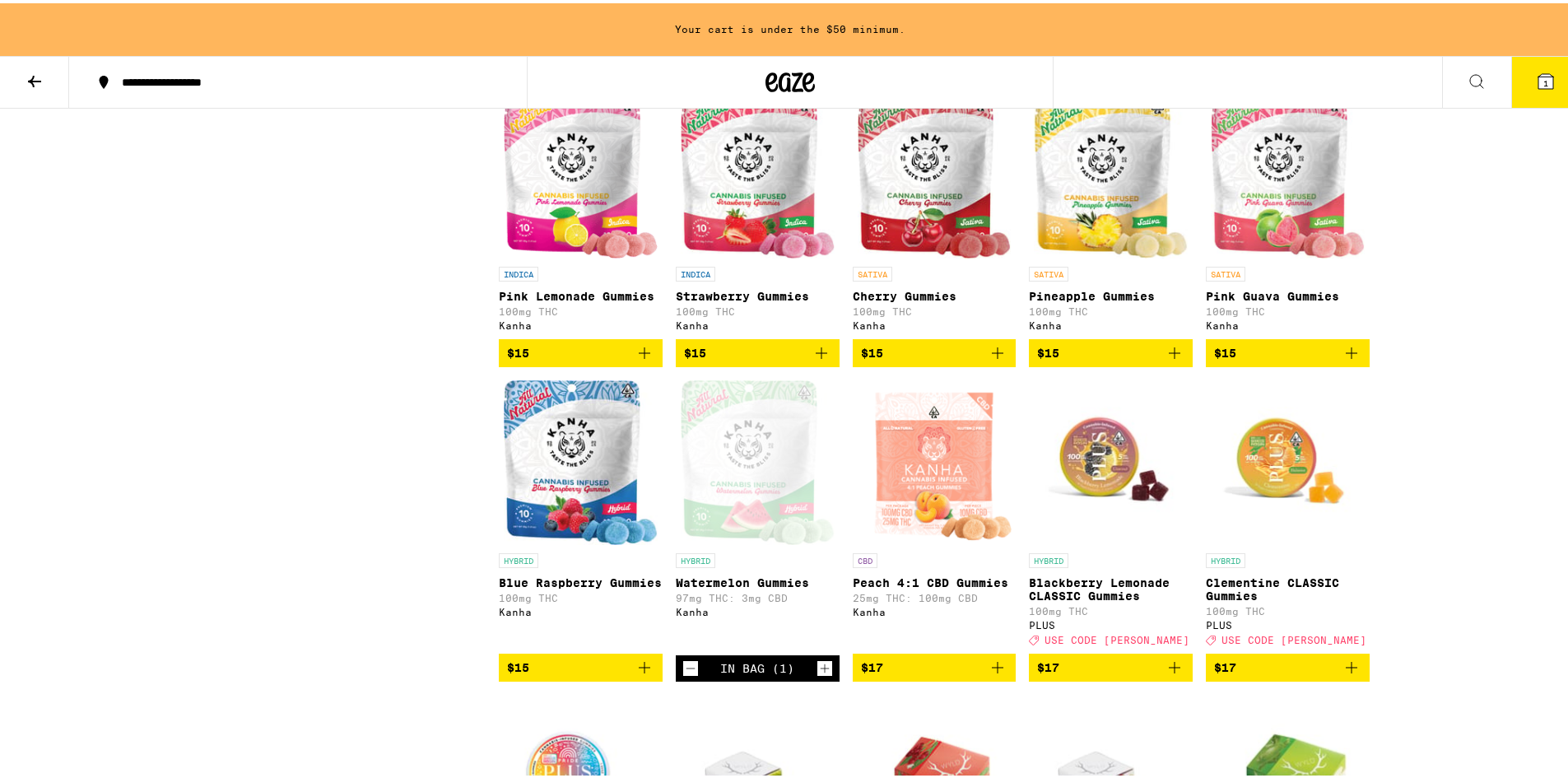
scroll to position [1975, 0]
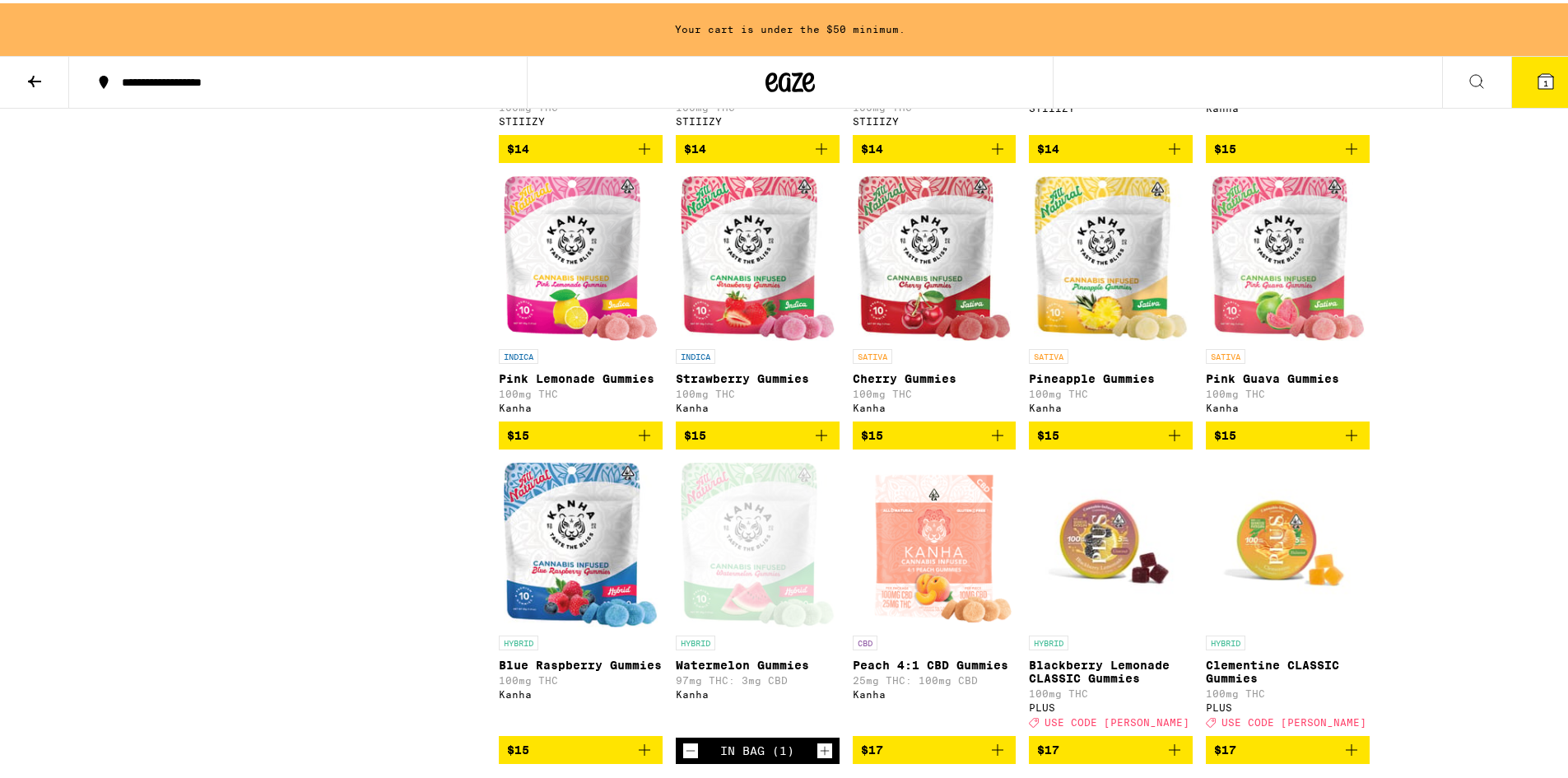
click at [529, 446] on button "$15" at bounding box center [580, 432] width 164 height 28
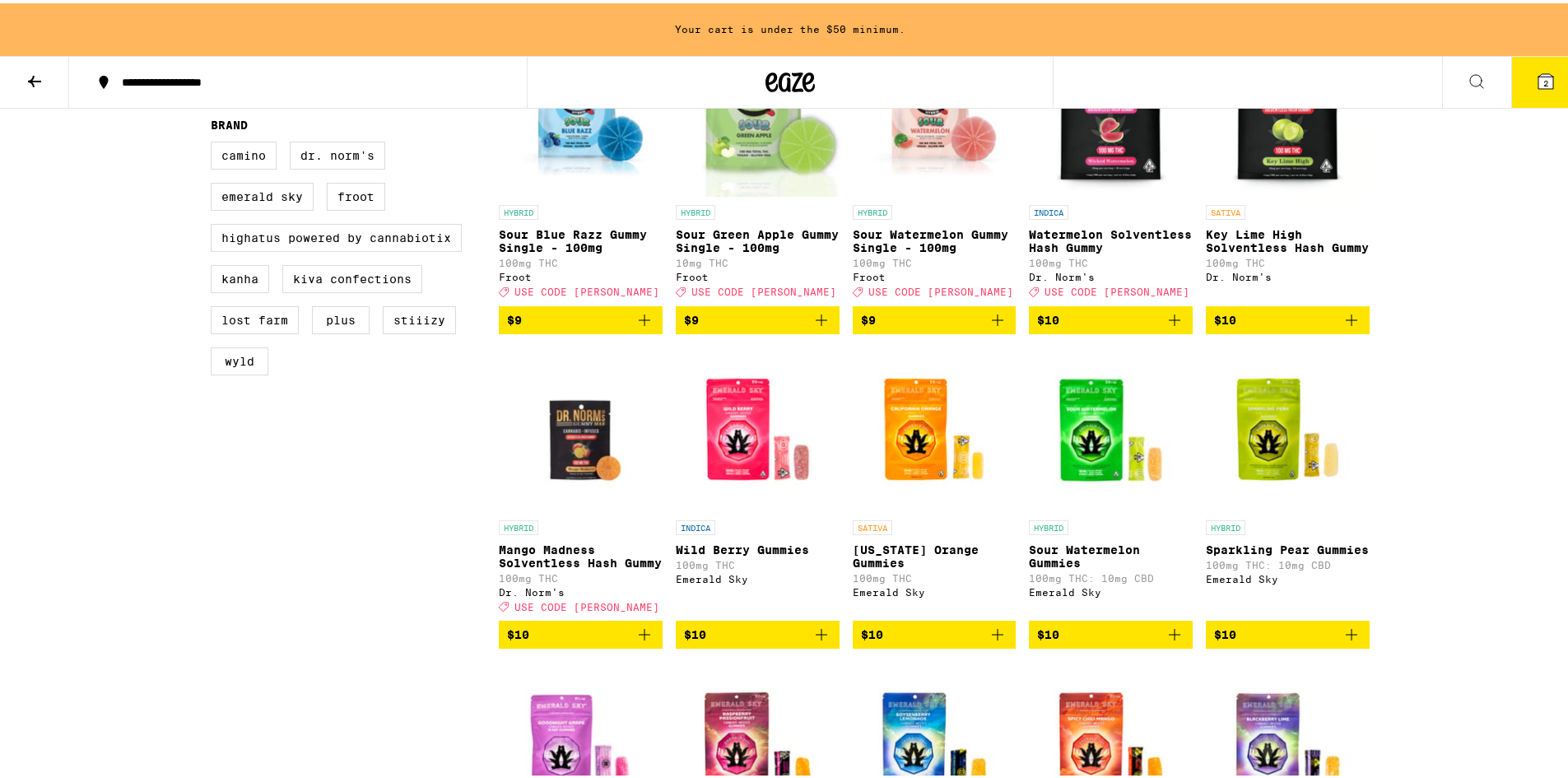
scroll to position [247, 0]
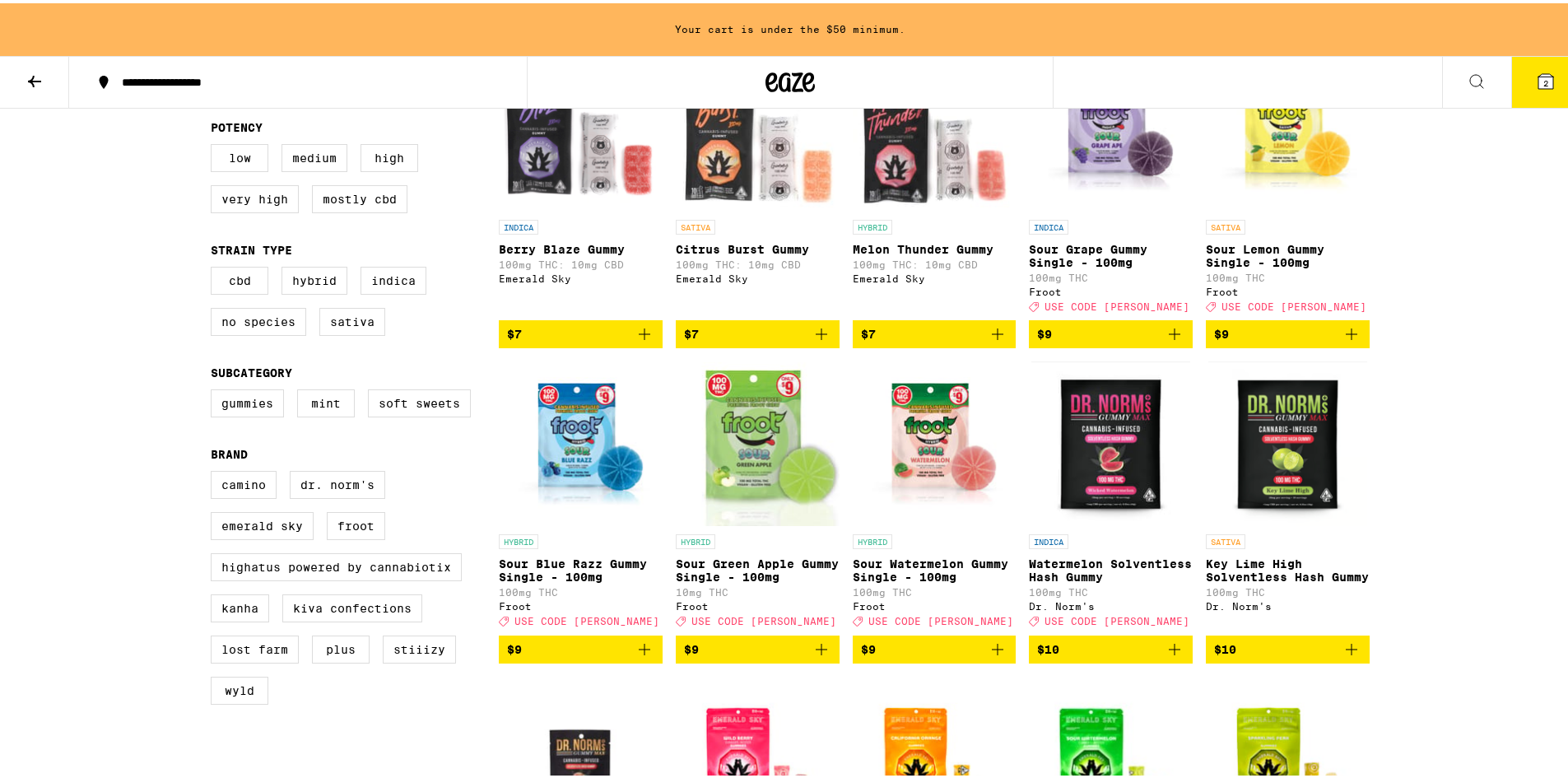
click at [979, 656] on span "$9" at bounding box center [934, 645] width 148 height 20
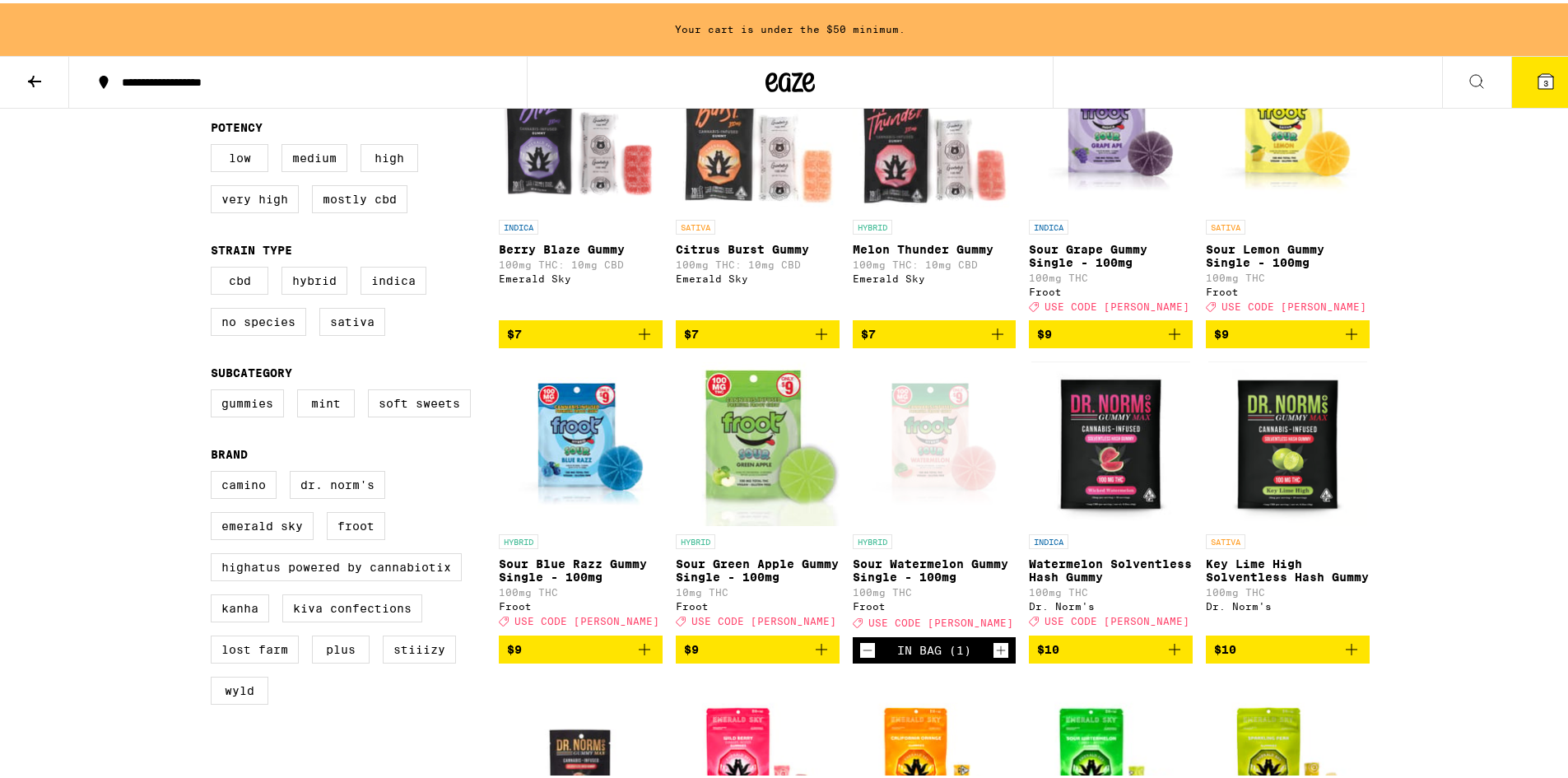
click at [997, 656] on icon "Increment" at bounding box center [1000, 646] width 15 height 20
click at [817, 656] on icon "Add to bag" at bounding box center [821, 645] width 20 height 20
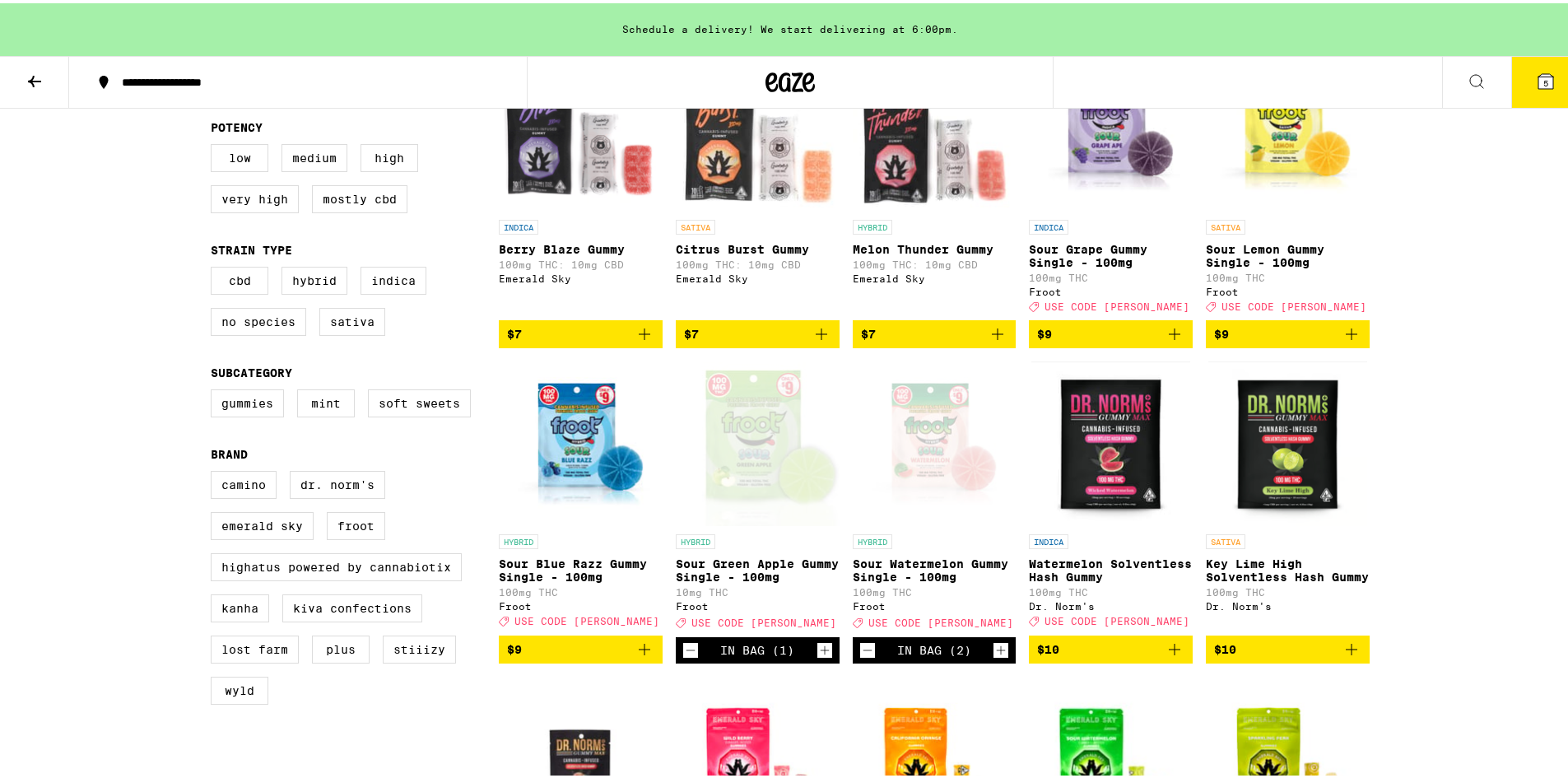
click at [818, 656] on icon "Increment" at bounding box center [825, 646] width 15 height 20
click at [646, 656] on icon "Add to bag" at bounding box center [645, 645] width 20 height 20
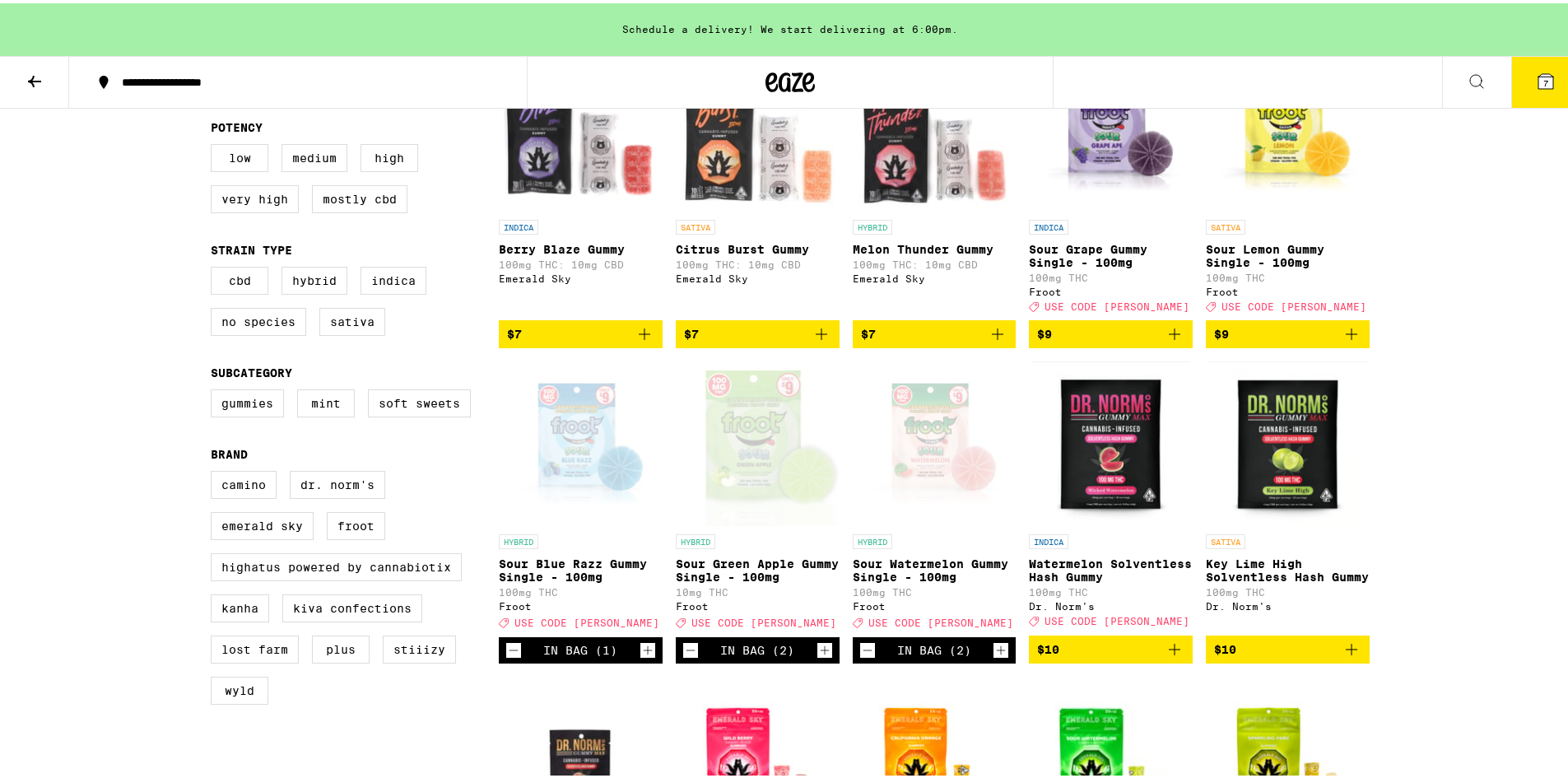
click at [646, 656] on icon "Increment" at bounding box center [647, 646] width 15 height 20
click at [1344, 341] on icon "Add to bag" at bounding box center [1351, 330] width 20 height 20
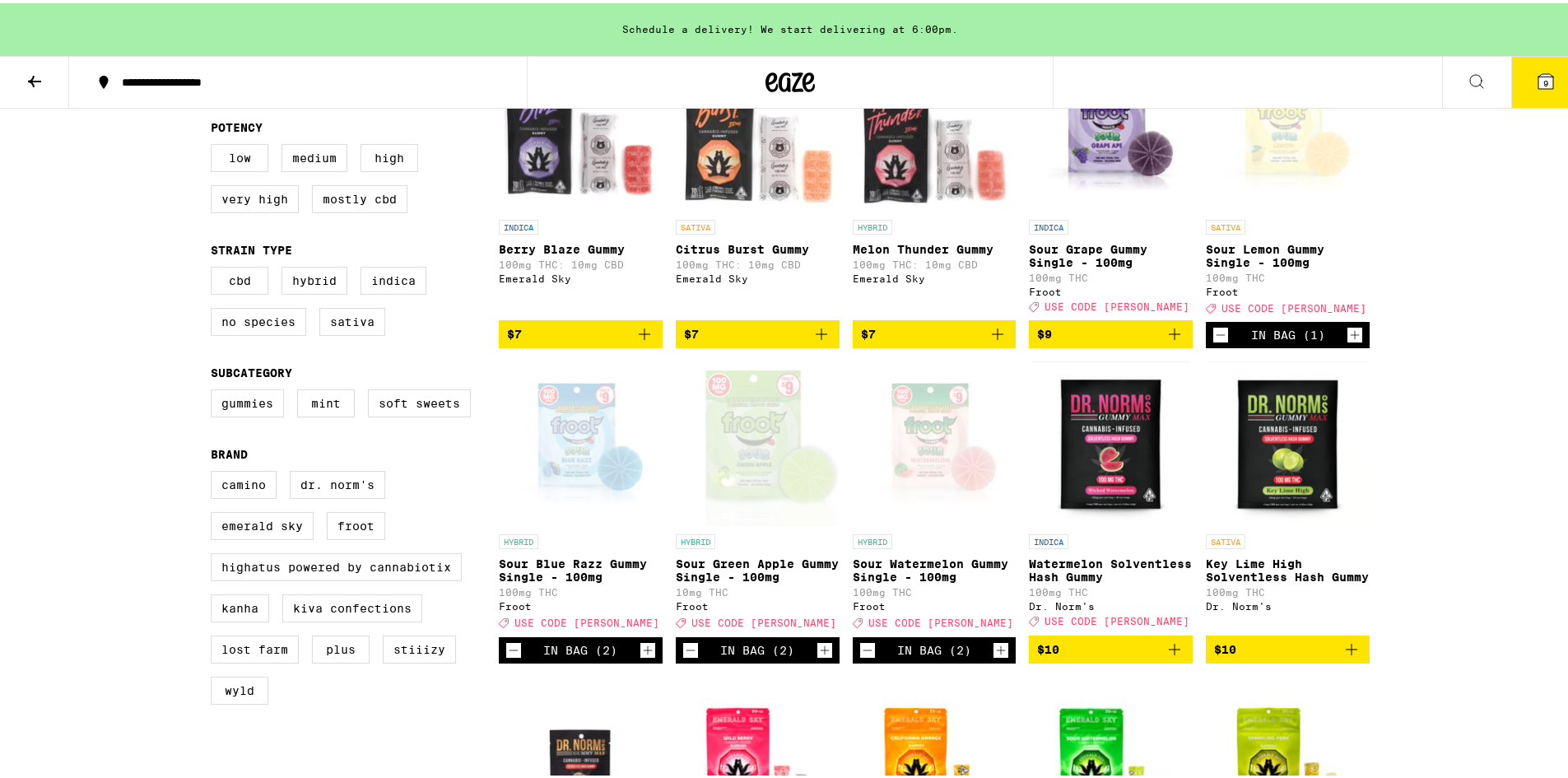
click at [1348, 341] on icon "Increment" at bounding box center [1355, 331] width 15 height 20
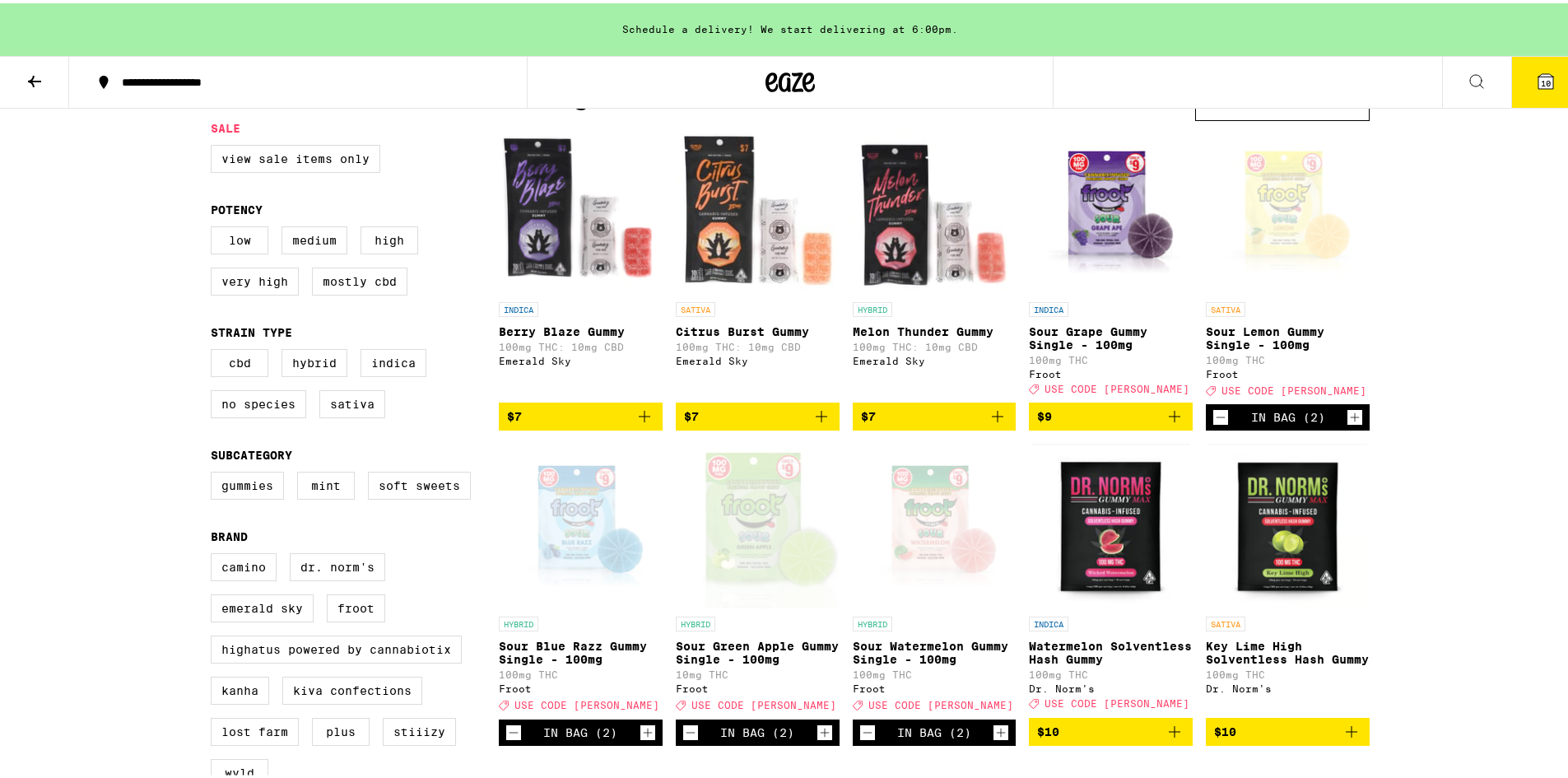
scroll to position [82, 0]
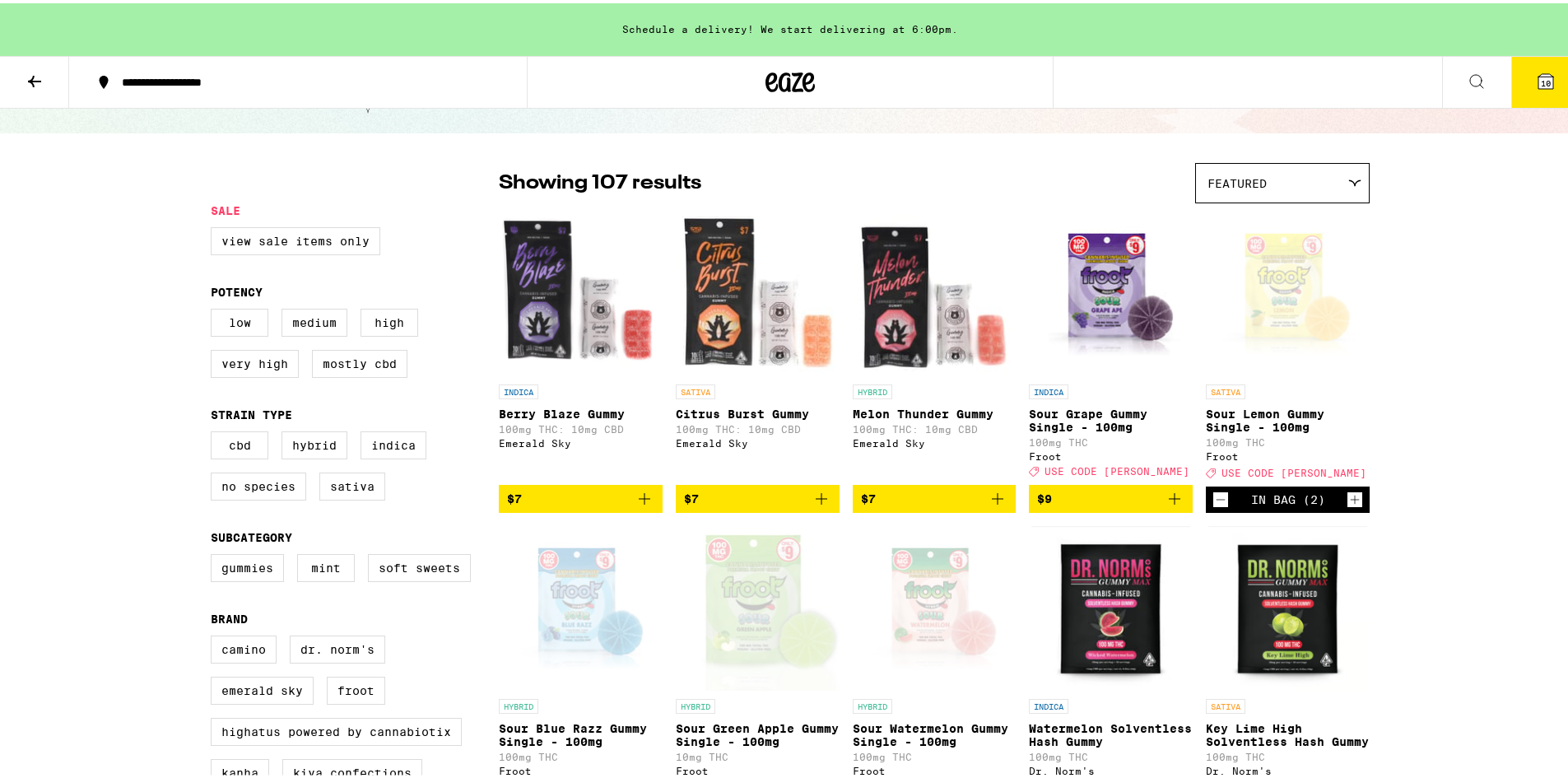
click at [931, 412] on p "Melon Thunder Gummy" at bounding box center [934, 410] width 164 height 13
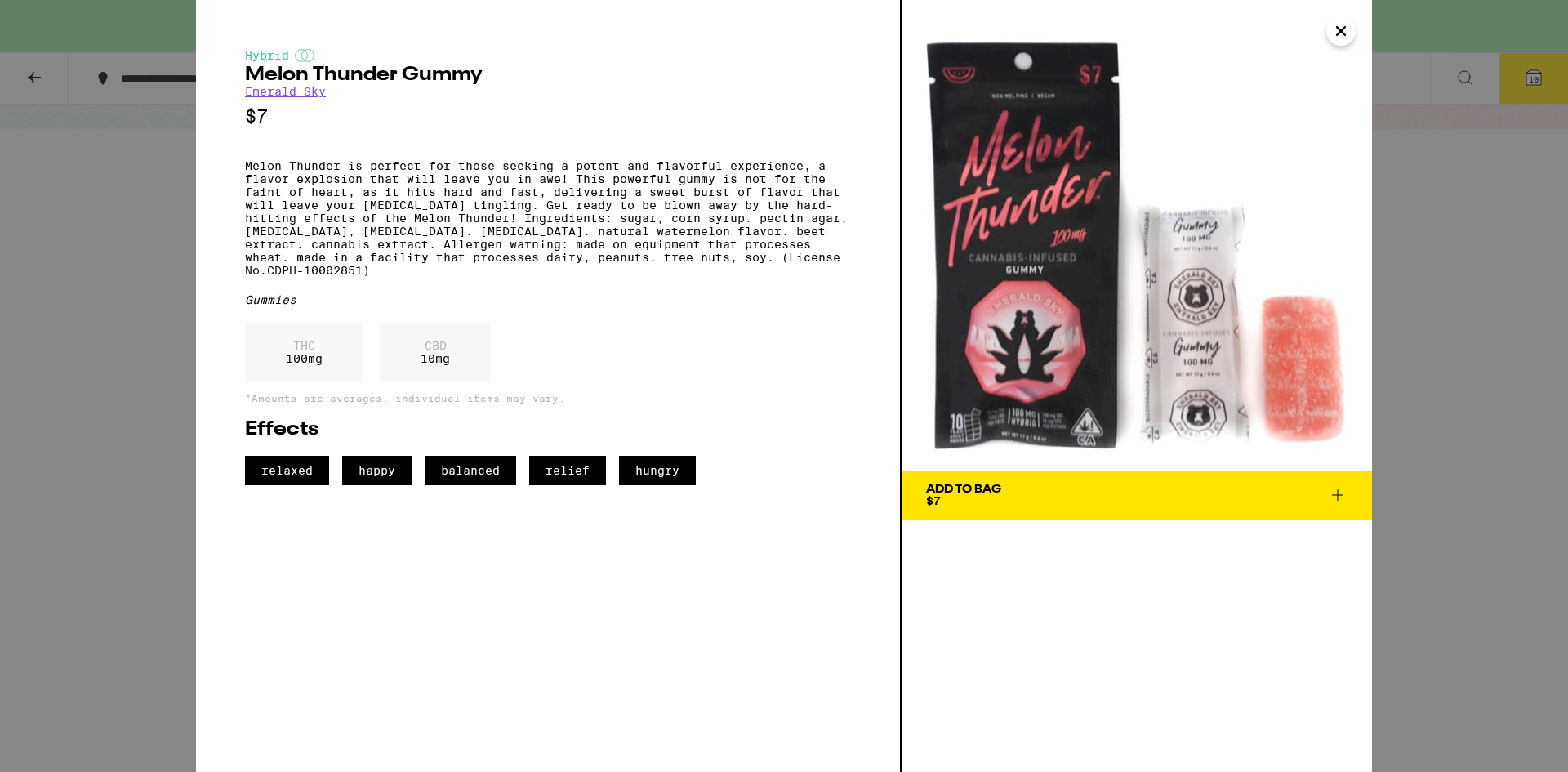
click at [990, 428] on img at bounding box center [1136, 235] width 470 height 470
click at [1348, 32] on icon "Close" at bounding box center [1341, 31] width 20 height 25
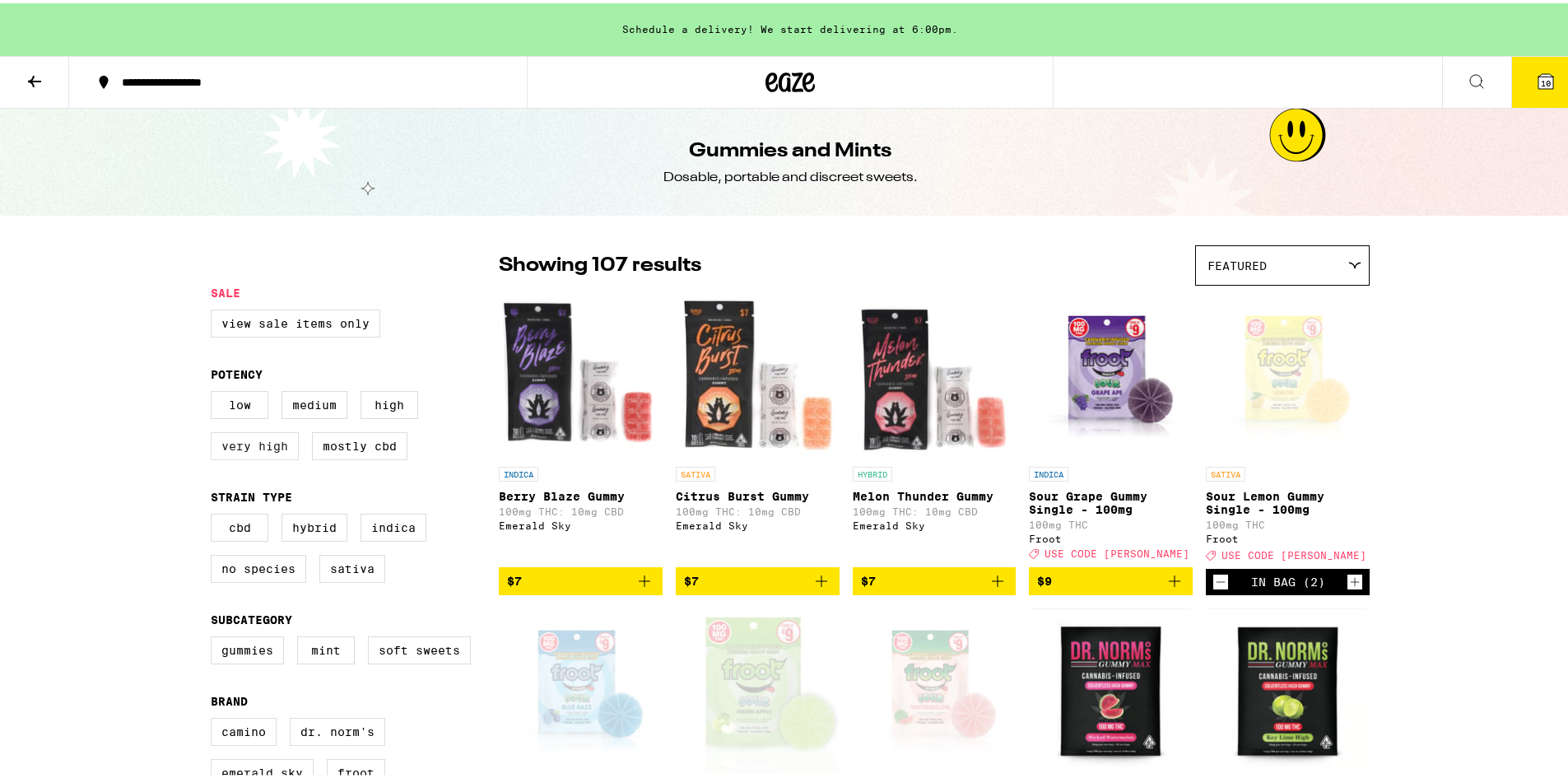
click at [254, 451] on label "Very High" at bounding box center [254, 442] width 88 height 28
click at [215, 391] on input "Very High" at bounding box center [214, 390] width 1 height 1
checkbox input "true"
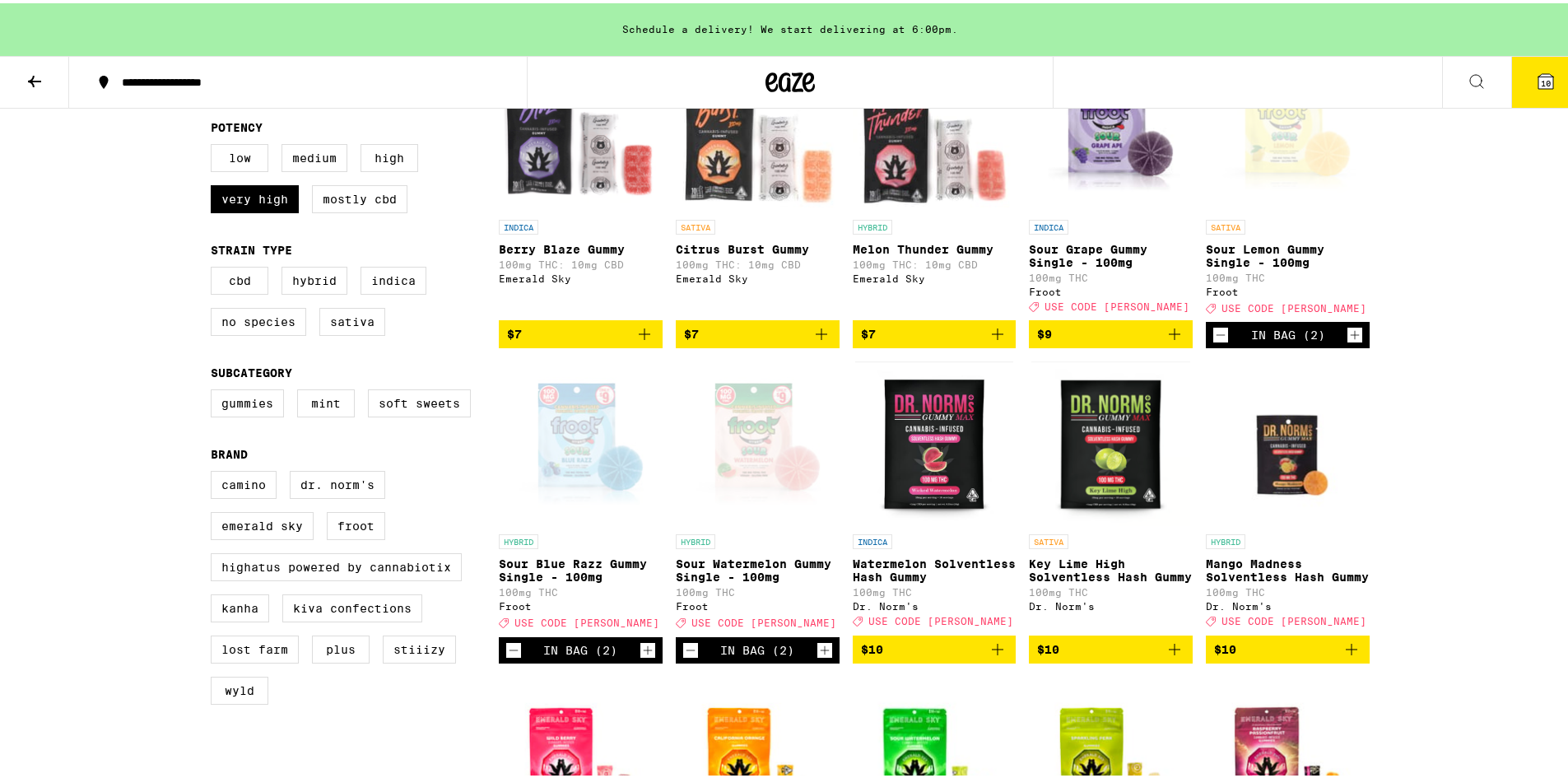
scroll to position [329, 0]
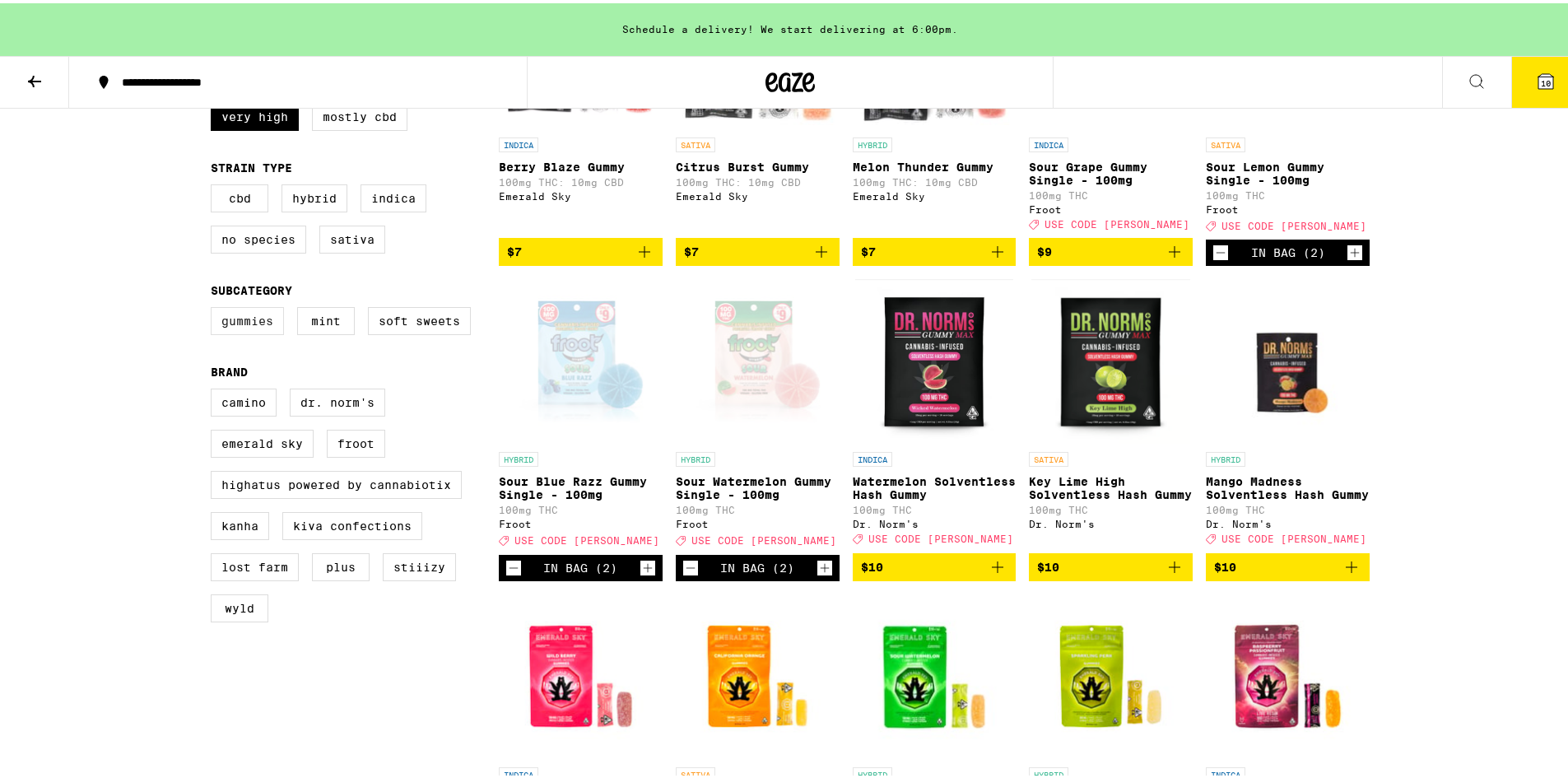
click at [216, 331] on label "Gummies" at bounding box center [247, 317] width 73 height 28
click at [215, 307] on input "Gummies" at bounding box center [214, 306] width 1 height 1
checkbox input "true"
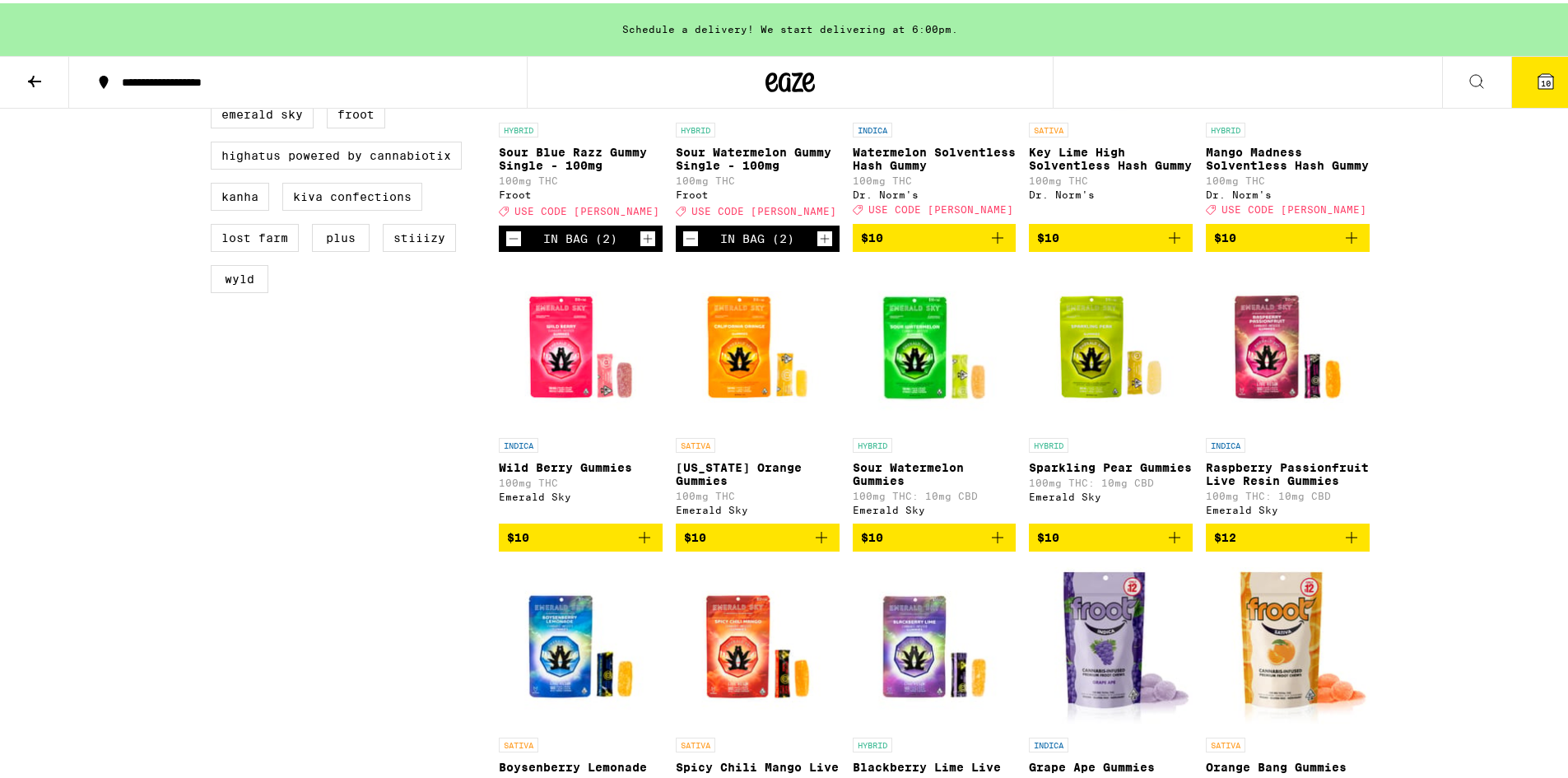
scroll to position [740, 0]
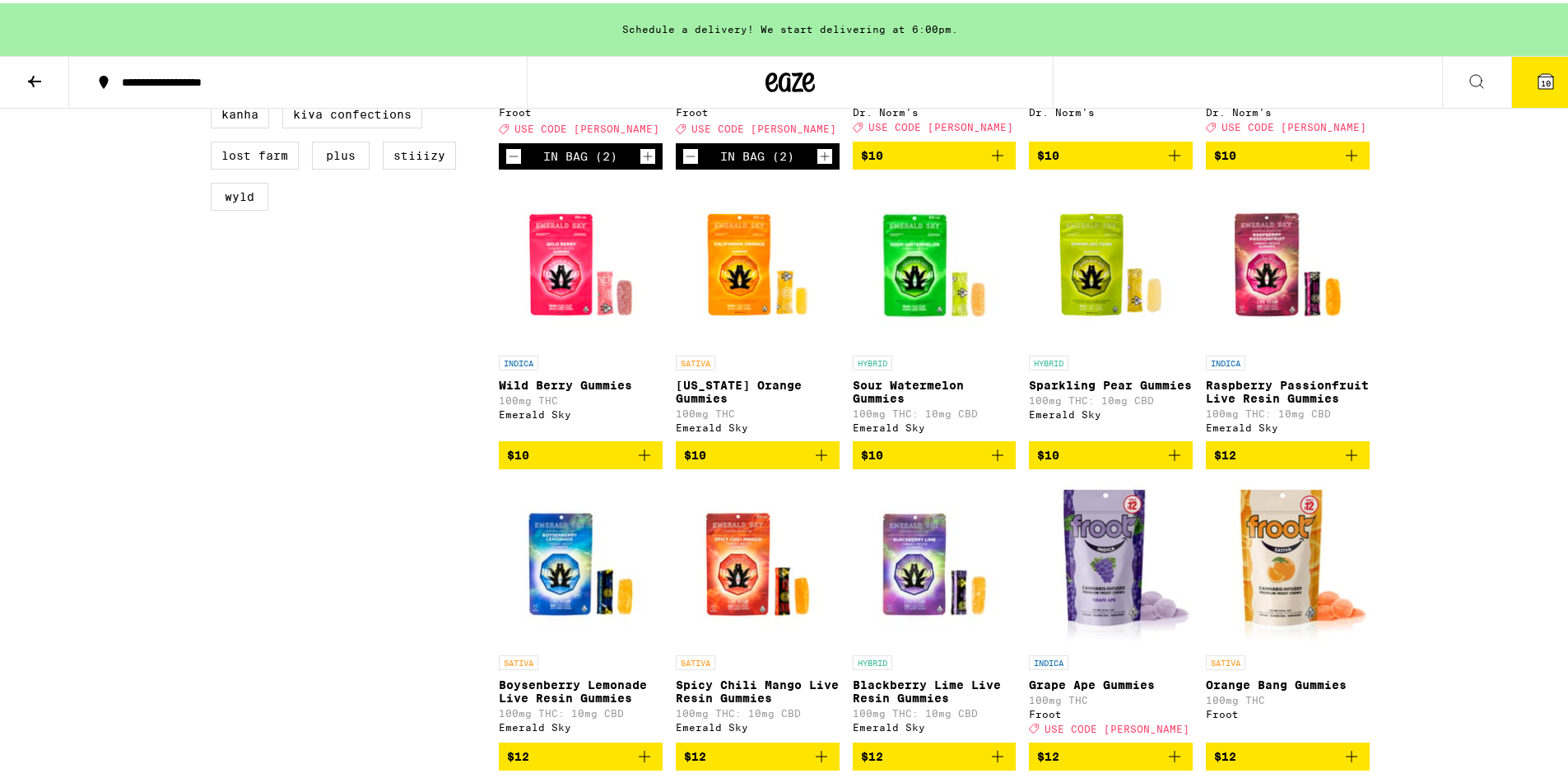
click at [894, 402] on p "Sour Watermelon Gummies" at bounding box center [934, 388] width 164 height 26
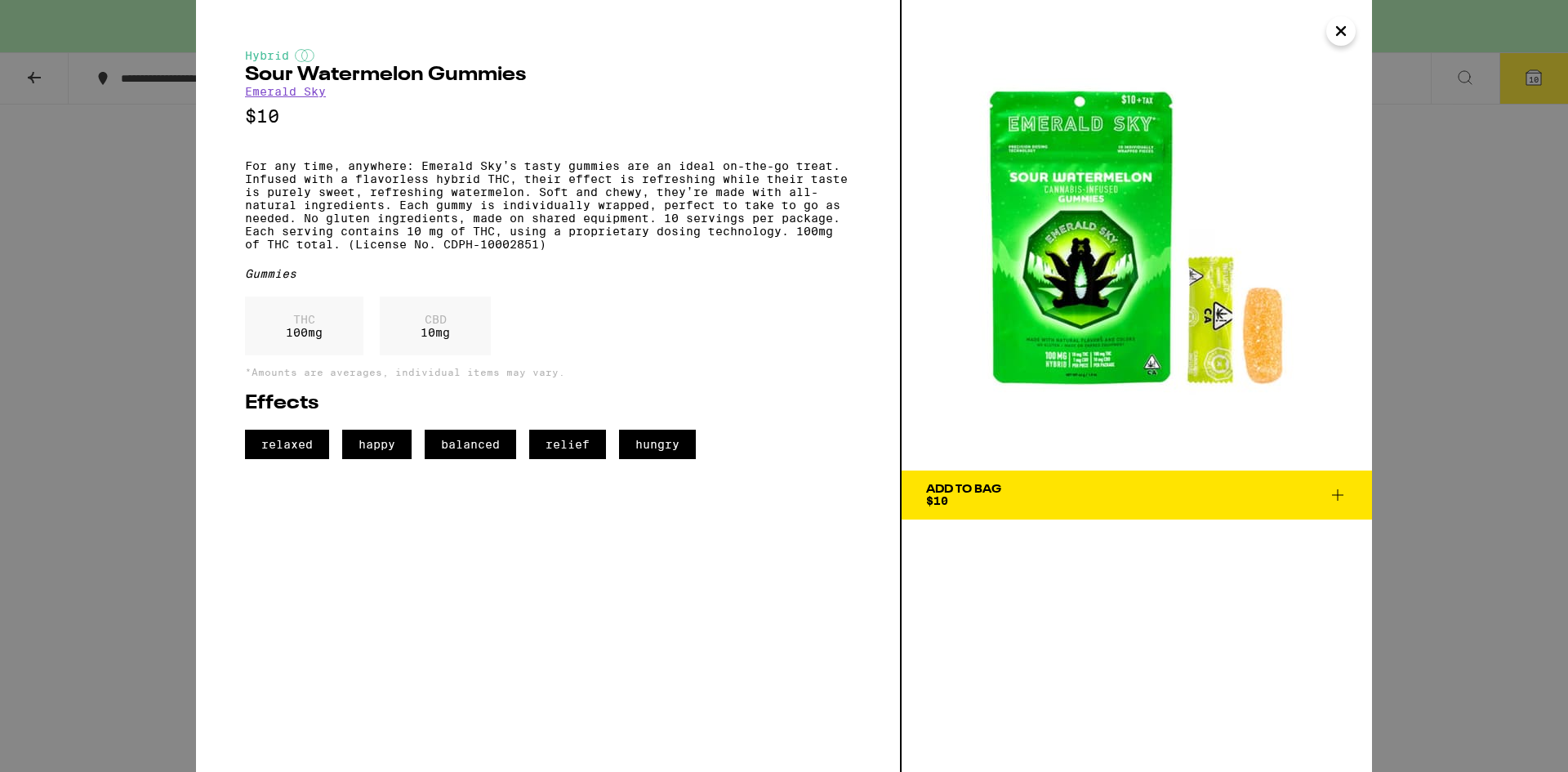
drag, startPoint x: 1350, startPoint y: 29, endPoint x: 1338, endPoint y: 32, distance: 12.4
click at [1350, 30] on button "Close" at bounding box center [1341, 30] width 29 height 29
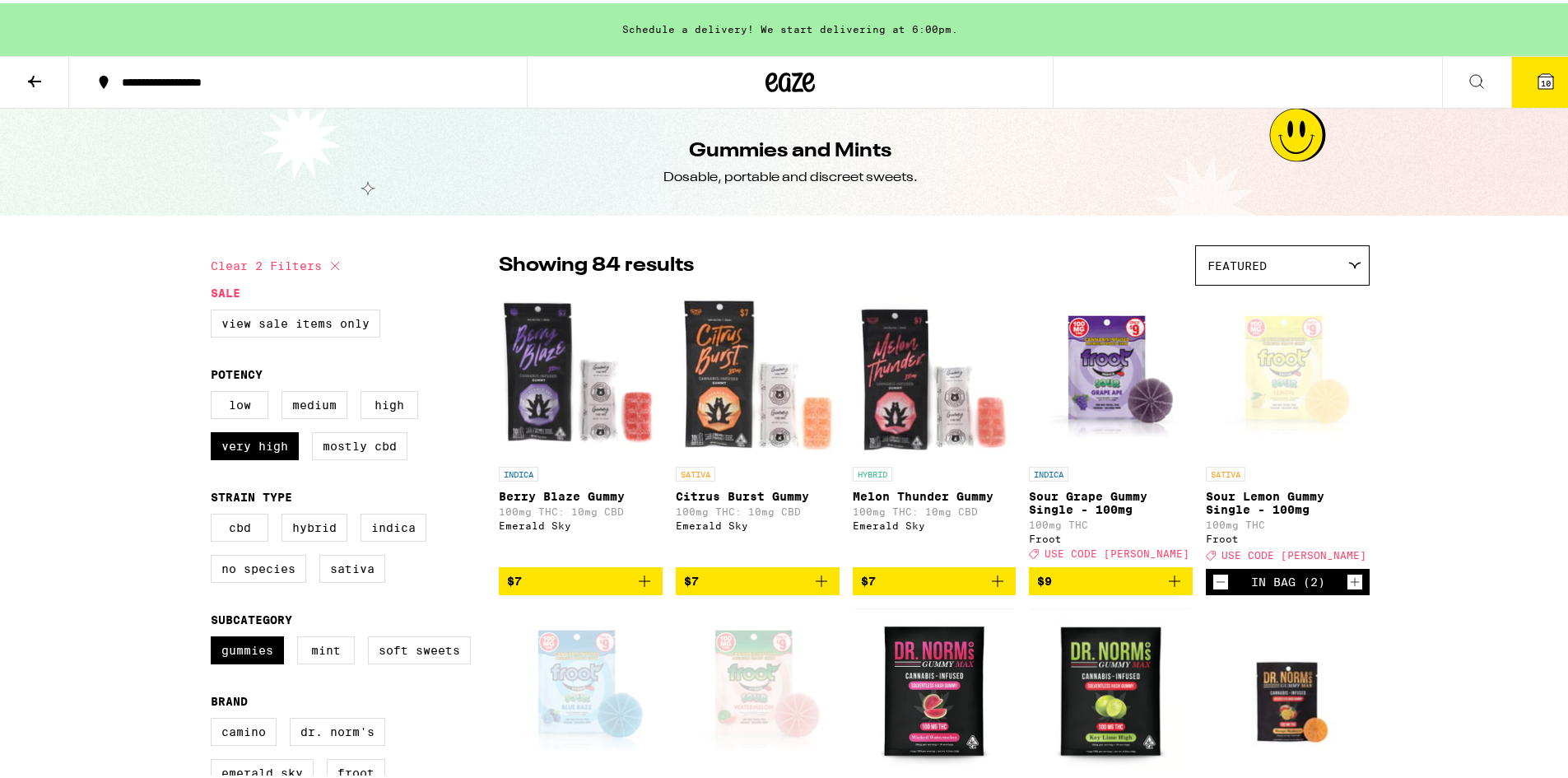
click at [1546, 66] on button "10" at bounding box center [1546, 79] width 69 height 51
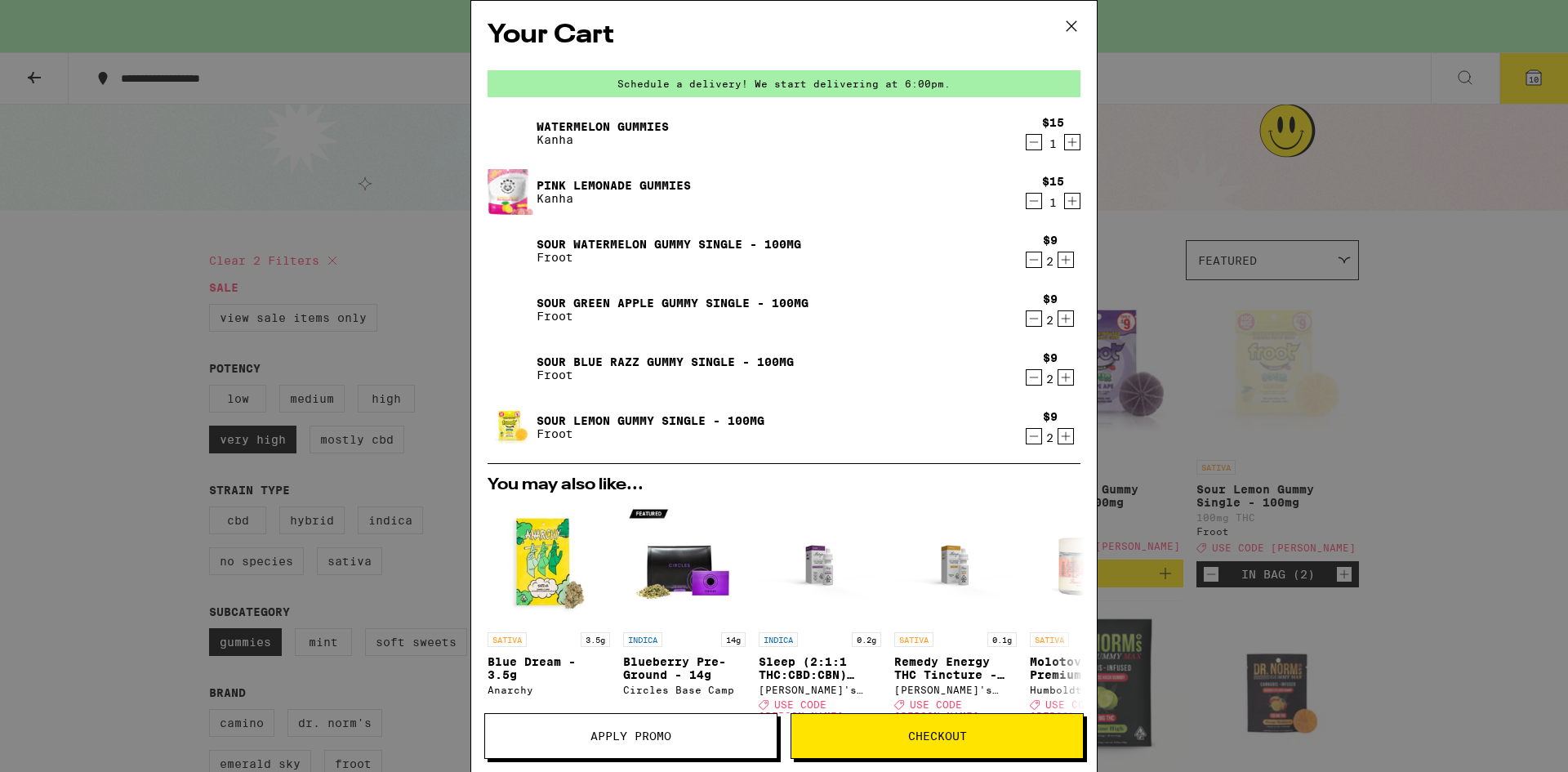
click at [1071, 31] on icon at bounding box center [1071, 27] width 25 height 25
